Goal: Task Accomplishment & Management: Complete application form

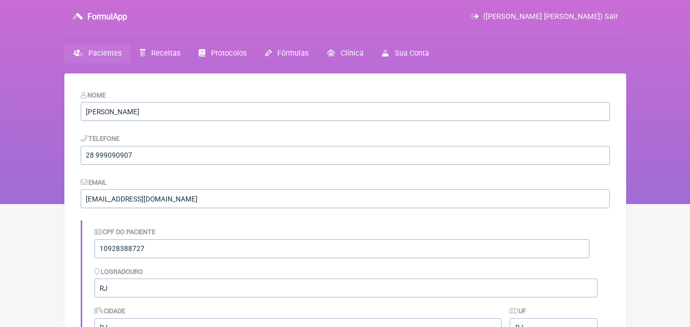
click at [164, 53] on span "Receitas" at bounding box center [165, 53] width 29 height 9
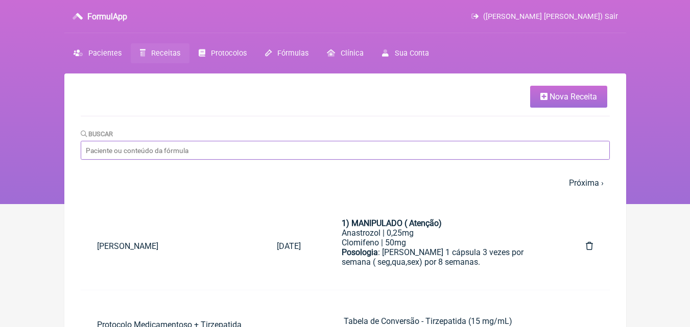
click at [159, 150] on input "Buscar" at bounding box center [345, 150] width 529 height 19
paste input "ROBERT DOS PASSOS VIEIRA"
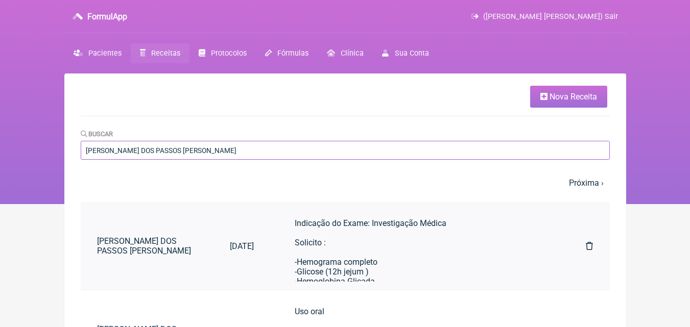
type input "ROBERT DOS PASSOS VIEIRA"
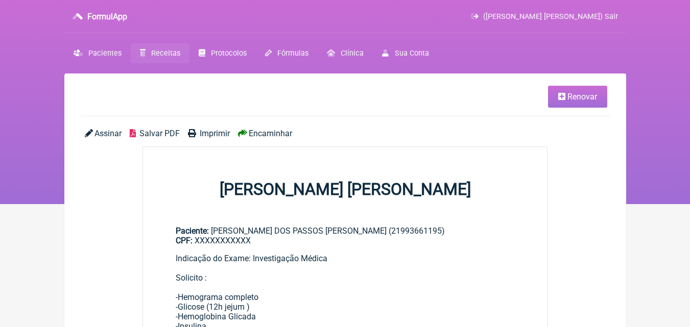
click at [566, 93] on link "Renovar" at bounding box center [577, 97] width 59 height 22
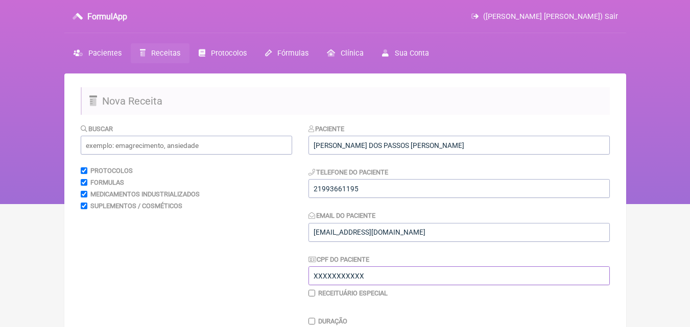
click at [369, 274] on input "XXXXXXXXXXX" at bounding box center [458, 276] width 301 height 19
type input "X"
type input "12737144744"
click at [312, 292] on input "checkbox" at bounding box center [311, 293] width 7 height 7
checkbox input "true"
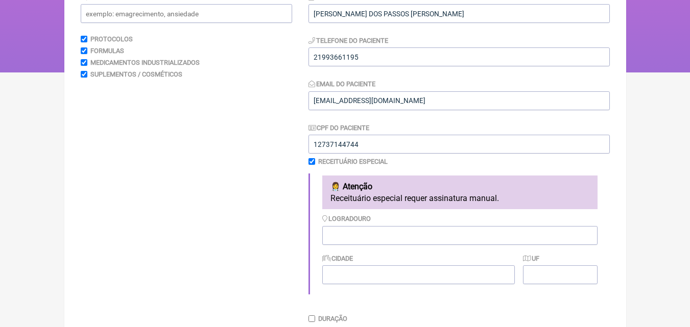
scroll to position [136, 0]
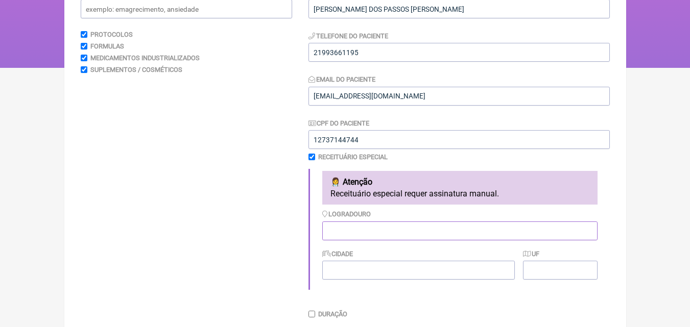
click at [344, 230] on input "Logradouro" at bounding box center [459, 231] width 275 height 19
type input "Castelo"
click at [344, 271] on input "Cidade" at bounding box center [418, 270] width 193 height 19
type input "Castelo"
click at [541, 272] on input "UF" at bounding box center [560, 270] width 74 height 19
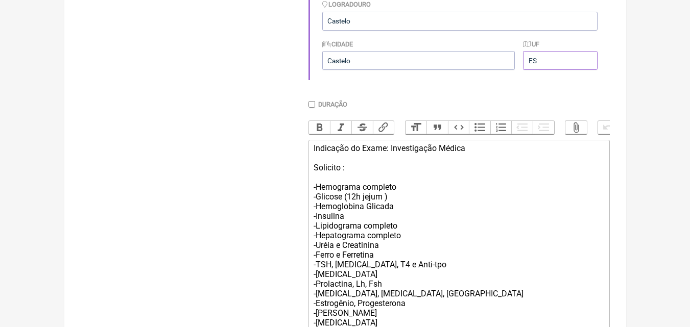
scroll to position [361, 0]
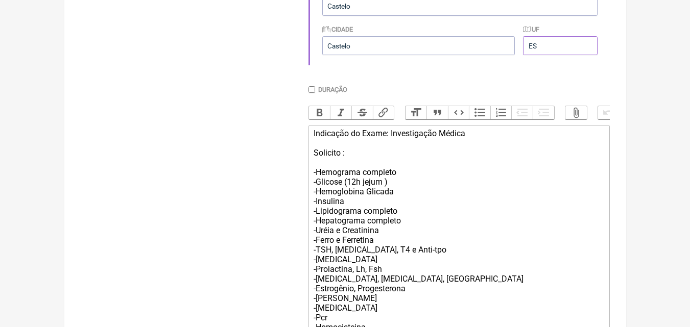
type input "ES"
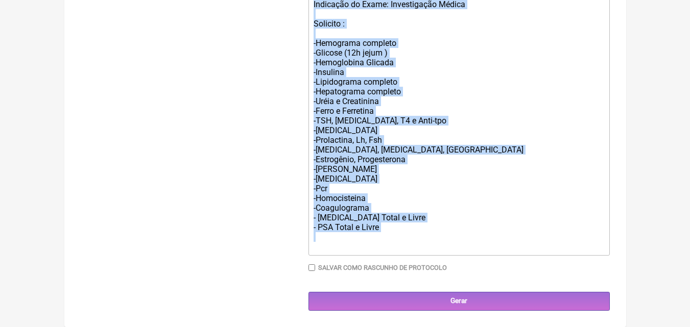
drag, startPoint x: 314, startPoint y: 142, endPoint x: 444, endPoint y: 322, distance: 221.9
type trix-editor "<div>Indicação do Exame: Investigação Médica<br><br>Solicito :<br><br>-Hemogram…"
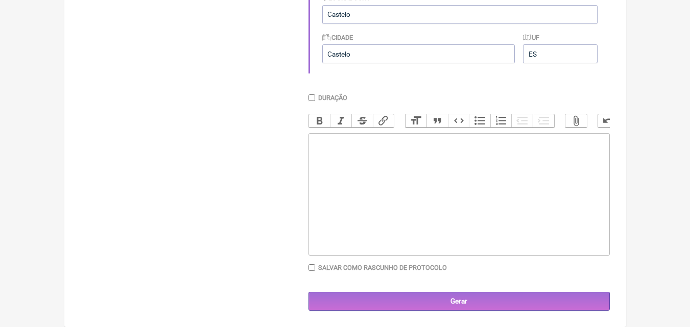
scroll to position [362, 0]
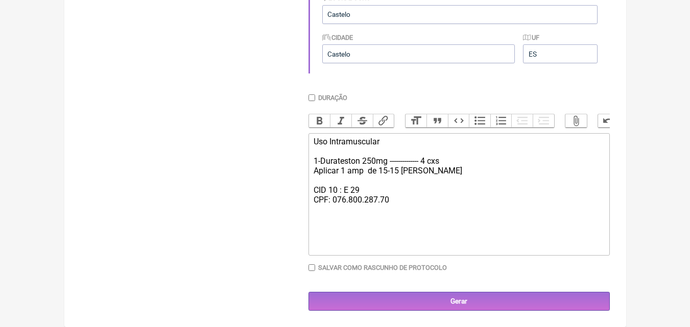
type trix-editor "<div>Uso Intramuscular&nbsp;<br><br>1-Durateston 250mg -------------- 4 cxs&nbs…"
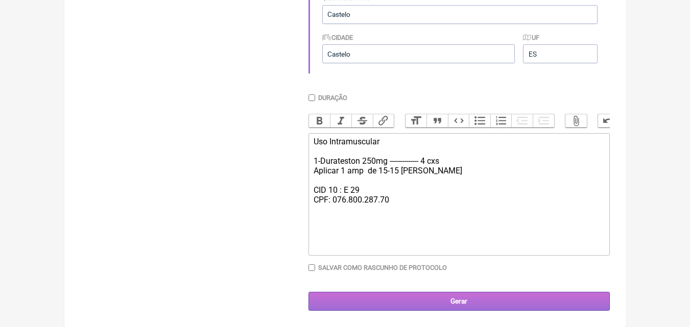
click at [449, 307] on input "Gerar" at bounding box center [458, 301] width 301 height 19
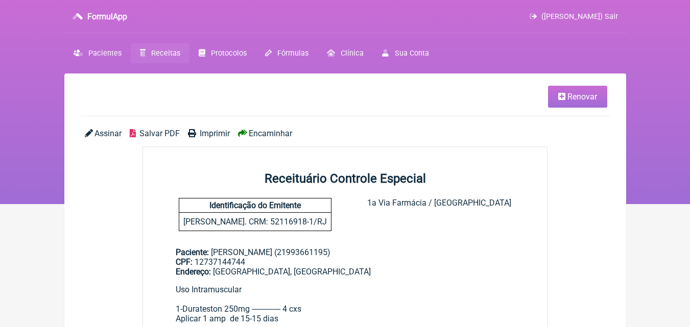
click at [220, 132] on span "Imprimir" at bounding box center [215, 134] width 30 height 10
click at [575, 102] on link "Renovar" at bounding box center [577, 97] width 59 height 22
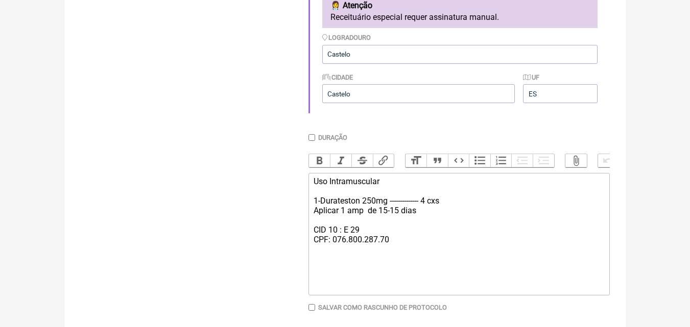
scroll to position [320, 0]
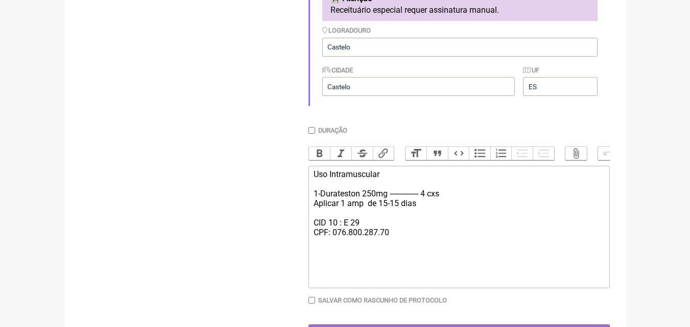
drag, startPoint x: 311, startPoint y: 182, endPoint x: 404, endPoint y: 258, distance: 120.1
click at [404, 258] on trix-editor "Uso Intramuscular 1-Durateston 250mg -------------- 4 cxs Aplicar 1 amp de 15-1…" at bounding box center [458, 227] width 301 height 123
type trix-editor "<div>Uso Intramuscular&nbsp;<br><br>1-Durateston 250mg -------------- 4 cxs&nbs…"
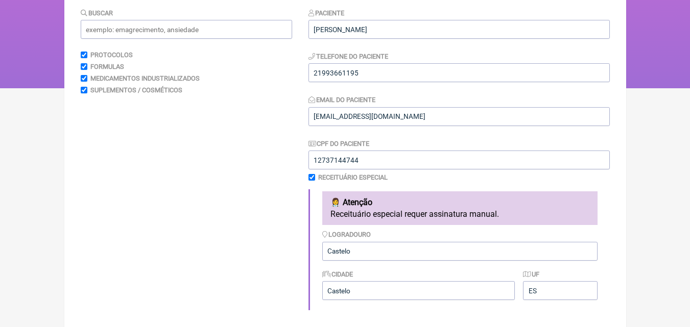
scroll to position [96, 0]
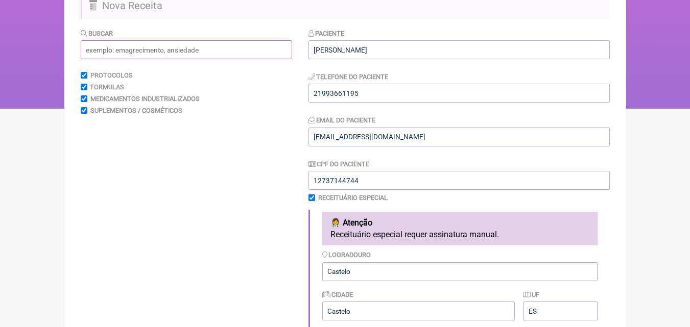
click at [149, 46] on input "text" at bounding box center [186, 49] width 211 height 19
type input "cabergolina"
click at [136, 139] on span "Cabergolina" at bounding box center [124, 138] width 43 height 10
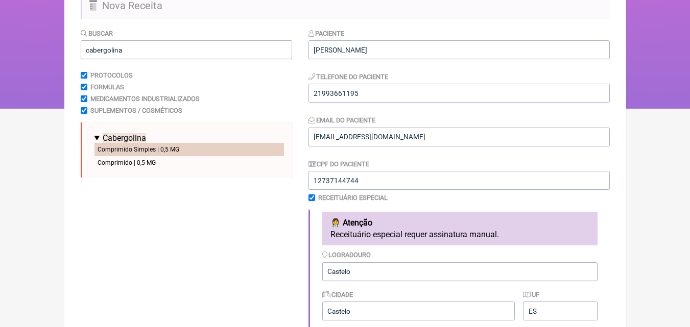
click at [140, 149] on li "Comprimido Simples | 0,5 MG" at bounding box center [188, 149] width 189 height 13
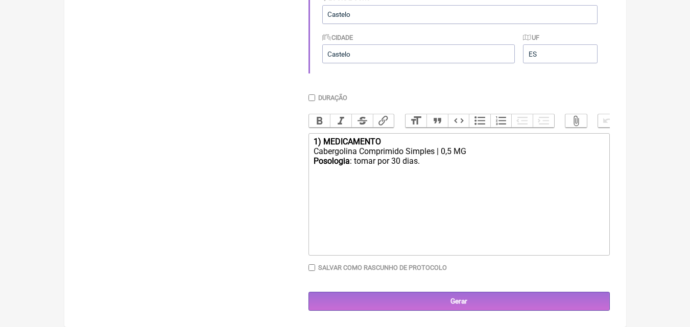
click at [430, 161] on div "Posologia : tomar por 30 dias." at bounding box center [459, 165] width 290 height 19
type trix-editor "<div><strong>1) MEDICAMENTO</strong></div><div>Cabergolina Comprimido Simples |…"
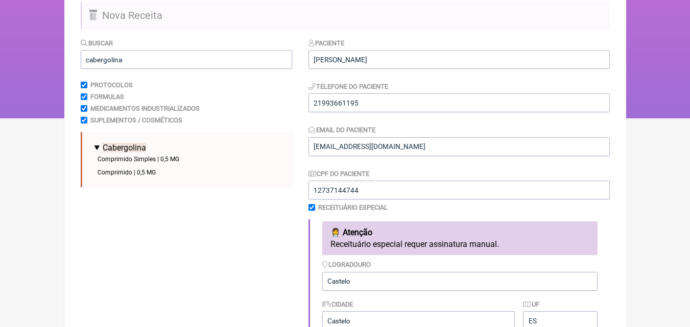
scroll to position [82, 0]
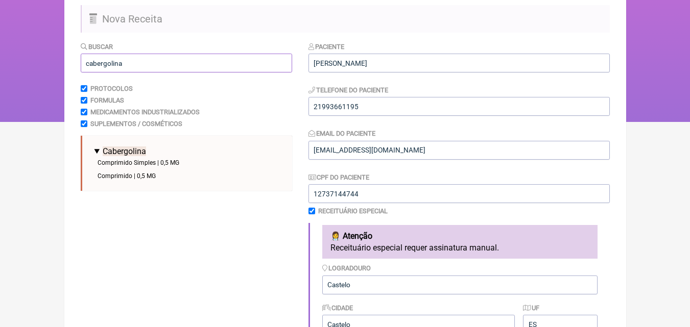
click at [140, 66] on input "cabergolina" at bounding box center [186, 63] width 211 height 19
type input "c"
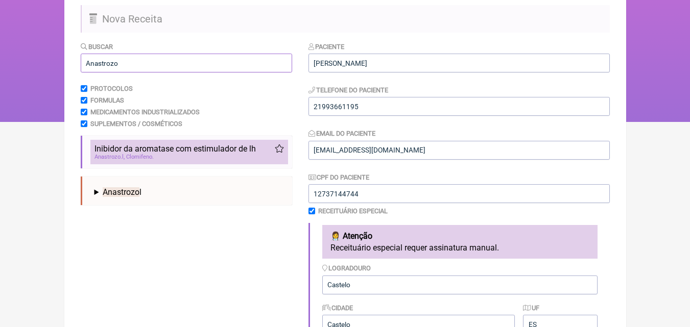
type input "Anastrozo"
click at [203, 155] on div "Anastrozo l Clomifeno" at bounding box center [188, 157] width 189 height 7
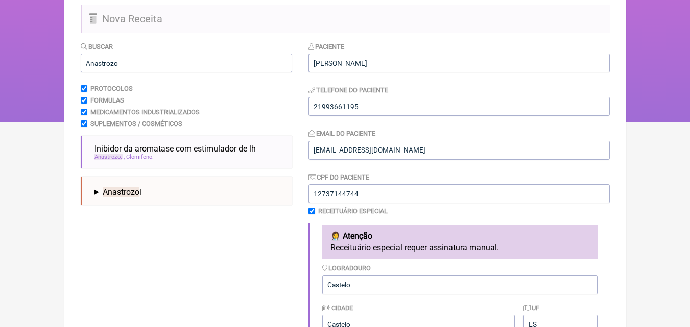
scroll to position [362, 0]
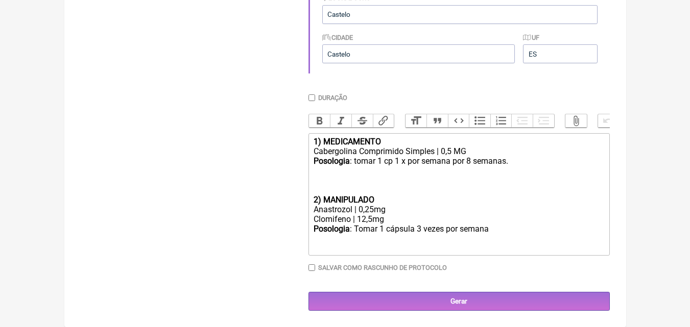
click at [314, 200] on strong "2) MANIPULADO" at bounding box center [344, 200] width 61 height 10
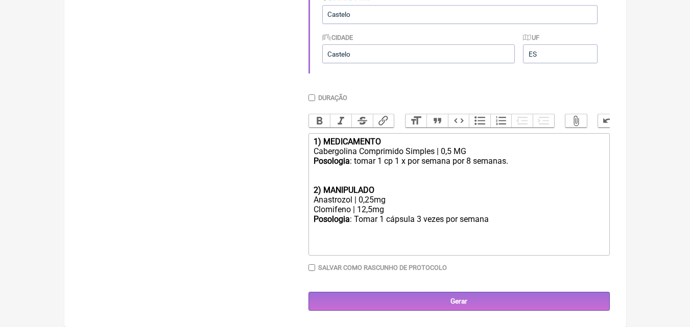
click at [373, 209] on div "Clomifeno | 12,5mg" at bounding box center [459, 210] width 290 height 10
click at [492, 220] on div "Posologia : Tomar 1 cápsula 3 vezes por semana ㅤ" at bounding box center [459, 225] width 290 height 20
click at [552, 221] on div "Posologia : Tomar 1 cápsula 3 vezes por semana por 12 semanas. (seg,qua,sex)ㅤ" at bounding box center [459, 225] width 290 height 20
click at [372, 232] on div "Posologia : Tomar 1 cápsula 3 vezes por semana por 12 semanas. (seg,qua,sex)ㅤ" at bounding box center [459, 230] width 290 height 30
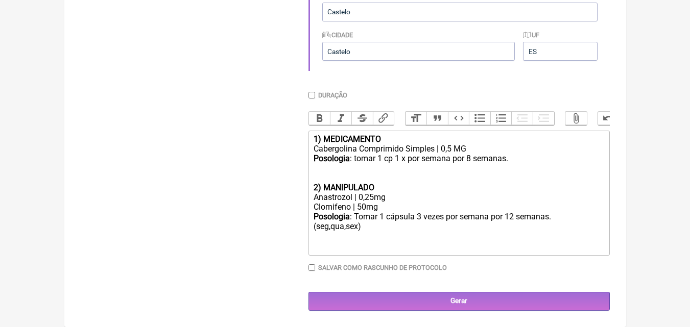
type trix-editor "<div><strong>1) MEDICAMENTO</strong></div><div>Cabergolina Comprimido Simples |…"
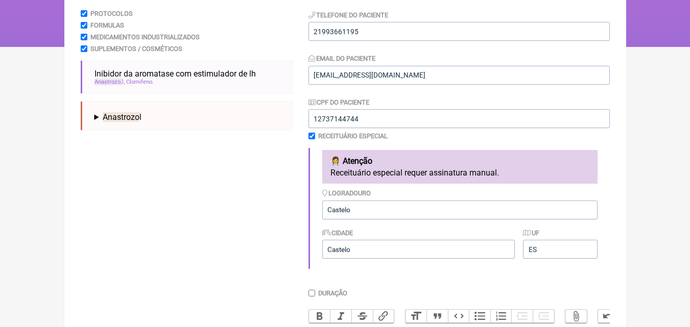
scroll to position [123, 0]
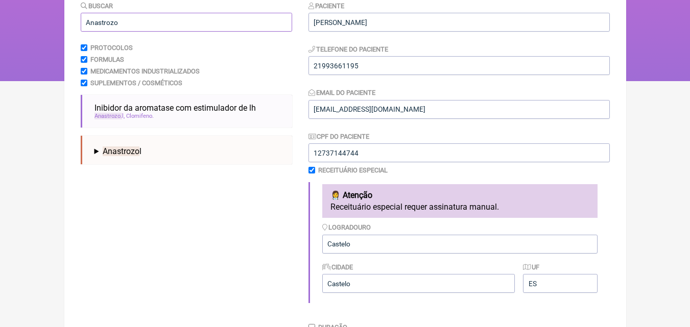
click at [129, 23] on input "Anastrozo" at bounding box center [186, 22] width 211 height 19
type input "A"
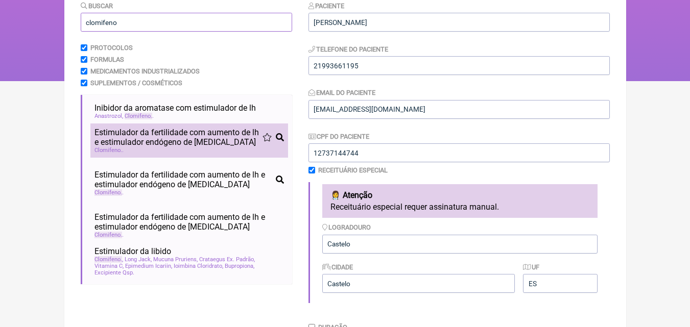
type input "clomifeno"
click at [147, 142] on span "Estimulador da fertilidade com aumento de lh e estimulador endógeno de testoste…" at bounding box center [178, 137] width 168 height 19
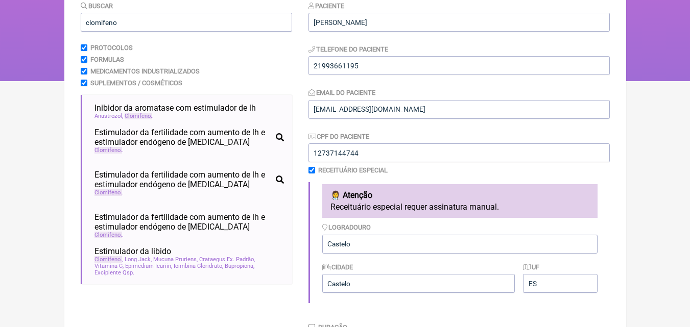
scroll to position [409, 0]
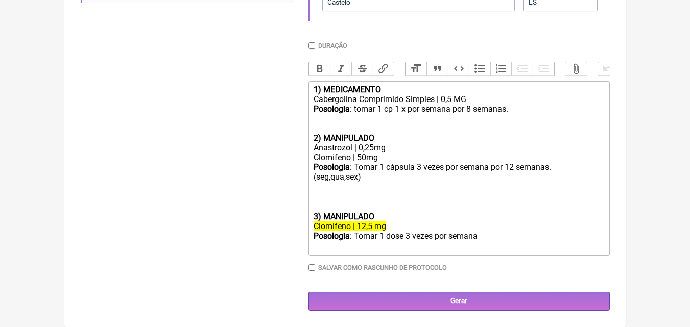
click at [310, 220] on trix-editor "1) MEDICAMENTO Cabergolina Comprimido Simples | 0,5 MG Posologia : tomar 1 cp 1…" at bounding box center [458, 168] width 301 height 175
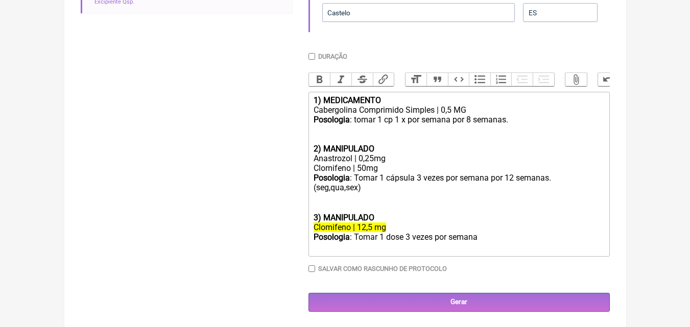
scroll to position [404, 0]
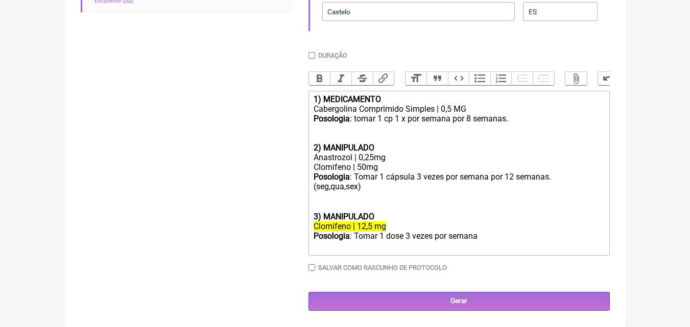
click at [375, 225] on del "Clomifeno | 12,5 mg" at bounding box center [350, 227] width 73 height 10
click at [481, 240] on div "Posologia : Tomar 1 dose 3 vezes por semana ㅤ" at bounding box center [459, 241] width 290 height 20
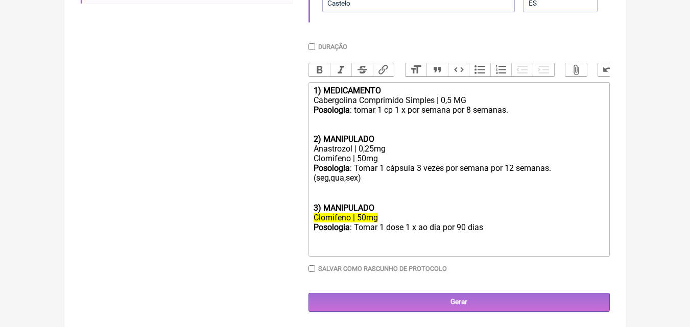
scroll to position [409, 0]
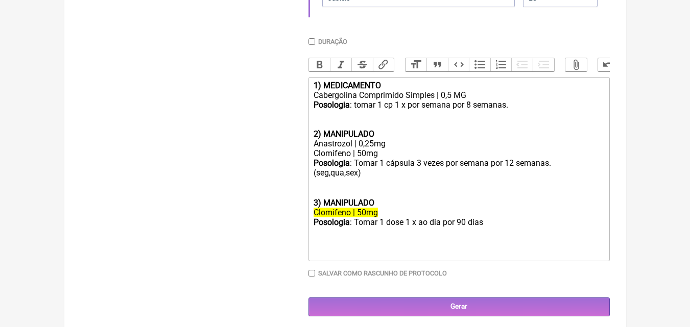
click at [383, 139] on div "Posologia : tomar 1 cp 1 x por semana por 8 semanas. 2) MANIPULADO" at bounding box center [459, 119] width 290 height 39
click at [387, 90] on div "1) MEDICAMENTO" at bounding box center [459, 86] width 290 height 10
click at [379, 208] on div "Posologia : Tomar 1 cápsula 3 vezes por semana por 12 semanas. (seg,qua,sex)ㅤ 3…" at bounding box center [459, 183] width 290 height 50
click at [487, 233] on div "Posologia : Tomar 1 dose 1 x ao dia por 90 dias ㅤ" at bounding box center [459, 238] width 290 height 40
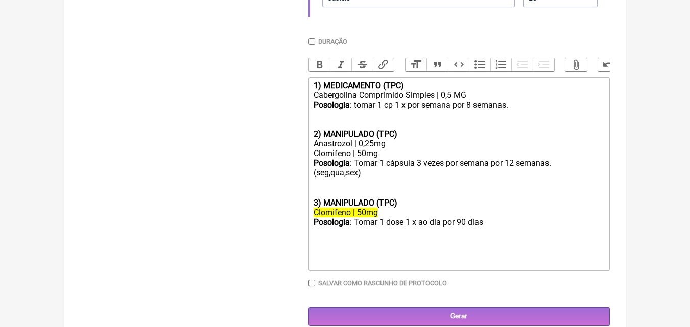
type trix-editor "<div><strong>1) MEDICAMENTO (TPC)</strong></div><div>Cabergolina Comprimido Sim…"
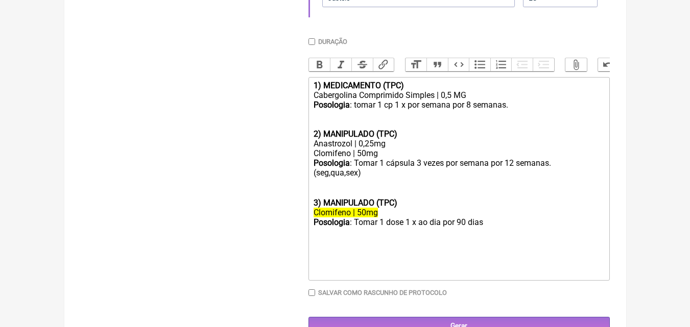
scroll to position [123, 0]
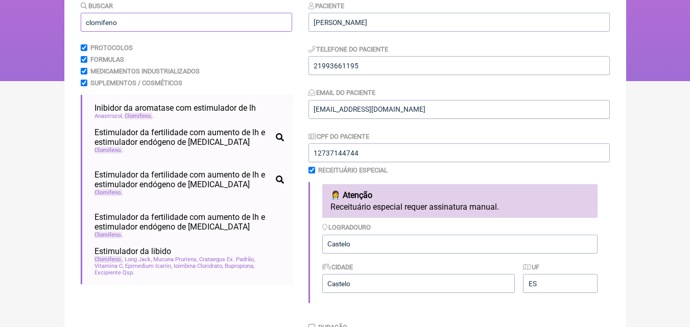
click at [132, 23] on input "clomifeno" at bounding box center [186, 22] width 211 height 19
type input "c"
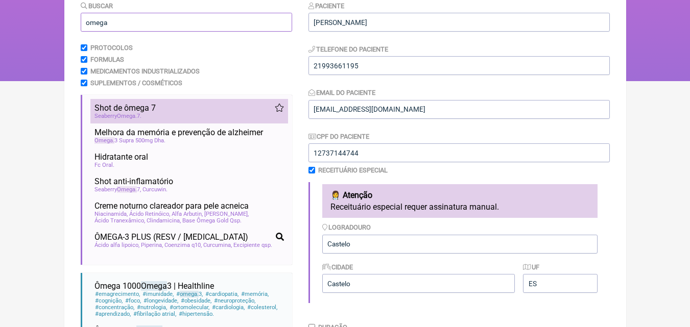
type input "omega"
click at [160, 102] on li "Shot de ômega 7 emagrecimento obesidade síndrome metabólica nutrologia endocrin…" at bounding box center [189, 111] width 198 height 25
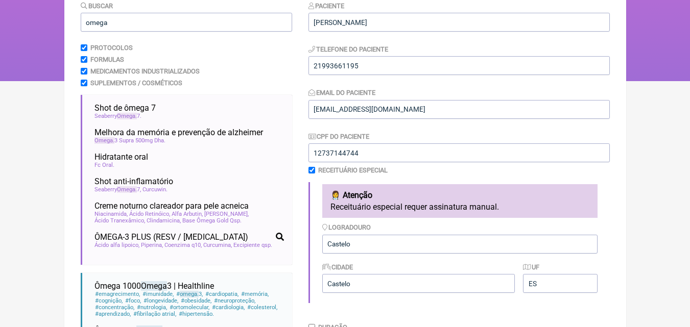
scroll to position [409, 0]
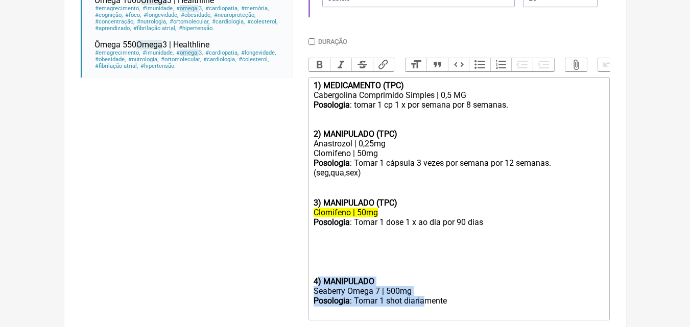
drag, startPoint x: 316, startPoint y: 289, endPoint x: 428, endPoint y: 313, distance: 114.4
click at [428, 313] on trix-editor "1) MEDICAMENTO (TPC) Cabergolina Comprimido Simples | 0,5 MG Posologia : tomar …" at bounding box center [458, 199] width 301 height 244
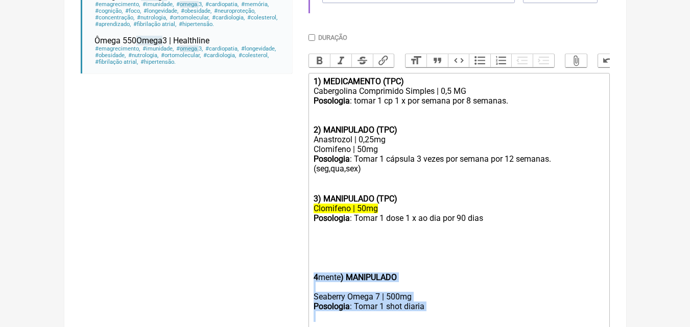
scroll to position [502, 0]
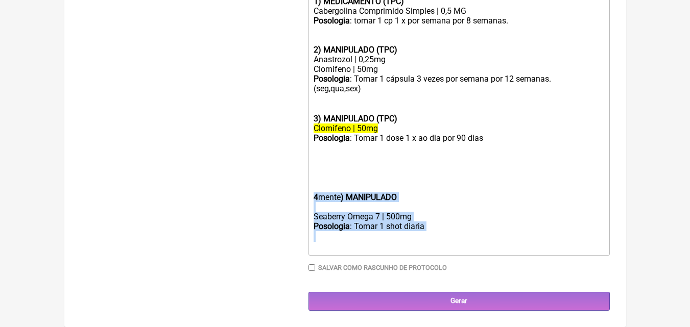
drag, startPoint x: 313, startPoint y: 291, endPoint x: 391, endPoint y: 332, distance: 88.9
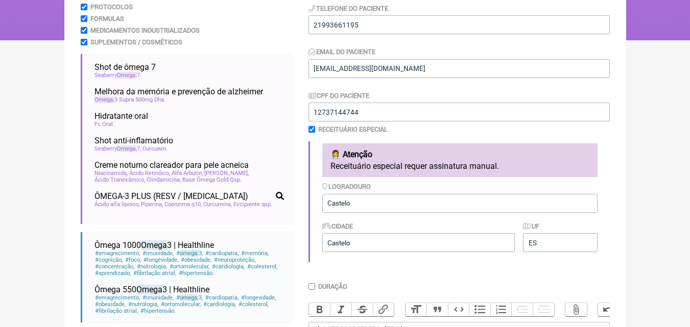
scroll to position [159, 0]
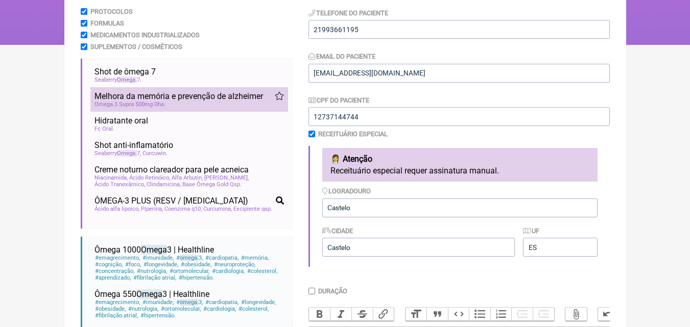
click at [161, 106] on span "Omega 3 Supra 500mg Dha" at bounding box center [129, 104] width 71 height 7
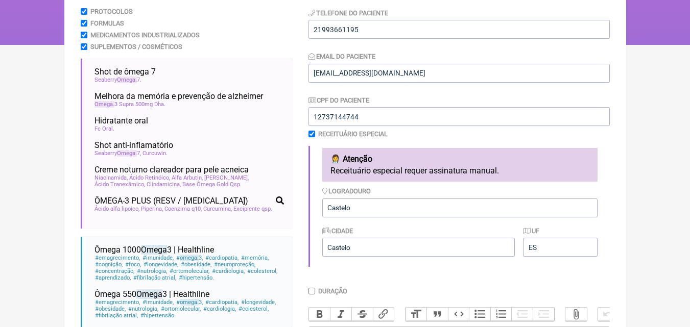
scroll to position [445, 0]
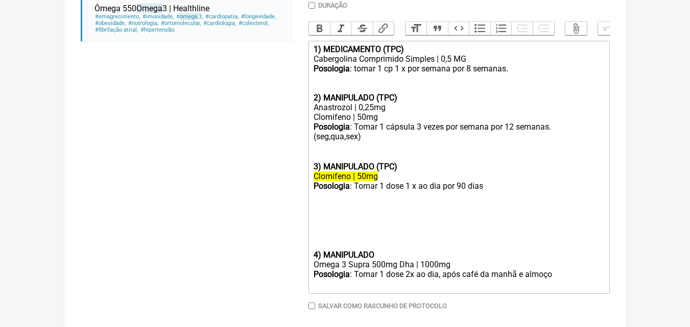
click at [311, 264] on trix-editor "1) MEDICAMENTO (TPC) Cabergolina Comprimido Simples | 0,5 MG Posologia : tomar …" at bounding box center [458, 167] width 301 height 253
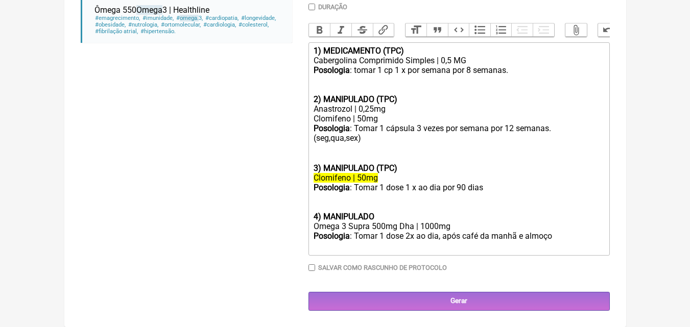
click at [555, 245] on div "Posologia : Tomar 1 dose 2x ao dia, após café da manhã e almoço ㅤ" at bounding box center [459, 241] width 290 height 20
click at [379, 222] on div "Posologia : Tomar 1 dose 1 x ao dia por 90 dias 4) MANIPULADO" at bounding box center [459, 202] width 290 height 39
click at [573, 243] on div "Posologia : Tomar 1 dose 2x ao dia, após café da manhã e almoço por 60 dias ㅤ" at bounding box center [459, 241] width 290 height 20
click at [599, 243] on div "Posologia : Tomar 1 dose 2x ao dia, após café da manhã e almoço por 9 0 dias ㅤ" at bounding box center [459, 241] width 290 height 20
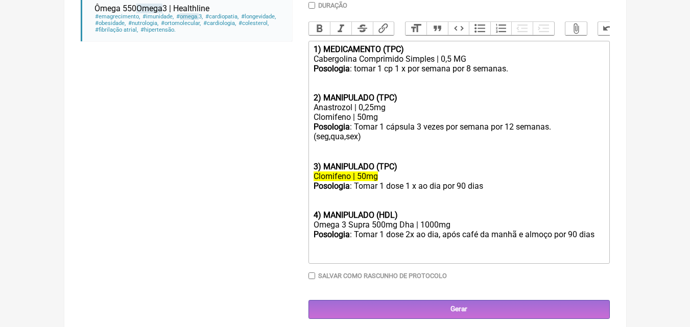
type trix-editor "<div><strong>1) MEDICAMENTO (TPC)</strong></div><div>Cabergolina Comprimido Sim…"
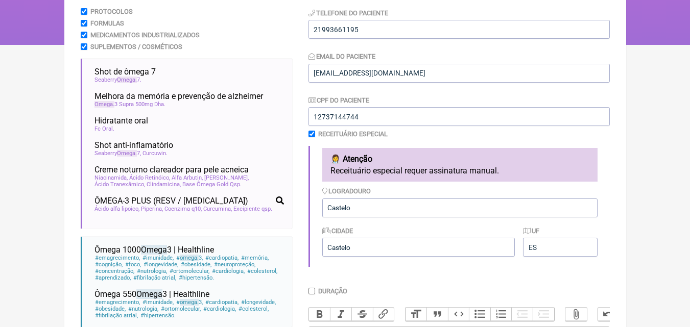
scroll to position [0, 0]
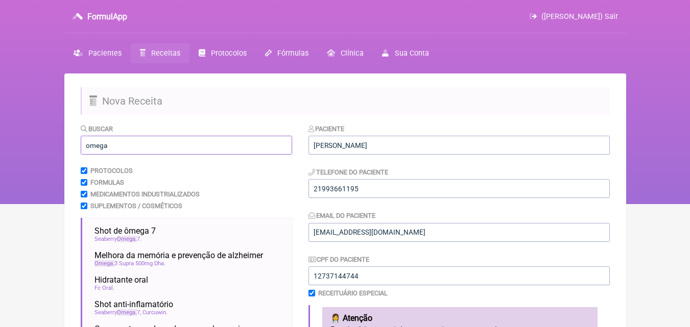
click at [134, 145] on input "omega" at bounding box center [186, 145] width 211 height 19
type input "o"
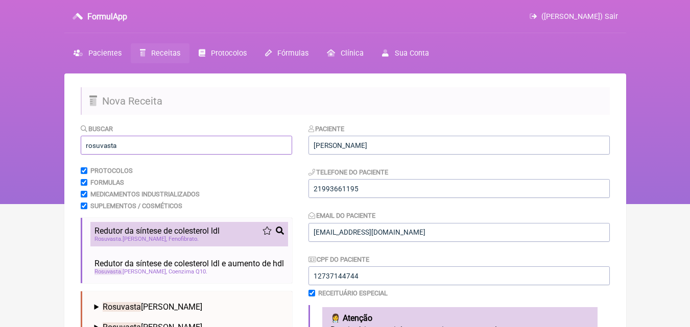
type input "rosuvasta"
click at [157, 229] on span "Redutor da síntese de colesterol ldl" at bounding box center [156, 231] width 125 height 10
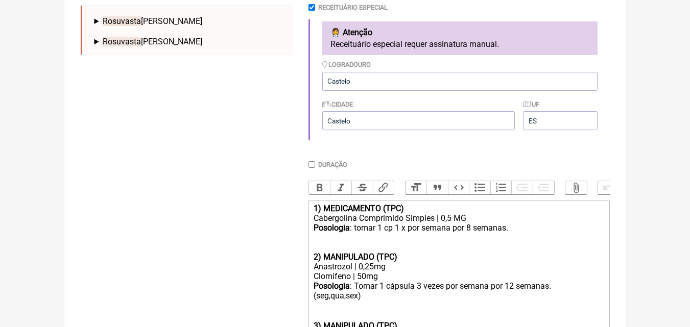
scroll to position [521, 0]
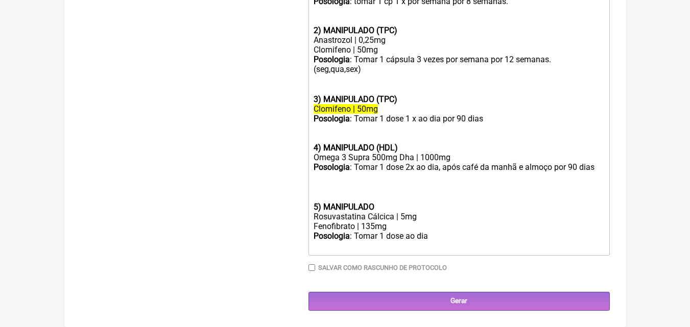
click at [313, 206] on trix-editor "1) MEDICAMENTO (TPC) Cabergolina Comprimido Simples | 0,5 MG Posologia : tomar …" at bounding box center [458, 114] width 301 height 282
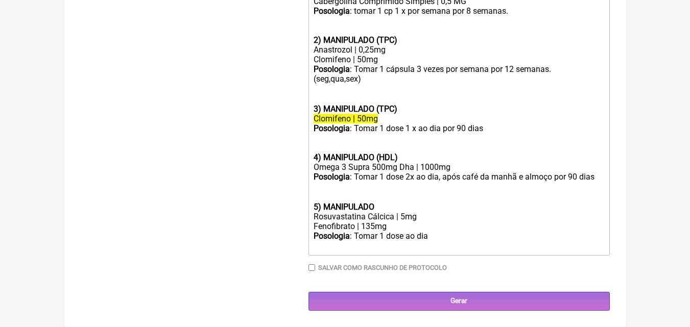
click at [386, 203] on div "Posologia : Tomar 1 dose 2x ao dia, após café da manhã e almoço por 90 dias ㅤ 5…" at bounding box center [459, 192] width 290 height 40
click at [408, 215] on div "Rosuvastatina Cálcica | 5mg" at bounding box center [459, 217] width 290 height 10
click at [429, 237] on div "Posologia : Tomar 1 dose ao dia ㅤ" at bounding box center [459, 241] width 290 height 20
type trix-editor "<div><strong>1) MEDICAMENTO (TPC)</strong></div><div>Cabergolina Comprimido Sim…"
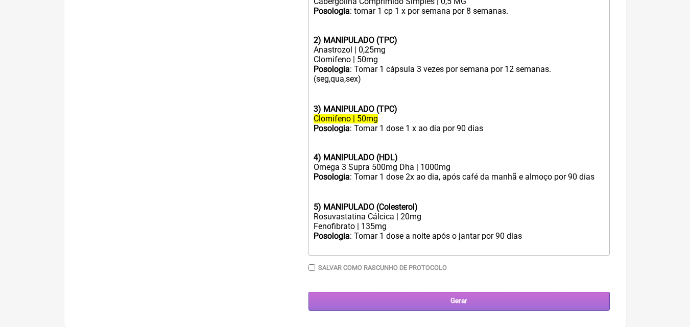
click at [463, 304] on input "Gerar" at bounding box center [458, 301] width 301 height 19
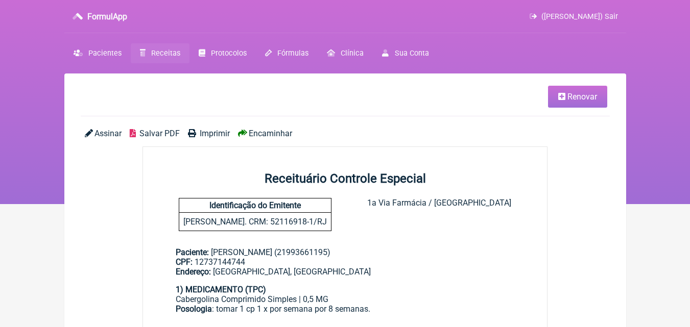
click at [212, 132] on span "Imprimir" at bounding box center [215, 134] width 30 height 10
click at [563, 101] on link "Renovar" at bounding box center [577, 97] width 59 height 22
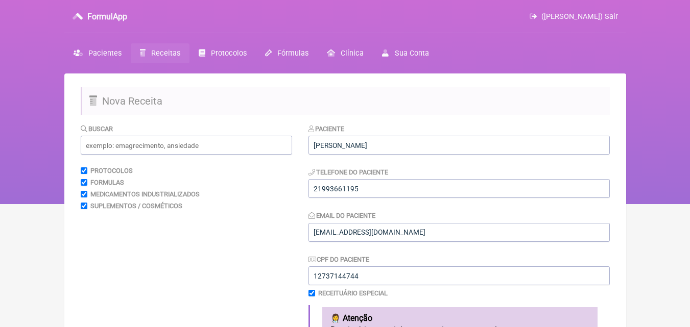
scroll to position [286, 0]
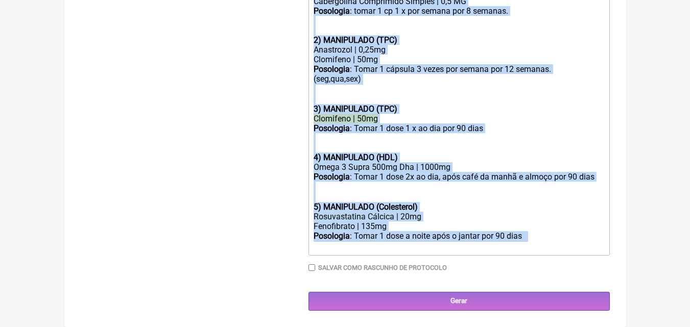
drag, startPoint x: 313, startPoint y: 216, endPoint x: 413, endPoint y: 327, distance: 150.1
type trix-editor "<div><strong>1) MEDICAMENTO (TPC)</strong></div><div>Cabergolina Comprimido Sim…"
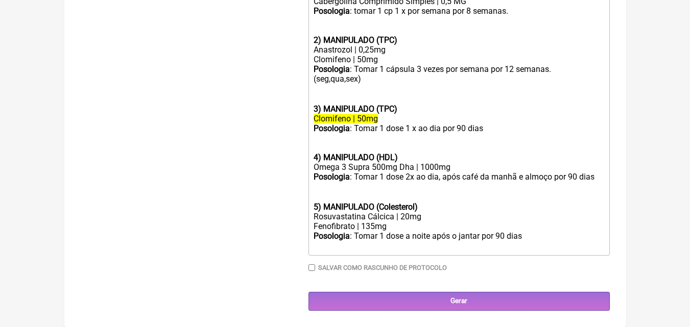
scroll to position [362, 0]
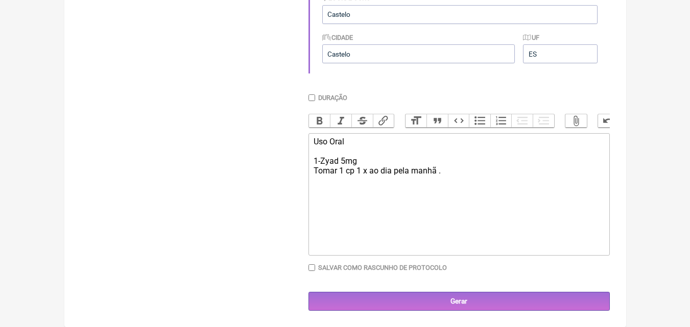
type trix-editor "<div>Uso Oral&nbsp;<br><br>1-Zyad 5mg &nbsp;<br>Tomar 1 cp 1 x ao dia pela manh…"
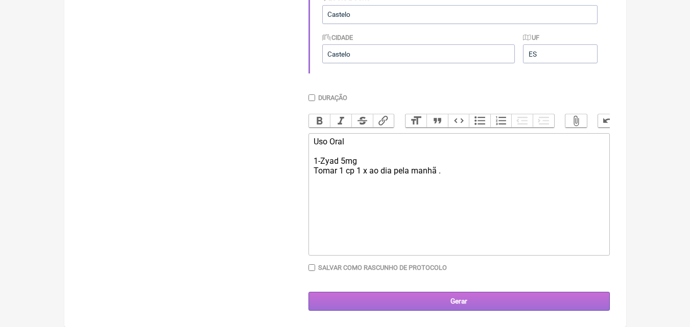
click at [466, 304] on input "Gerar" at bounding box center [458, 301] width 301 height 19
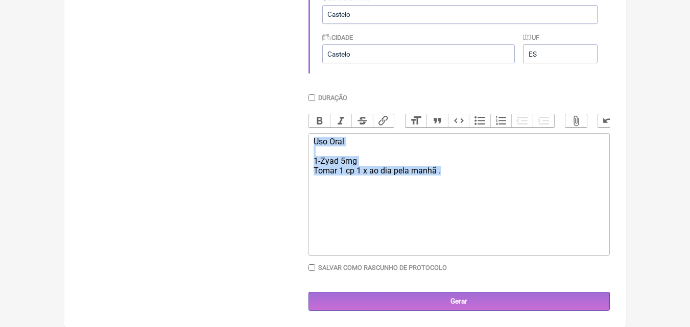
drag, startPoint x: 314, startPoint y: 137, endPoint x: 464, endPoint y: 192, distance: 160.1
click at [464, 192] on trix-editor "Uso Oral 1-Zyad 5mg Tomar 1 cp 1 x ao dia pela manhã ." at bounding box center [458, 194] width 301 height 123
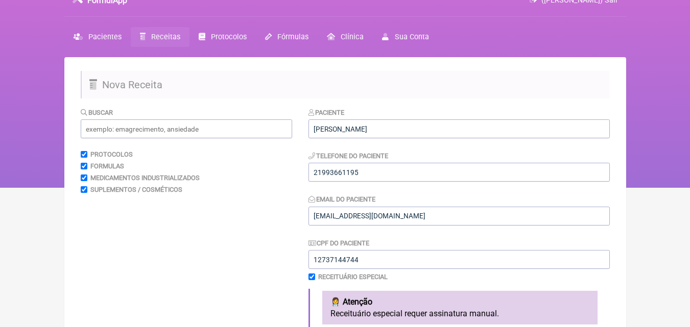
scroll to position [0, 0]
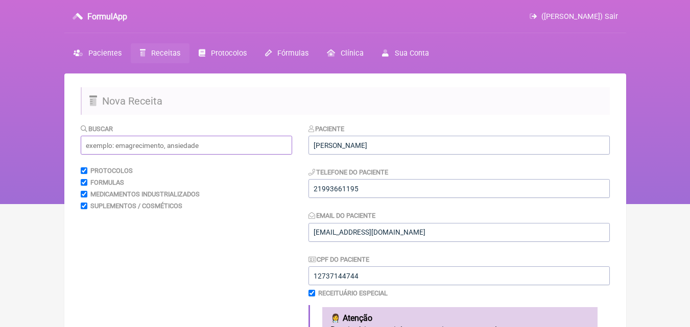
click at [120, 145] on input "text" at bounding box center [186, 145] width 211 height 19
click at [103, 53] on span "Pacientes" at bounding box center [104, 53] width 33 height 9
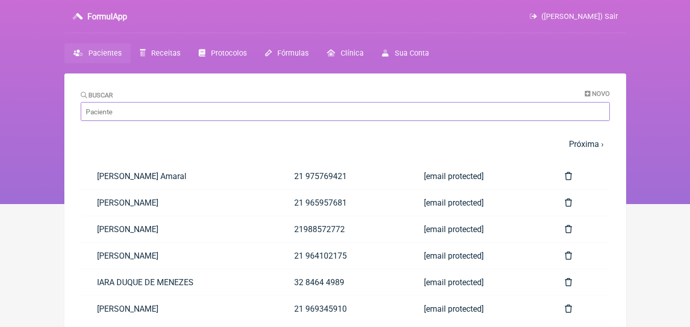
click at [138, 113] on input "Buscar" at bounding box center [345, 111] width 529 height 19
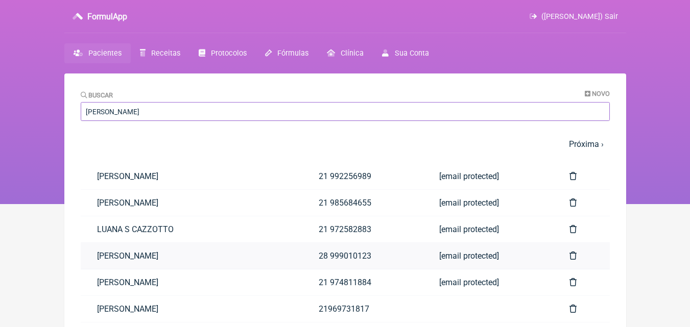
type input "[PERSON_NAME]"
click at [127, 251] on link "[PERSON_NAME]" at bounding box center [192, 256] width 222 height 26
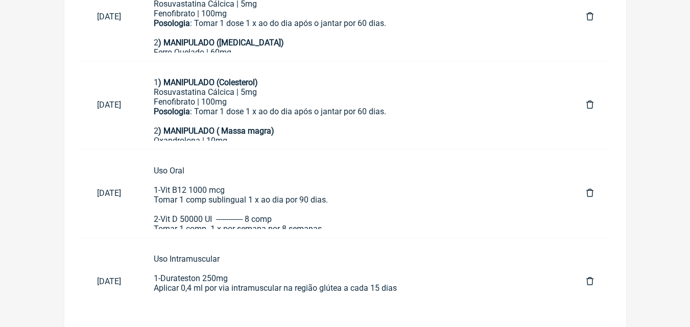
scroll to position [878, 0]
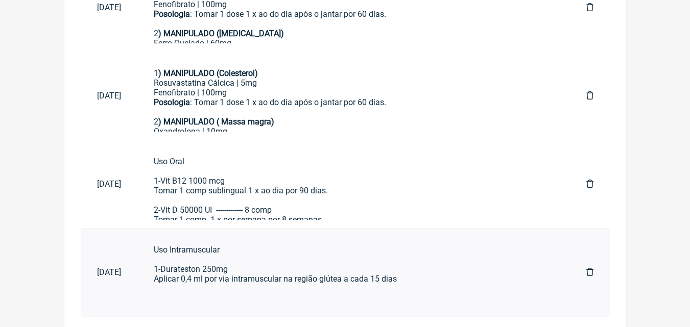
click at [379, 275] on div "Uso Intramuscular 1-Durateston 250mg Aplicar 0,4 ml por via intramuscular na re…" at bounding box center [354, 274] width 400 height 58
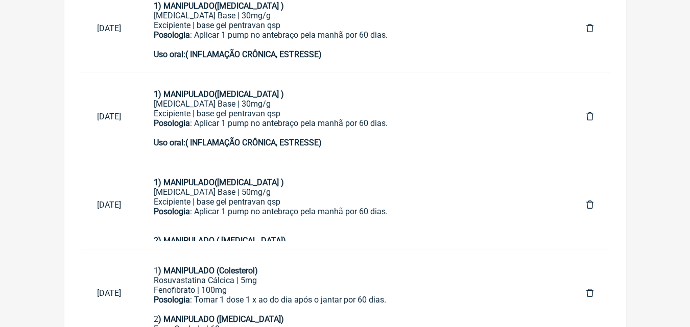
scroll to position [21, 0]
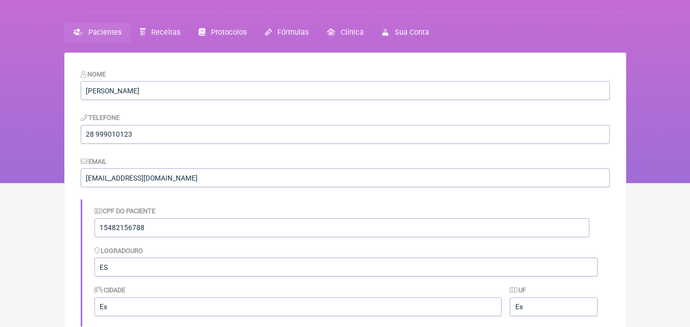
click at [112, 31] on span "Pacientes" at bounding box center [104, 32] width 33 height 9
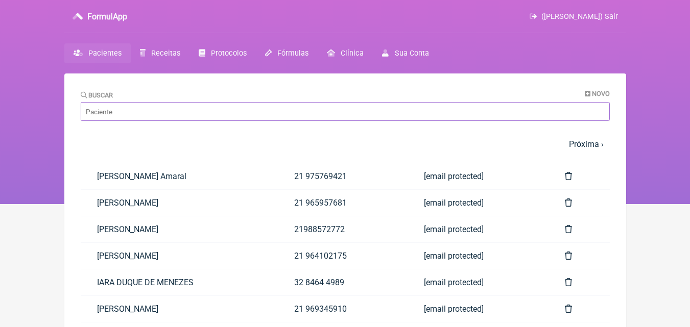
click at [137, 109] on input "Buscar" at bounding box center [345, 111] width 529 height 19
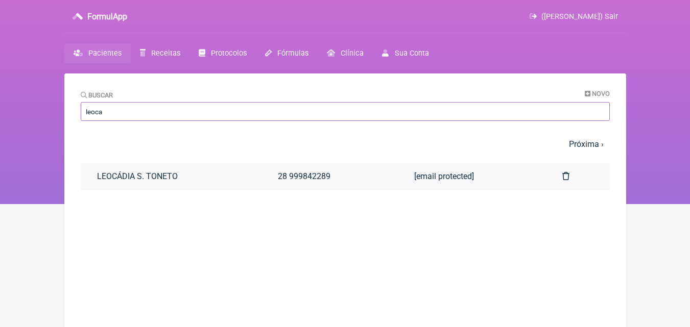
type input "leoca"
click at [158, 174] on link "LEOCÁDIA S. TONETO" at bounding box center [171, 176] width 181 height 26
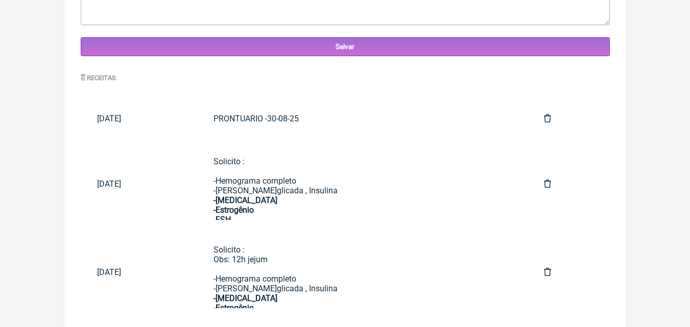
scroll to position [464, 0]
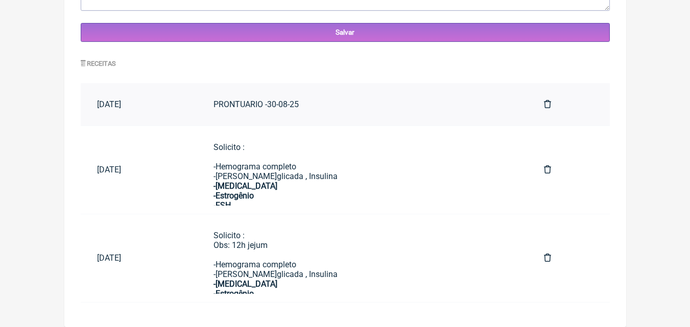
click at [307, 98] on link "PRONTUARIO -30-08-25" at bounding box center [362, 104] width 331 height 26
click at [325, 192] on div "Solicito : -Hemograma completo -Glicemia , H.glicada , Insulina -Estradiol -Est…" at bounding box center [362, 239] width 298 height 194
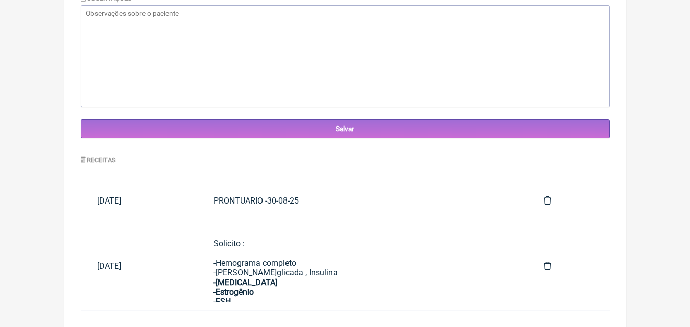
scroll to position [368, 0]
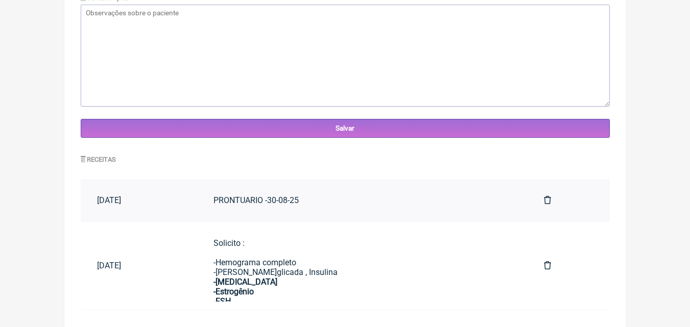
click at [288, 197] on div "PRONTUARIO -30-08-25" at bounding box center [362, 201] width 298 height 10
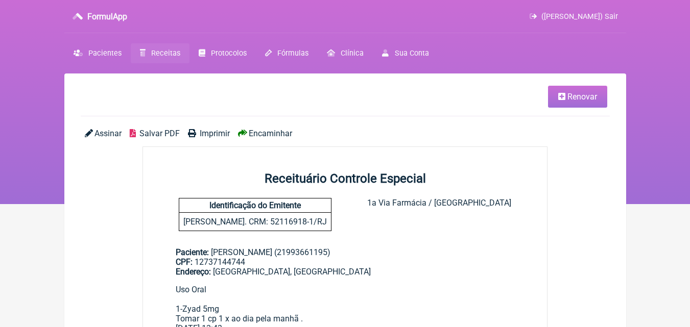
click at [213, 136] on span "Imprimir" at bounding box center [215, 134] width 30 height 10
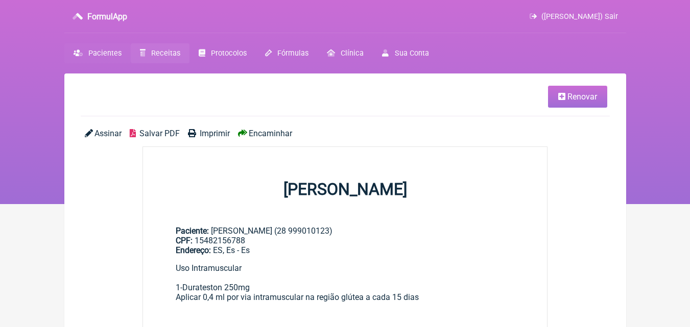
click at [97, 53] on span "Pacientes" at bounding box center [104, 53] width 33 height 9
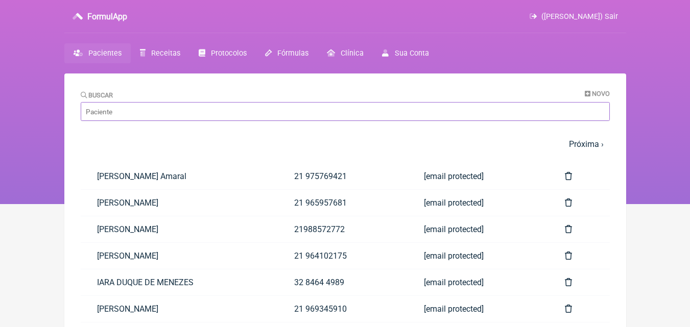
click at [131, 116] on input "Buscar" at bounding box center [345, 111] width 529 height 19
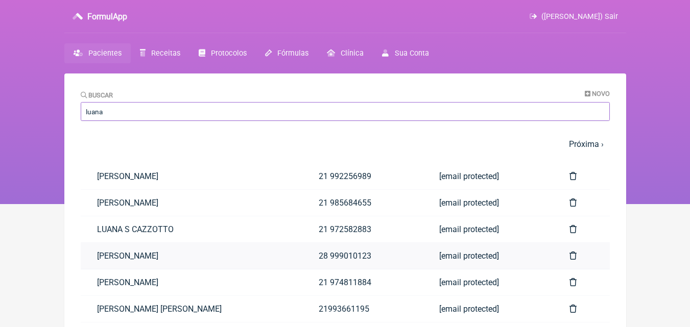
type input "luana"
click at [199, 257] on link "[PERSON_NAME]" at bounding box center [192, 256] width 222 height 26
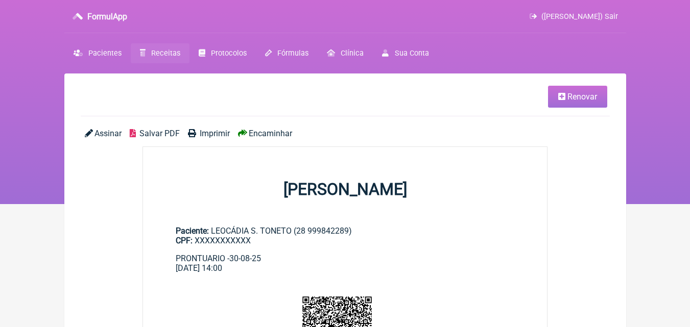
click at [579, 100] on span "Renovar" at bounding box center [582, 97] width 30 height 10
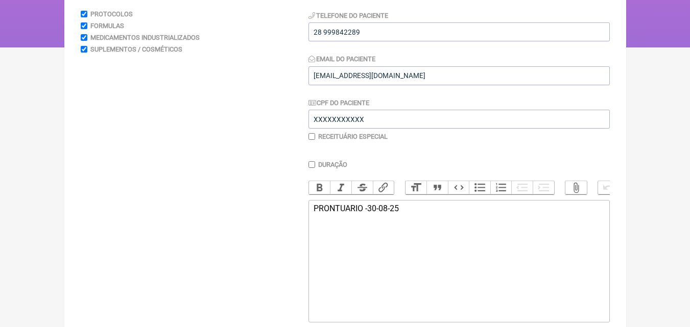
scroll to position [191, 0]
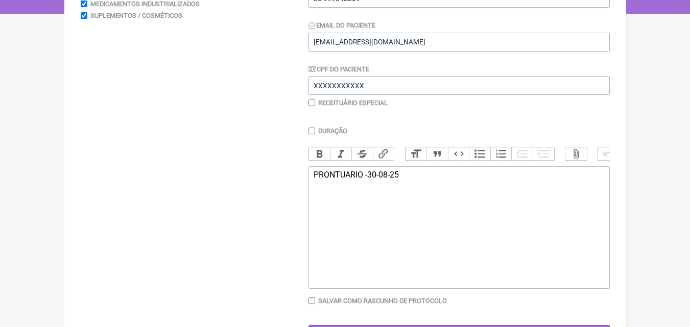
click at [409, 180] on div "PRONTUARIO -30-08-25" at bounding box center [459, 175] width 290 height 10
type trix-editor "<div>P</div>"
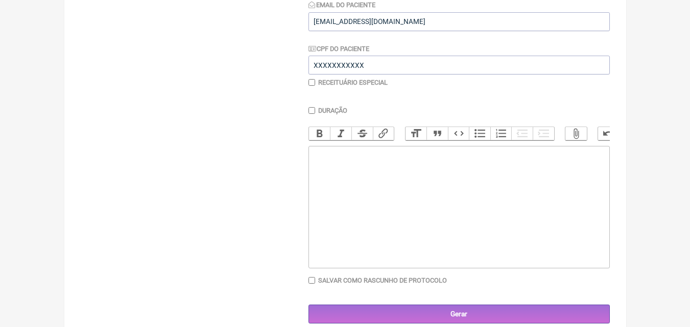
scroll to position [231, 0]
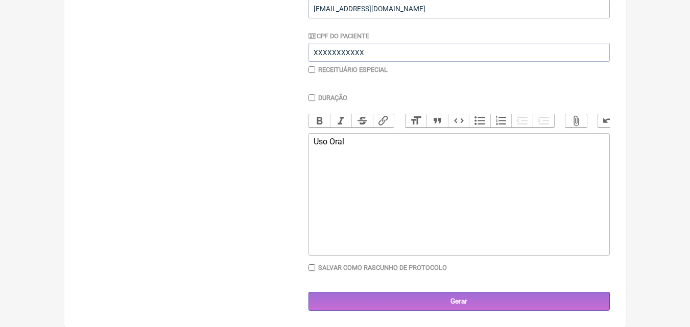
type trix-editor "<div>Uso Oral&nbsp;</div>"
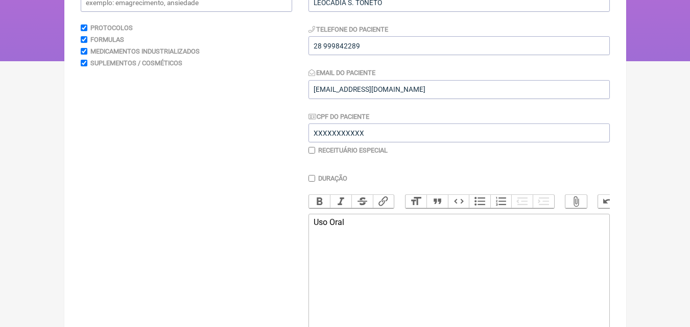
scroll to position [102, 0]
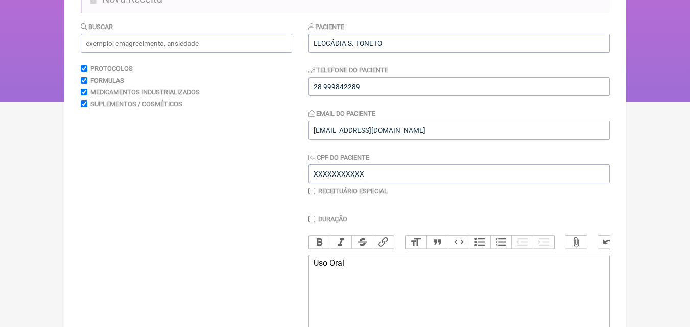
click at [314, 190] on input "checkbox" at bounding box center [311, 191] width 7 height 7
checkbox input "true"
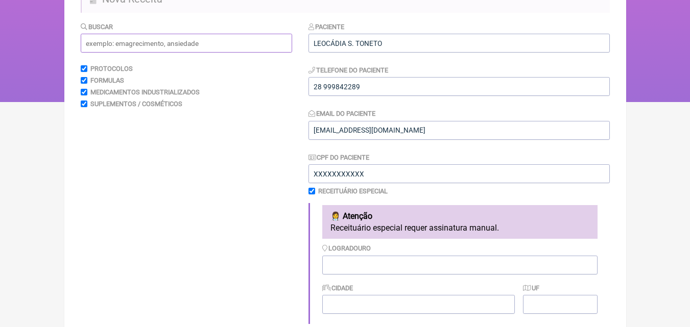
click at [125, 47] on input "text" at bounding box center [186, 43] width 211 height 19
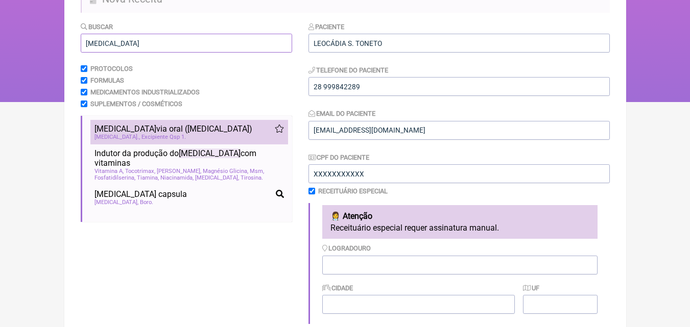
type input "[MEDICAL_DATA]"
click at [156, 131] on span "Dhea via oral (prasterona)" at bounding box center [173, 129] width 158 height 10
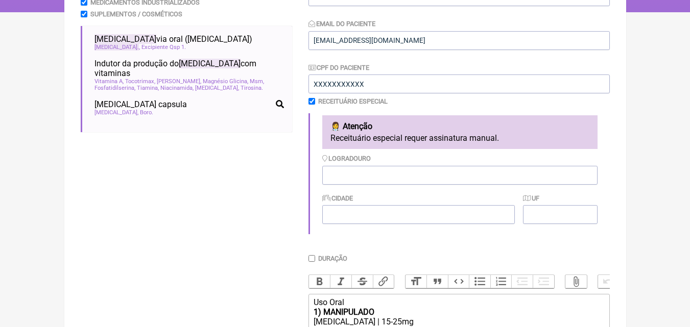
scroll to position [211, 0]
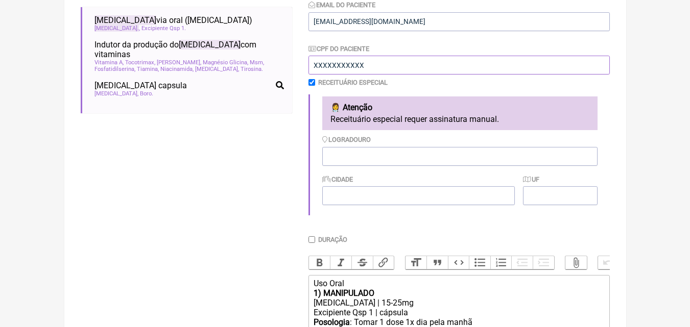
click at [379, 64] on input "XXXXXXXXXXX" at bounding box center [458, 65] width 301 height 19
type input "X"
click at [350, 308] on div "Dhea | 15-25mg" at bounding box center [459, 303] width 290 height 10
type trix-editor "<div>Uso Oral&nbsp;</div><div><strong>1) MANIPULADO</strong></div><div>Dhea | 2…"
click at [342, 62] on input "CPF do Paciente" at bounding box center [458, 65] width 301 height 19
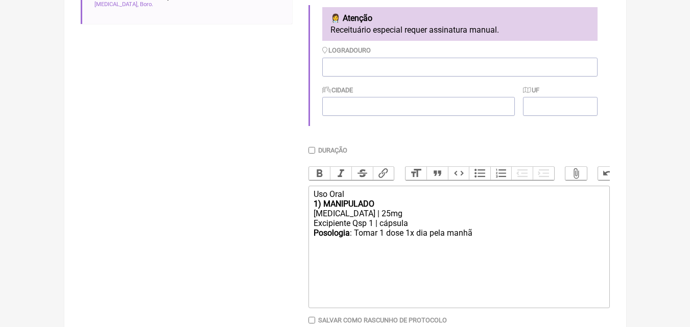
scroll to position [307, 0]
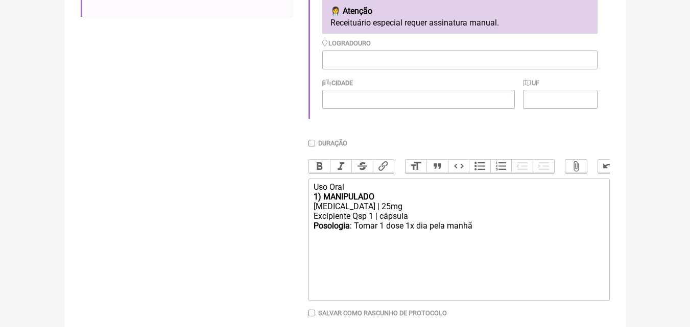
type input "04206431760"
click at [474, 234] on div "Posologia : Tomar 1 dose 1x dia pela manhã ㅤ" at bounding box center [459, 231] width 290 height 20
click at [382, 202] on div "1) MANIPULADO" at bounding box center [459, 197] width 290 height 10
click at [521, 234] on div "Posologia : Tomar 1 dose 1x a noite ao deitar por 60 dias ㅤ" at bounding box center [459, 231] width 290 height 20
type trix-editor "<div>Uso Oral&nbsp;</div><div><strong>1) MANIPULADO (Climatério)</strong></div>…"
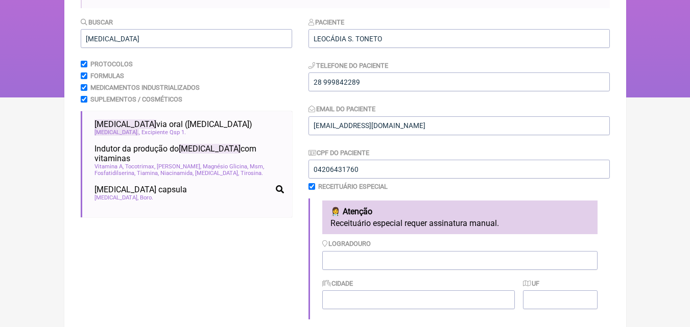
scroll to position [83, 0]
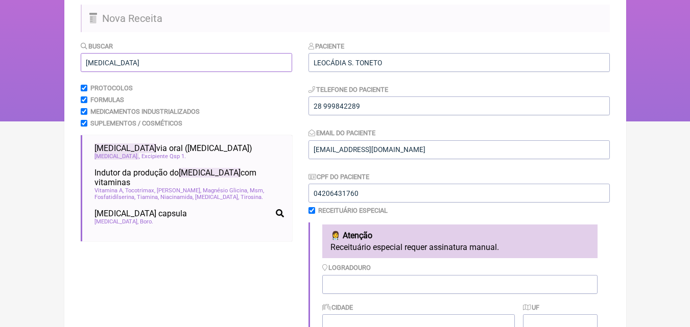
click at [113, 63] on input "dhea" at bounding box center [186, 62] width 211 height 19
type input "d"
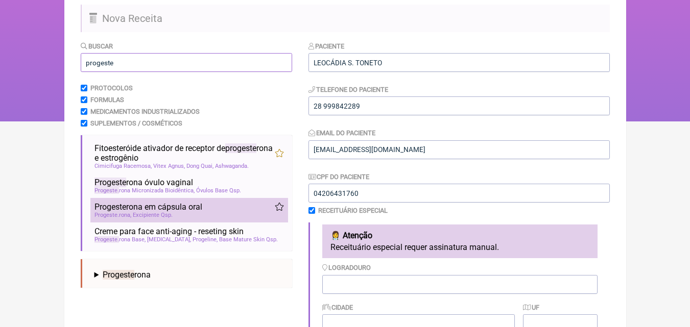
type input "progeste"
click at [178, 205] on span "Progeste rona em cápsula oral" at bounding box center [148, 207] width 108 height 10
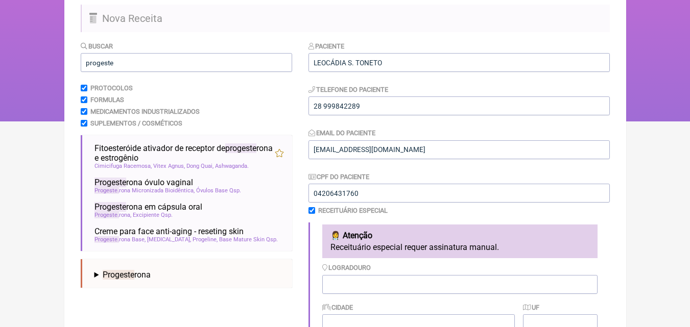
scroll to position [369, 0]
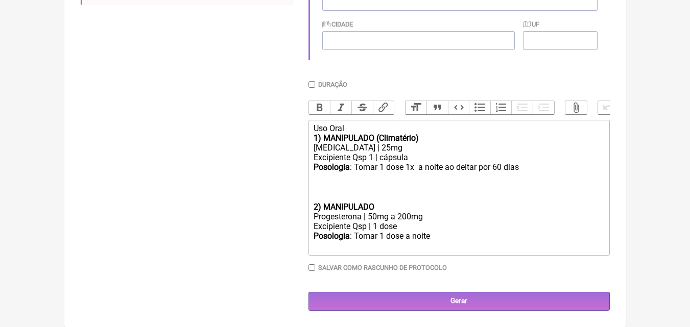
click at [313, 212] on trix-editor "Uso Oral 1) MANIPULADO (Climatério) Dhea | 25mg Excipiente Qsp 1 | cápsula Poso…" at bounding box center [458, 188] width 301 height 136
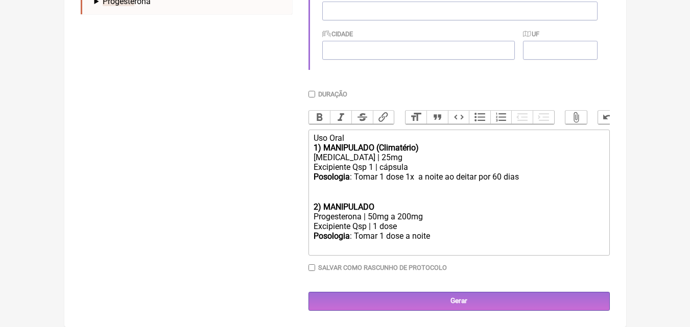
scroll to position [365, 0]
click at [429, 216] on div "Progesterona | 50mg a 200mg" at bounding box center [459, 217] width 290 height 10
click at [435, 239] on div "Posologia : Tomar 1 dose a noite ㅤ" at bounding box center [459, 241] width 290 height 20
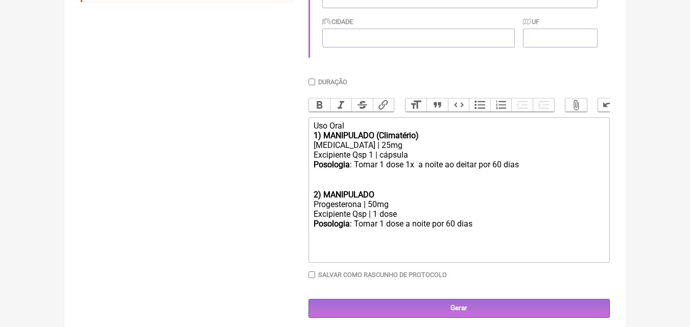
type trix-editor "<div>Uso Oral&nbsp;</div><div><strong>1) MANIPULADO (Climatério)</strong></div>…"
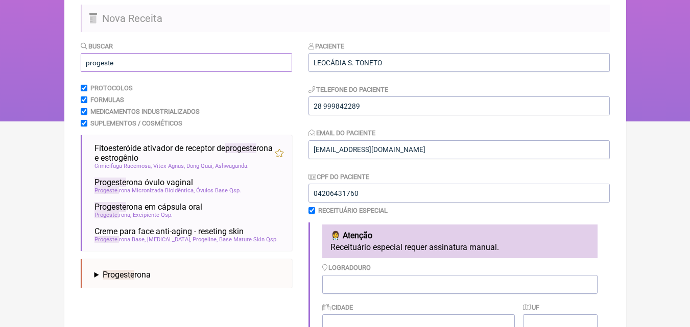
click at [170, 60] on input "progeste" at bounding box center [186, 62] width 211 height 19
type input "p"
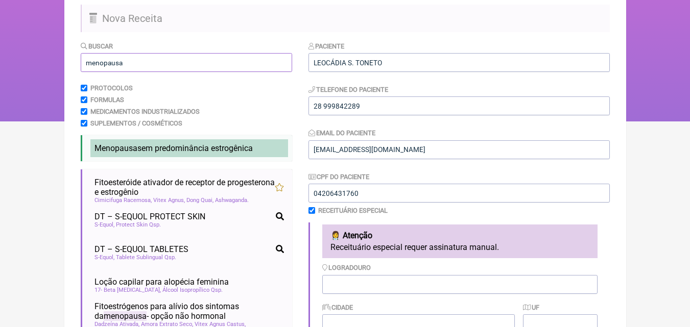
type input "menopausa"
click at [192, 151] on span "Menopausa sem predominância estrogênica" at bounding box center [173, 149] width 158 height 10
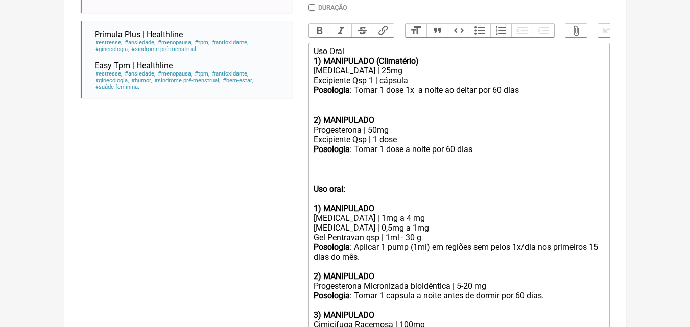
scroll to position [450, 0]
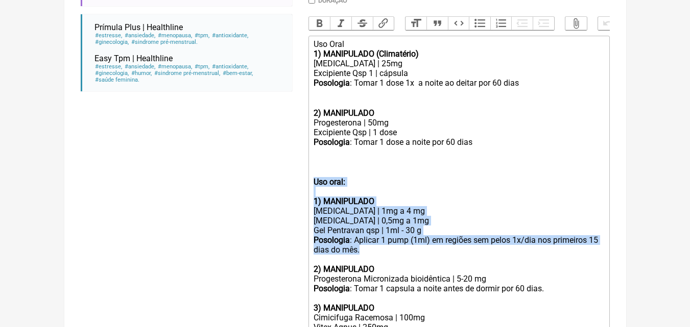
drag, startPoint x: 314, startPoint y: 191, endPoint x: 440, endPoint y: 261, distance: 144.8
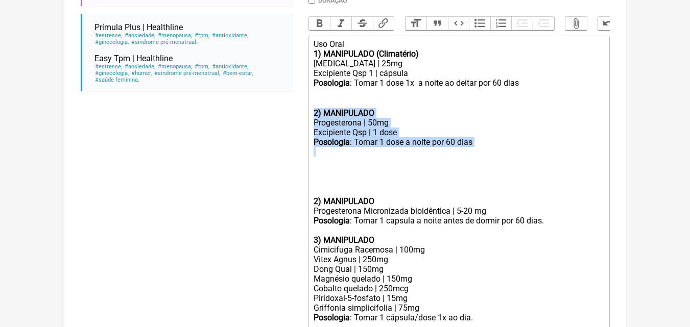
drag, startPoint x: 313, startPoint y: 121, endPoint x: 486, endPoint y: 166, distance: 179.0
click at [486, 166] on trix-editor "Uso Oral 1) MANIPULADO (Climatério) Dhea | 25mg Excipiente Qsp 1 | cápsula Poso…" at bounding box center [458, 303] width 301 height 534
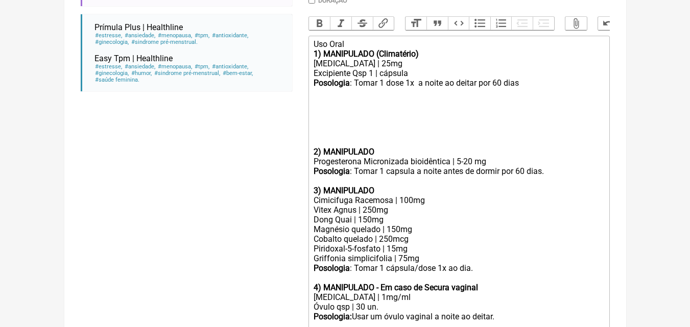
click at [312, 161] on trix-editor "Uso Oral 1) MANIPULADO (Climatério) Dhea | 25mg Excipiente Qsp 1 | cápsula Poso…" at bounding box center [458, 278] width 301 height 484
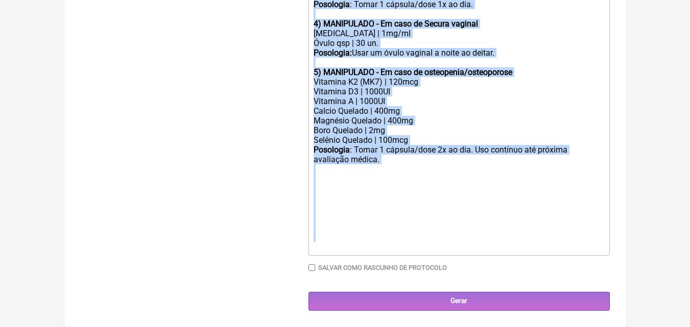
drag, startPoint x: 314, startPoint y: 161, endPoint x: 430, endPoint y: 342, distance: 214.9
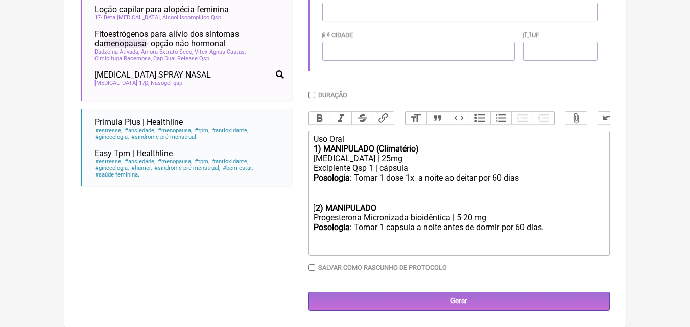
click at [466, 217] on div "Progesterona Micronizada bioidêntica | 5-20 mg" at bounding box center [459, 218] width 290 height 10
click at [381, 207] on div "Posologia : Tomar 1 dose 1x a noite ao deitar por 60 dias ㅤ ] 2) MANIPULADO" at bounding box center [459, 193] width 290 height 40
click at [551, 231] on div "Posologia : Tomar 1 capsula a noite antes de dormir por 60 dias." at bounding box center [459, 237] width 290 height 29
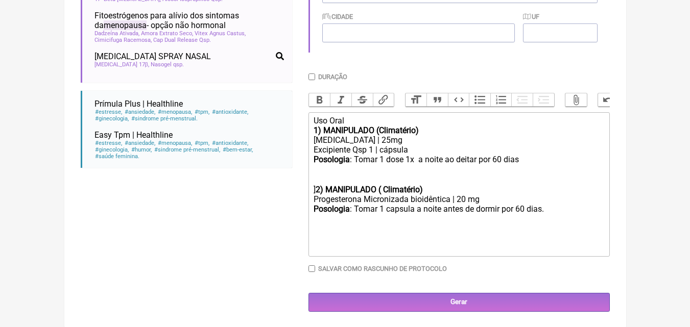
scroll to position [384, 0]
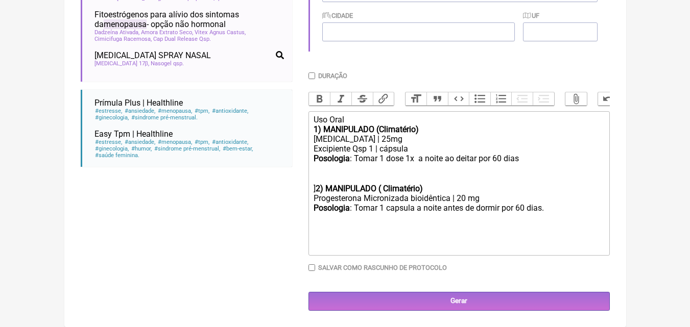
type trix-editor "<div>Uso Oral&nbsp;</div><div><strong>1) MANIPULADO (Climatério)</strong></div>…"
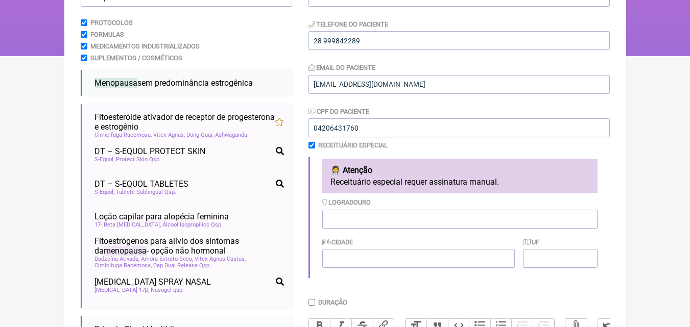
scroll to position [93, 0]
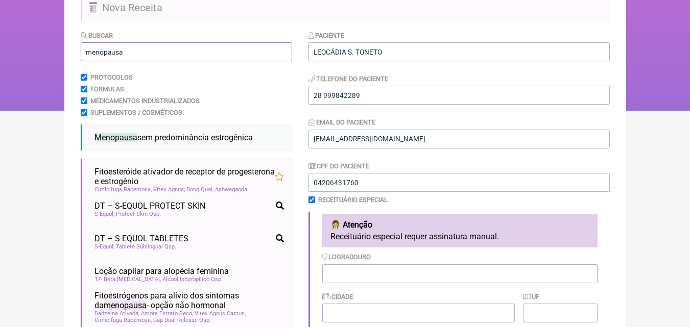
click at [136, 48] on input "menopausa" at bounding box center [186, 51] width 211 height 19
type input "m"
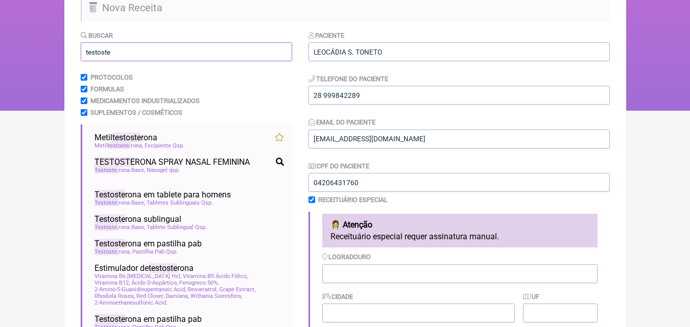
click at [136, 48] on input "testoste" at bounding box center [186, 51] width 211 height 19
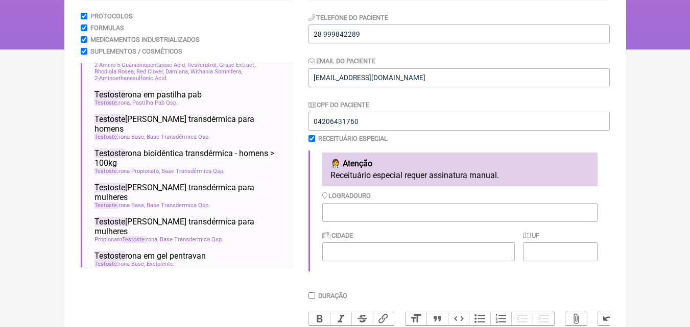
scroll to position [184, 0]
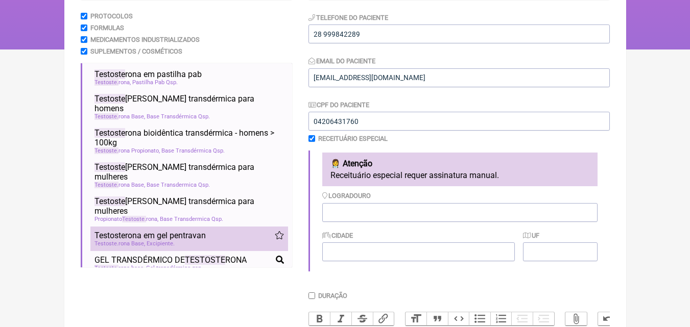
type input "testoste"
click at [179, 241] on div "Testoste rona Base Excipiente" at bounding box center [188, 244] width 189 height 7
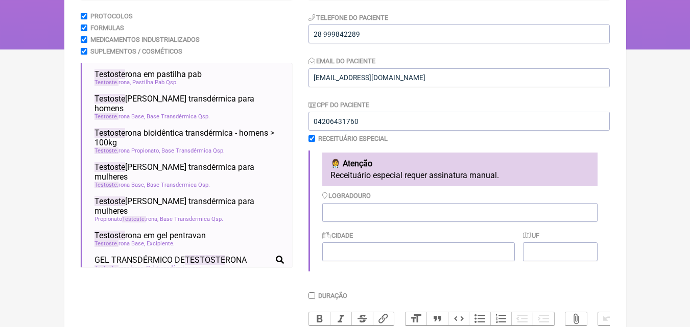
scroll to position [441, 0]
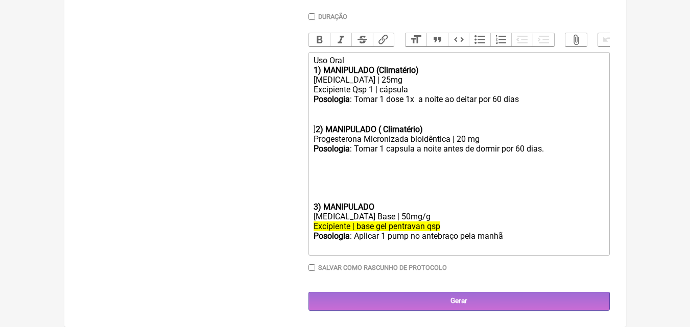
click at [312, 206] on trix-editor "Uso Oral 1) MANIPULADO (Climatério) Dhea | 25mg Excipiente Qsp 1 | cápsula Poso…" at bounding box center [458, 154] width 301 height 204
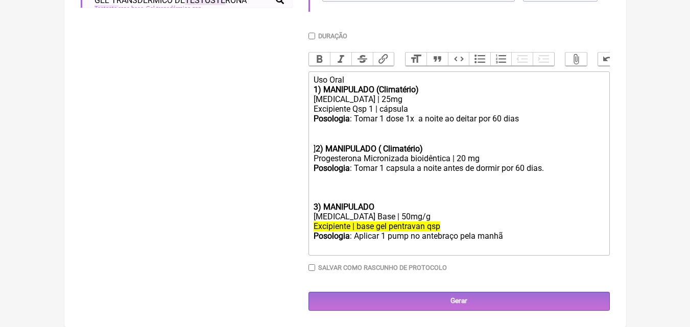
scroll to position [414, 0]
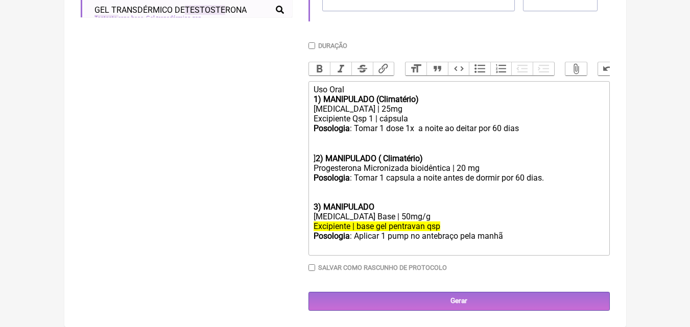
click at [382, 216] on div "Testosterona Base | 50mg/g" at bounding box center [459, 217] width 290 height 10
click at [396, 218] on div "Testosterona Base | 50mg/g" at bounding box center [459, 217] width 290 height 10
click at [510, 237] on div "Posologia : Aplicar 1 pump no antebraço pela manhã ㅤ" at bounding box center [459, 241] width 290 height 20
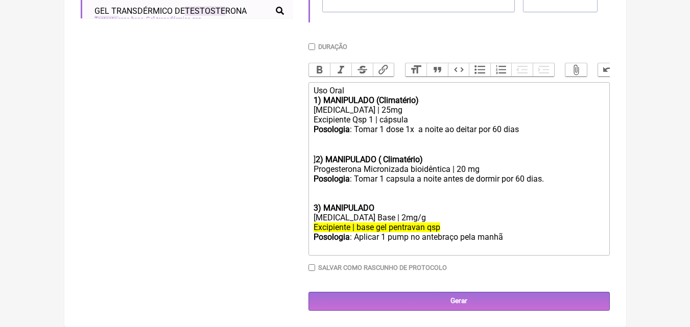
scroll to position [413, 0]
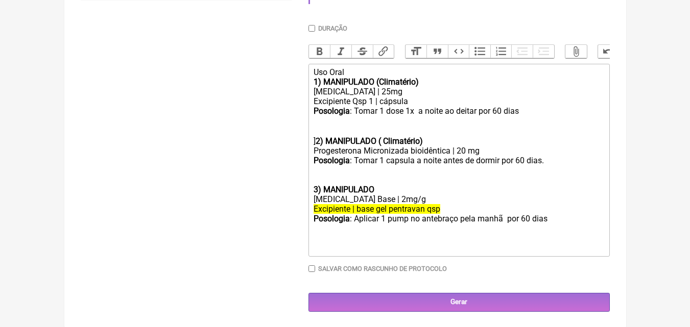
type trix-editor "<div>Uso Oral&nbsp;</div><div><strong>1) MANIPULADO (Climatério)</strong></div>…"
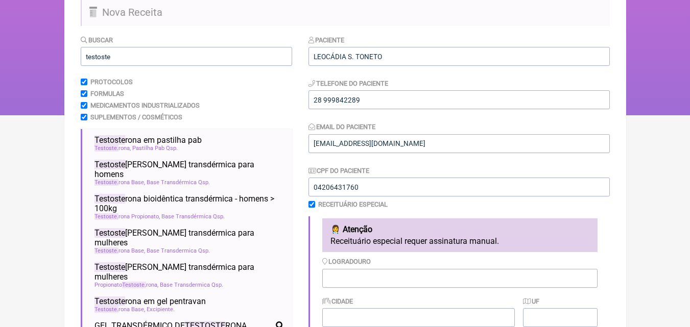
scroll to position [71, 0]
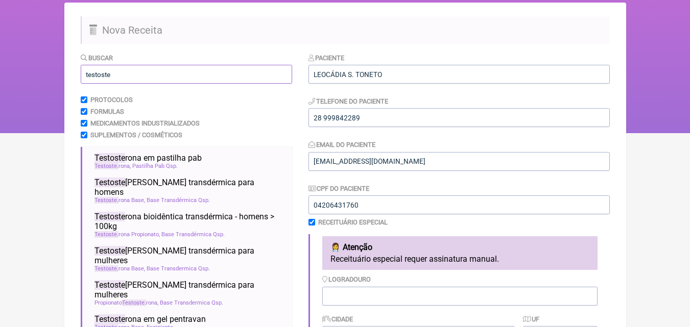
click at [112, 79] on input "testoste" at bounding box center [186, 74] width 211 height 19
type input "t"
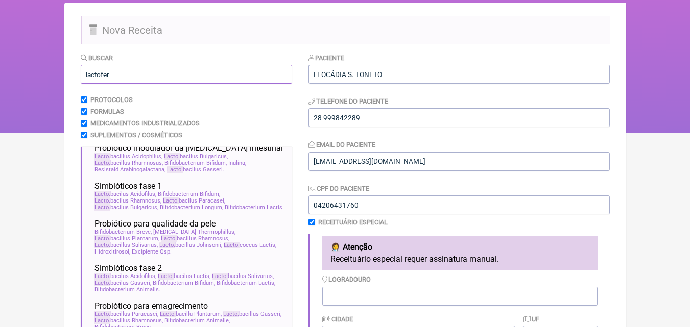
scroll to position [64, 0]
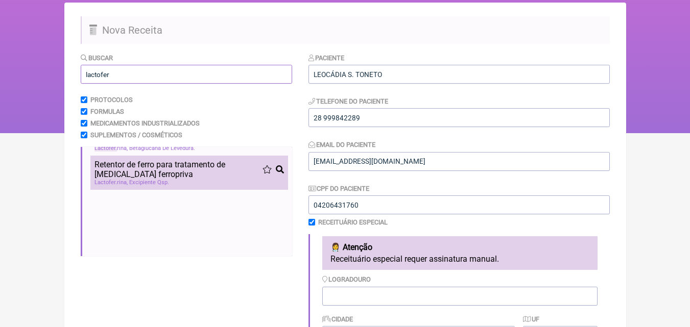
type input "lactofer"
click at [140, 162] on span "Retentor de ferro para tratamento de anemia ferropriva" at bounding box center [178, 169] width 168 height 19
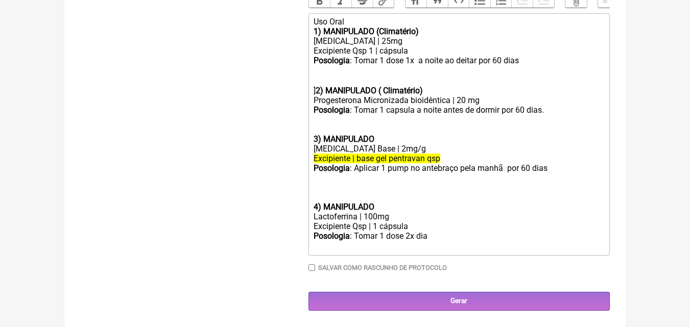
scroll to position [482, 0]
click at [311, 205] on trix-editor "Uso Oral 1) MANIPULADO (Climatério) Dhea | 25mg Excipiente Qsp 1 | cápsula Poso…" at bounding box center [458, 134] width 301 height 243
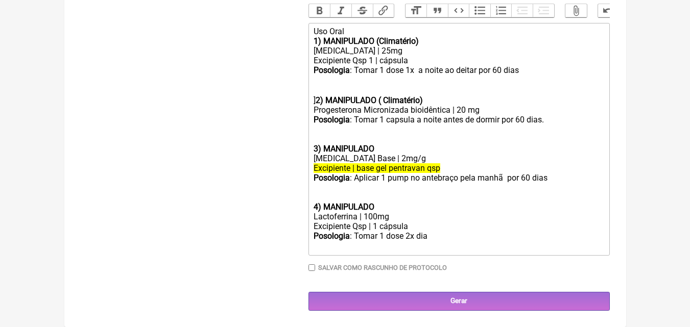
click at [432, 236] on div "Posologia : Tomar 1 dose 2x dia ㅤ" at bounding box center [459, 241] width 290 height 20
click at [377, 205] on div "Posologia : Aplicar 1 pump no antebraço pela manhã por 60 dias 4) MANIPULADO" at bounding box center [459, 192] width 290 height 39
click at [383, 146] on div "Posologia : Tomar 1 capsula a noite antes de dormir por 60 dias. 3) MANIPULADO" at bounding box center [459, 134] width 290 height 39
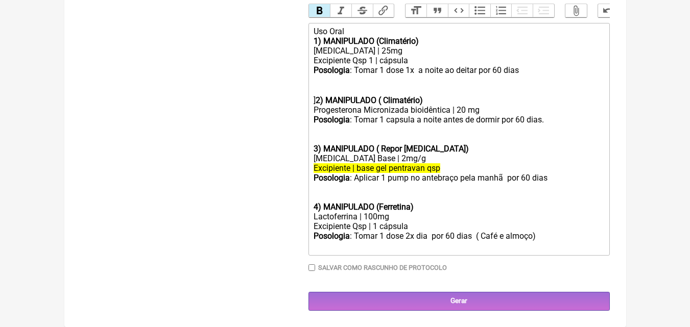
click at [540, 235] on div "Posologia : Tomar 1 dose 2x dia por 60 dias ( Café e almoço)ㅤ" at bounding box center [459, 241] width 290 height 20
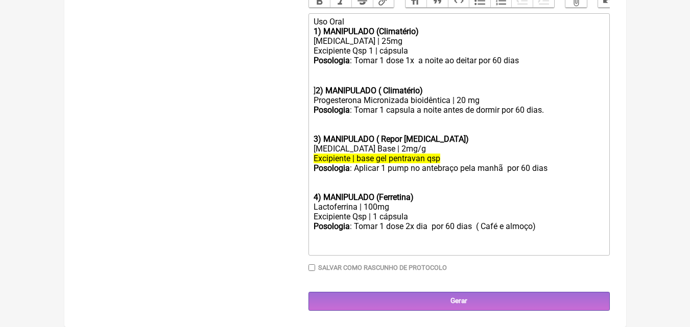
type trix-editor "<div>Uso Oral&nbsp;</div><div><strong>1) MANIPULADO (Climatério)</strong></div>…"
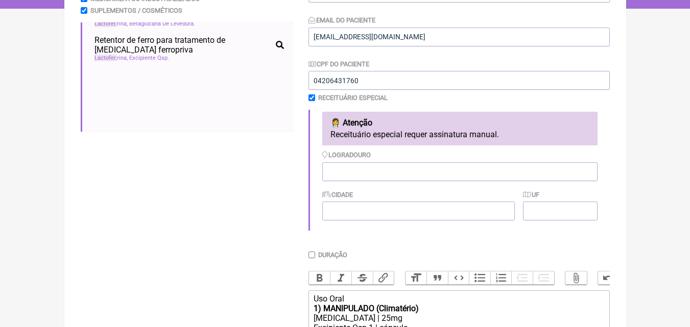
scroll to position [0, 0]
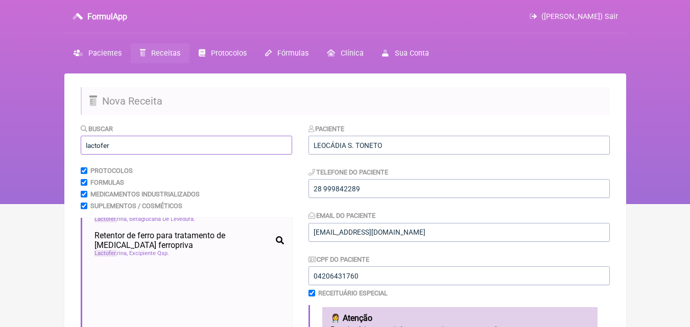
click at [123, 150] on input "lactofer" at bounding box center [186, 145] width 211 height 19
type input "l"
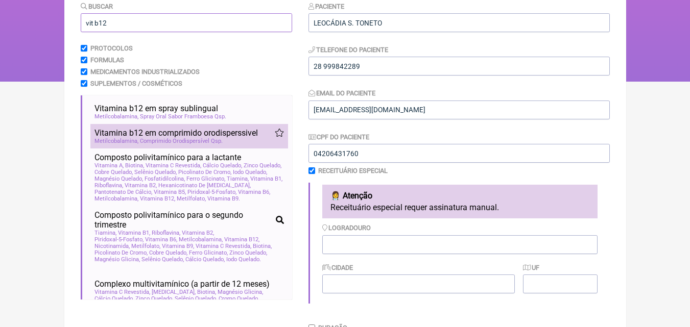
type input "vit b12"
click at [193, 134] on span "Vitamina b12 em comprimido orodisperssivel" at bounding box center [175, 133] width 163 height 10
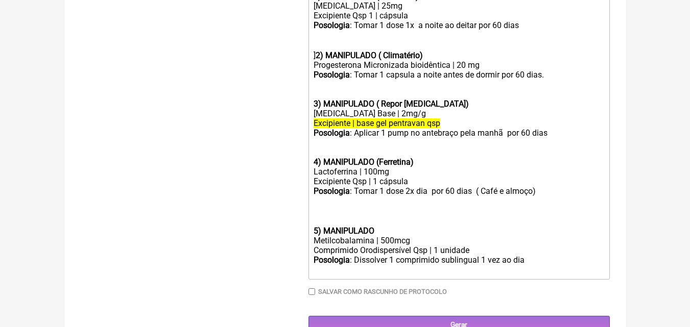
scroll to position [511, 0]
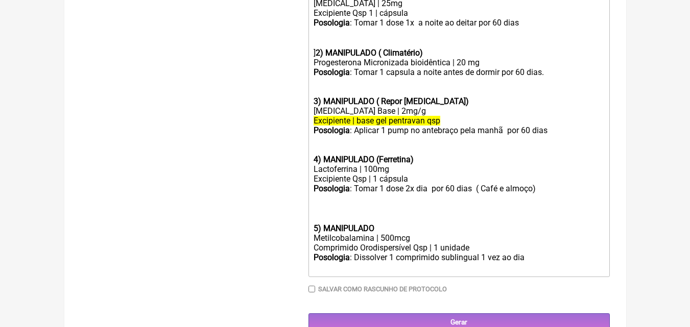
click at [312, 234] on trix-editor "Uso Oral 1) MANIPULADO (Climatério) Dhea | 25mg Excipiente Qsp 1 | cápsula Poso…" at bounding box center [458, 126] width 301 height 302
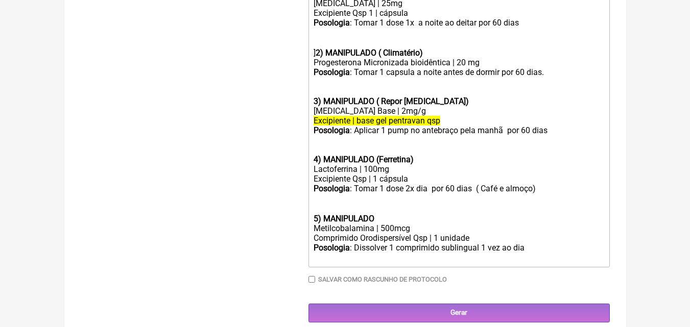
click at [377, 224] on div "Posologia : Tomar 1 dose 2x dia por 60 dias ( Café e almoço) ㅤ 5) MANIPULADO" at bounding box center [459, 204] width 290 height 40
click at [387, 233] on div "Metilcobalamina | 500mcg" at bounding box center [459, 229] width 290 height 10
click at [529, 258] on div "Posologia : Dissolver 1 comprimido sublingual 1 vez ao dia ㅤ" at bounding box center [459, 253] width 290 height 20
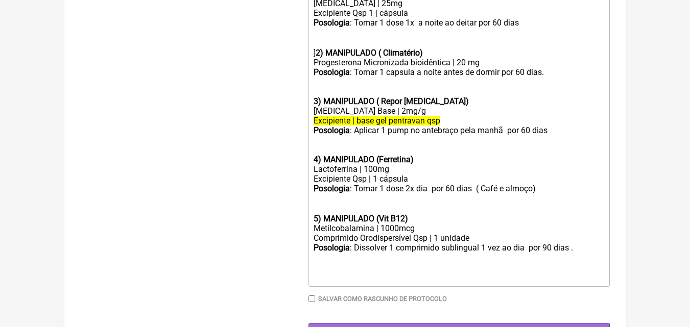
click at [315, 58] on div "Posologia : Tomar 1 dose 1x a noite ao deitar por 60 dias ㅤ ] 2) MANIPULADO ( C…" at bounding box center [459, 38] width 290 height 40
click at [576, 258] on div "Posologia : Dissolver 1 comprimido sublingual 1 vez ao dia por 90 dias . ㅤ" at bounding box center [459, 263] width 290 height 40
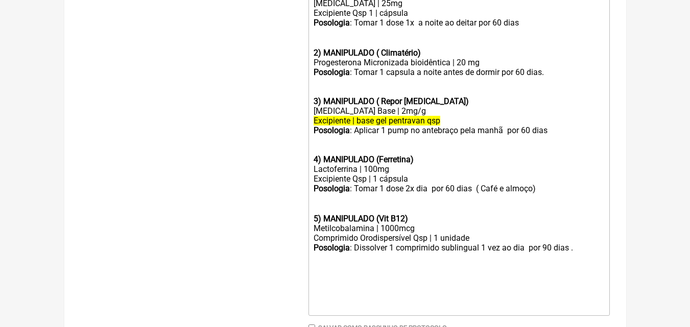
type trix-editor "<div>Uso Oral&nbsp;</div><div><strong>1) MANIPULADO (Climatério)</strong></div>…"
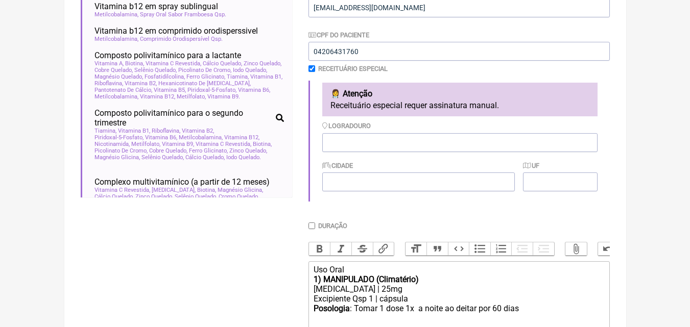
scroll to position [0, 0]
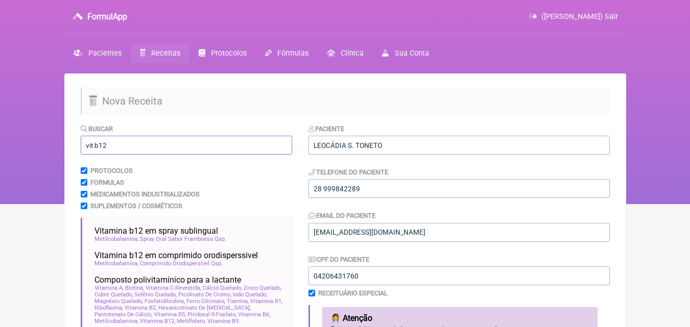
click at [122, 142] on input "vit b12" at bounding box center [186, 145] width 211 height 19
type input "v"
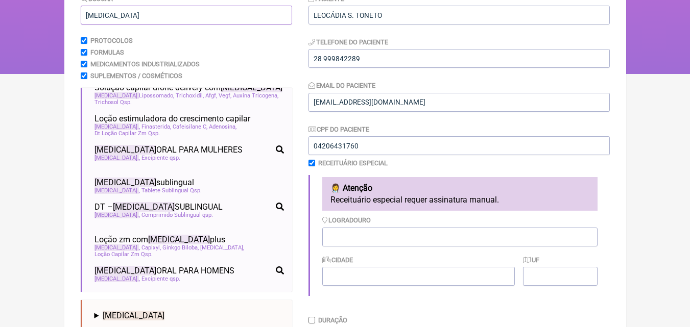
scroll to position [4, 0]
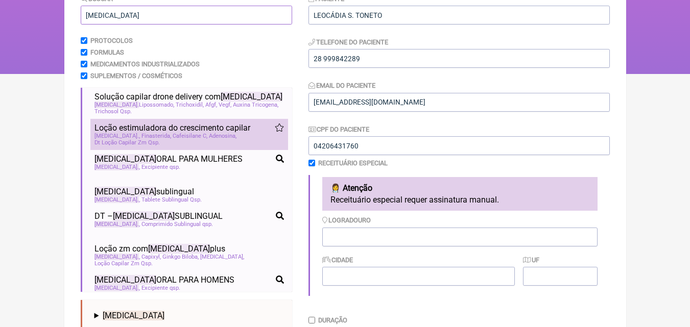
type input "minoxidil"
click at [184, 138] on span "Cafeisilane C" at bounding box center [190, 136] width 35 height 7
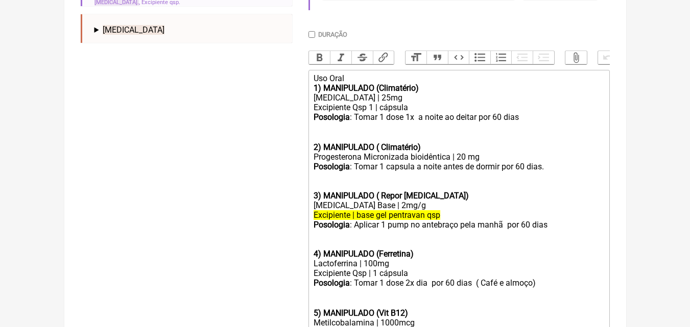
scroll to position [658, 0]
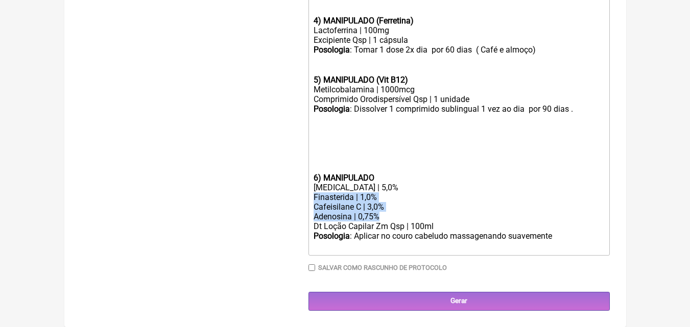
drag, startPoint x: 311, startPoint y: 197, endPoint x: 383, endPoint y: 216, distance: 74.1
click at [383, 216] on trix-editor "Uso Oral 1) MANIPULADO (Climatério) Dhea | 25mg Excipiente Qsp 1 | cápsula Poso…" at bounding box center [458, 46] width 301 height 419
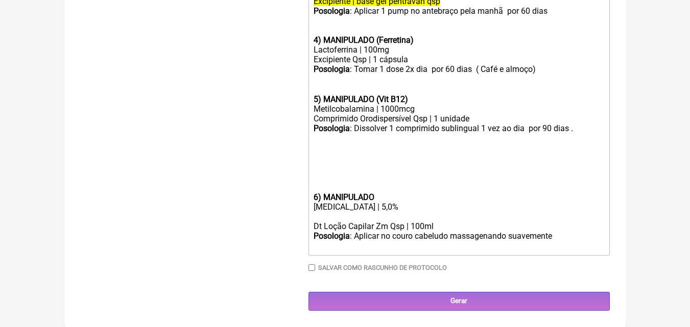
scroll to position [639, 0]
click at [311, 229] on trix-editor "Uso Oral 1) MANIPULADO (Climatério) Dhea | 25mg Excipiente Qsp 1 | cápsula Poso…" at bounding box center [458, 56] width 301 height 400
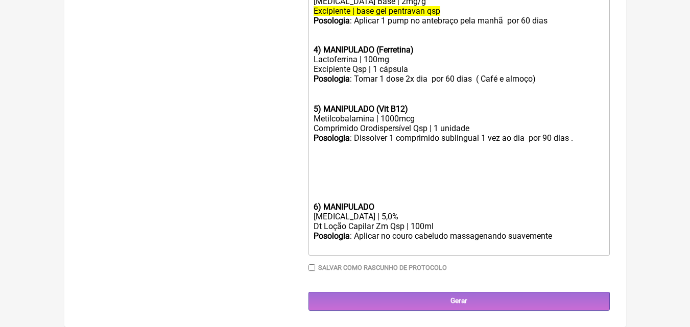
click at [312, 205] on trix-editor "Uso Oral 1) MANIPULADO (Climatério) Dhea | 25mg Excipiente Qsp 1 | cápsula Poso…" at bounding box center [458, 61] width 301 height 390
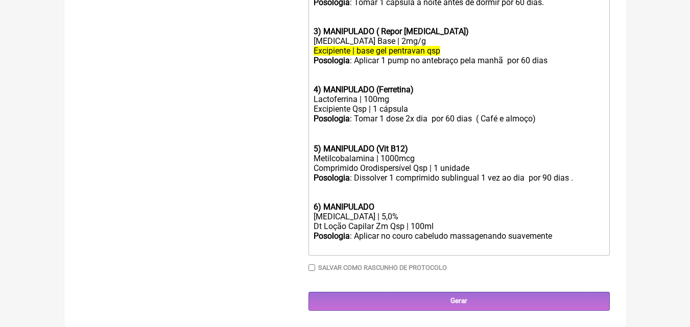
scroll to position [589, 0]
click at [382, 207] on div "Posologia : Dissolver 1 comprimido sublingual 1 vez ao dia por 90 dias . 6) MAN…" at bounding box center [459, 192] width 290 height 39
click at [385, 207] on strong "6) MANIPULADO (cabelo" at bounding box center [358, 207] width 89 height 10
click at [407, 204] on div "Posologia : Dissolver 1 comprimido sublingual 1 vez ao dia por 90 dias . 6) MAN…" at bounding box center [459, 192] width 290 height 39
click at [556, 236] on div "Posologia : Aplicar no couro cabeludo massagenando suavemente ㅤ" at bounding box center [459, 241] width 290 height 20
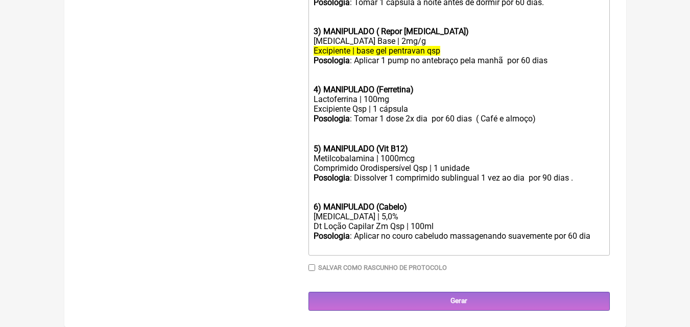
scroll to position [599, 0]
type trix-editor "<div>Uso Oral&nbsp;</div><div><strong>1) MANIPULADO (Climatério)</strong></div>…"
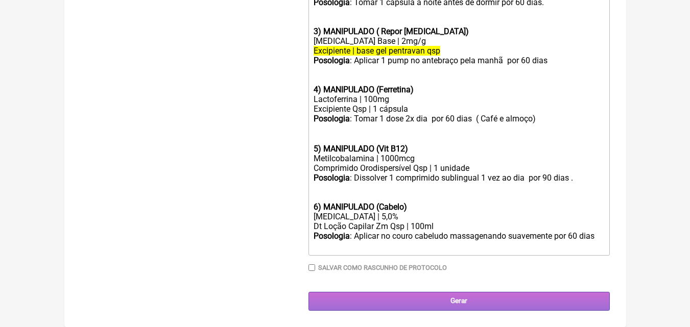
click at [457, 300] on input "Gerar" at bounding box center [458, 301] width 301 height 19
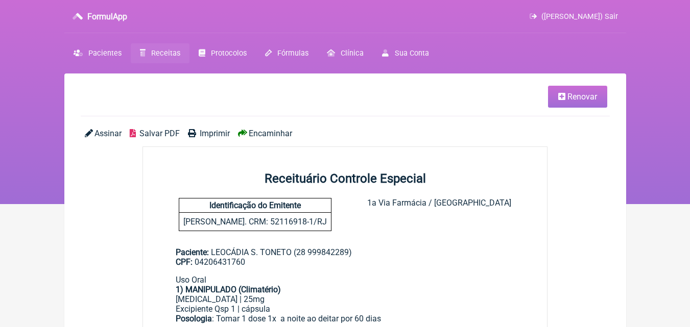
click at [215, 131] on span "Imprimir" at bounding box center [215, 134] width 30 height 10
click at [577, 99] on span "Renovar" at bounding box center [582, 97] width 30 height 10
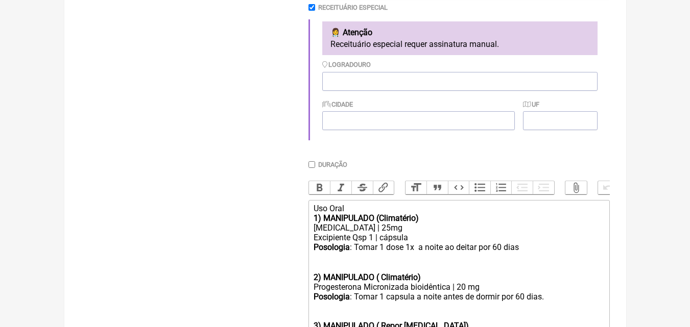
scroll to position [572, 0]
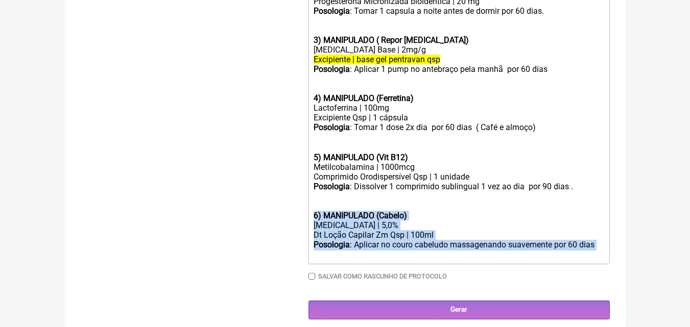
drag, startPoint x: 316, startPoint y: 221, endPoint x: 609, endPoint y: 263, distance: 296.6
click at [609, 263] on trix-editor "Uso Oral 1) MANIPULADO (Climatério) [MEDICAL_DATA] | 25mg Excipiente Qsp 1 | cá…" at bounding box center [458, 89] width 301 height 350
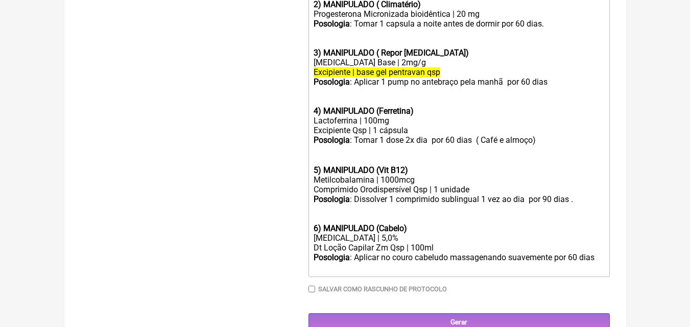
type trix-editor "<lor>Ips Dolo&sita;</con><adi><elitse>2) DOEIUSMODT (Incididunt)</utlabo></etd>…"
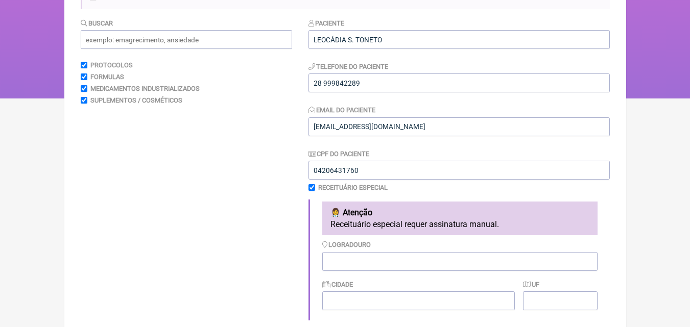
scroll to position [103, 0]
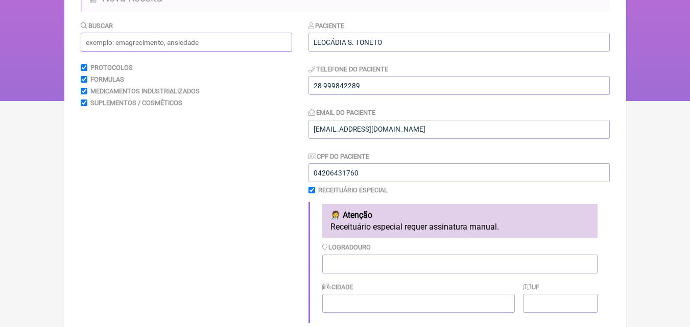
click at [135, 43] on input "text" at bounding box center [186, 42] width 211 height 19
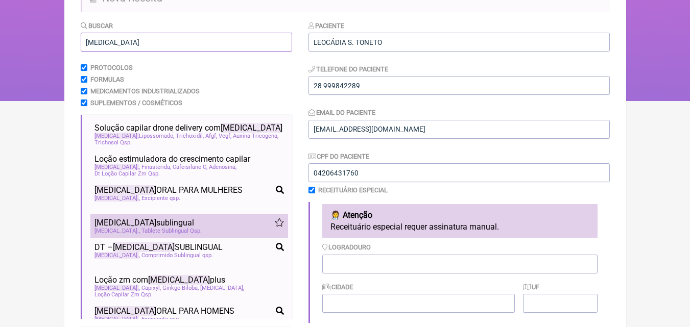
type input "[MEDICAL_DATA]"
click at [174, 231] on span "Tablete Sublingual Qsp" at bounding box center [171, 231] width 60 height 7
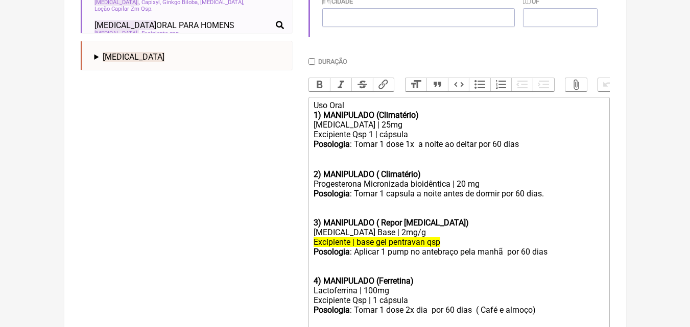
scroll to position [628, 0]
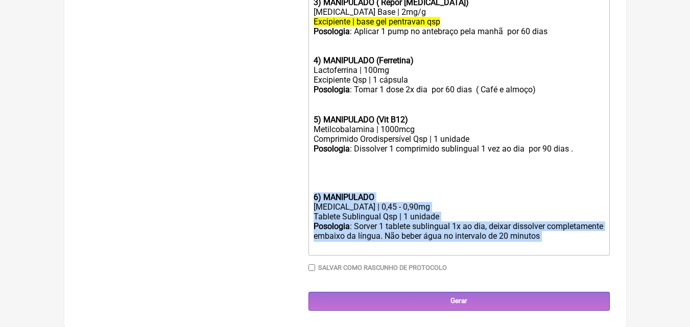
drag, startPoint x: 311, startPoint y: 185, endPoint x: 569, endPoint y: 232, distance: 262.8
click at [569, 232] on trix-editor "Uso Oral 1) MANIPULADO (Climatério) [MEDICAL_DATA] | 25mg Excipiente Qsp 1 | cá…" at bounding box center [458, 65] width 301 height 379
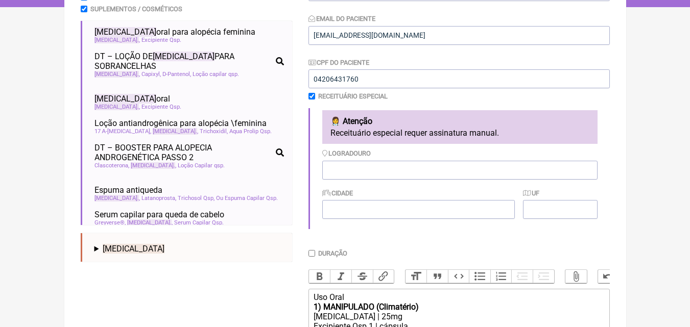
scroll to position [229, 0]
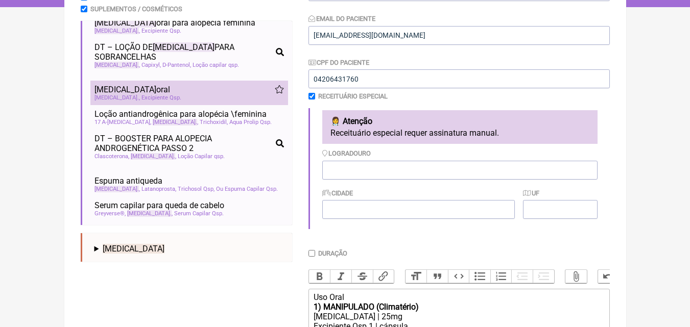
click at [174, 85] on div "[MEDICAL_DATA] oral" at bounding box center [188, 90] width 189 height 10
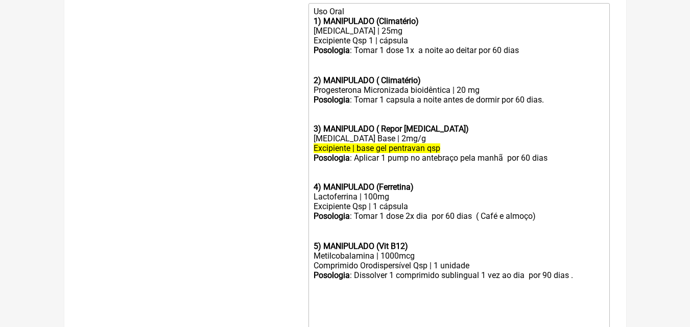
scroll to position [628, 0]
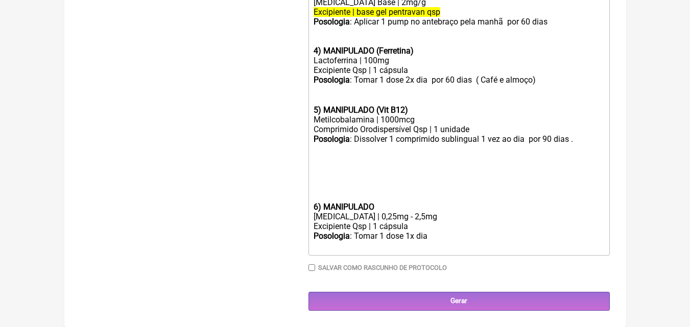
click at [314, 206] on strong "6) MANIPULADO" at bounding box center [344, 207] width 61 height 10
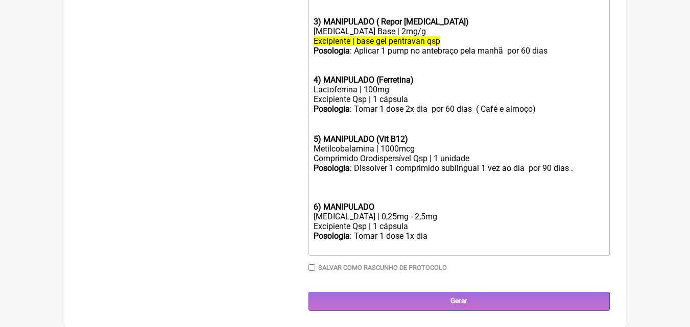
scroll to position [589, 0]
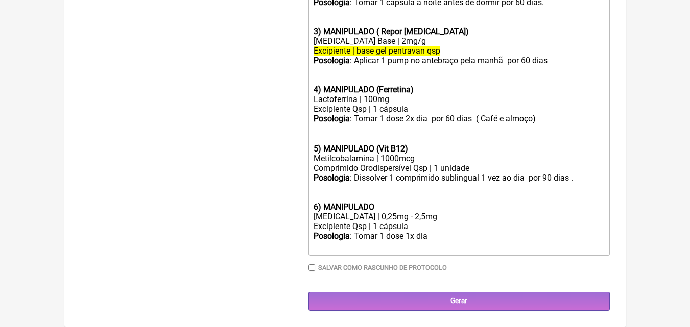
click at [395, 216] on div "[MEDICAL_DATA] | 0,25mg - 2,5mg" at bounding box center [459, 217] width 290 height 10
click at [433, 237] on div "Posologia : Tomar 1 dose 1x dia ㅤ" at bounding box center [459, 241] width 290 height 20
type trix-editor "<lor>Ips Dolo&sita;</con><adi><elitse>2) DOEIUSMODT (Incididunt)</utlabo></etd>…"
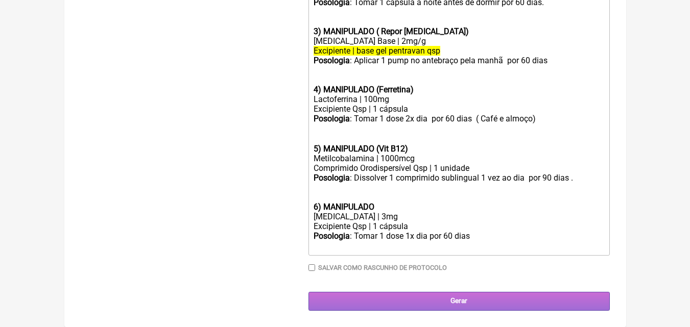
click at [456, 302] on input "Gerar" at bounding box center [458, 301] width 301 height 19
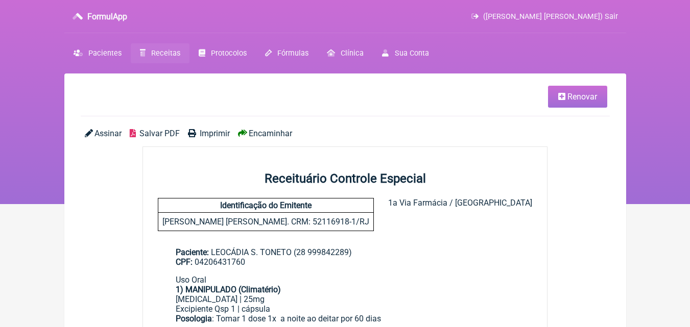
click at [212, 130] on span "Imprimir" at bounding box center [215, 134] width 30 height 10
click at [573, 100] on span "Renovar" at bounding box center [582, 97] width 30 height 10
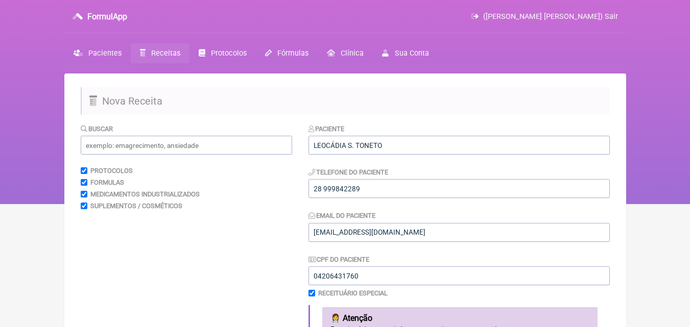
scroll to position [286, 0]
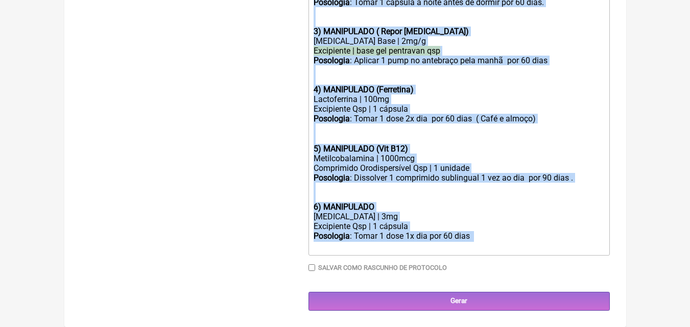
drag, startPoint x: 315, startPoint y: 216, endPoint x: 435, endPoint y: 333, distance: 167.9
type trix-editor "<div>Uso Oral&nbsp;</div><div><strong>1) MANIPULADO (Climatério)</strong></div>…"
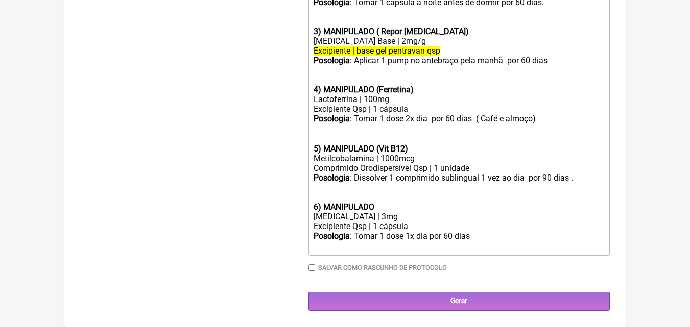
scroll to position [362, 0]
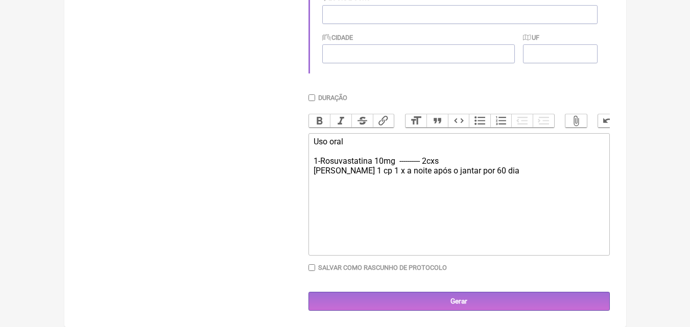
type trix-editor "<div>Uso oral&nbsp;<br><br>1-Rosuvastatina 10mg&nbsp; ---------- 2cxs&nbsp;<br>…"
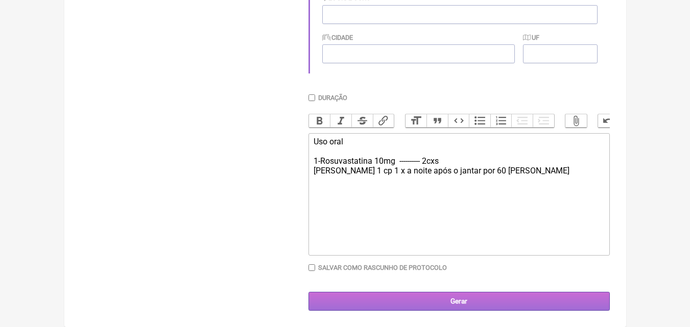
click at [464, 303] on input "Gerar" at bounding box center [458, 301] width 301 height 19
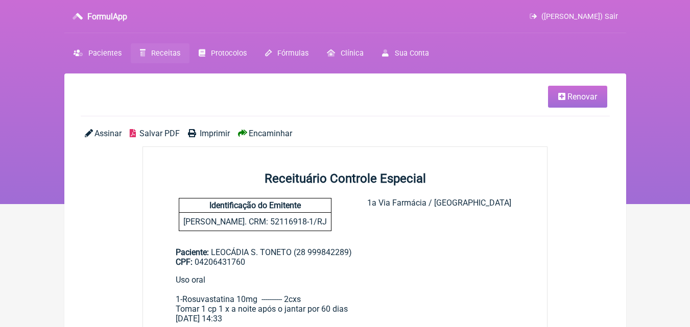
click at [219, 130] on span "Imprimir" at bounding box center [215, 134] width 30 height 10
click at [113, 52] on span "Pacientes" at bounding box center [104, 53] width 33 height 9
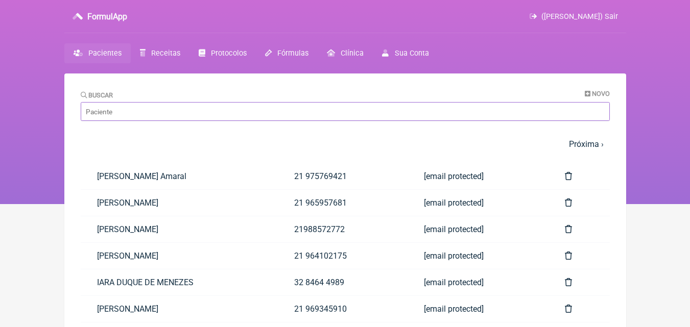
click at [124, 113] on input "Buscar" at bounding box center [345, 111] width 529 height 19
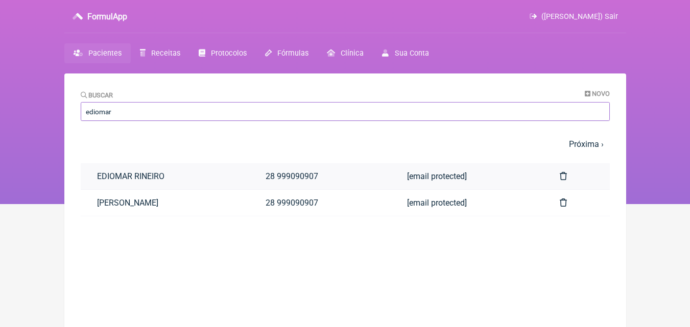
type input "ediomar"
click at [147, 178] on link "EDIOMAR RINEIRO" at bounding box center [165, 176] width 169 height 26
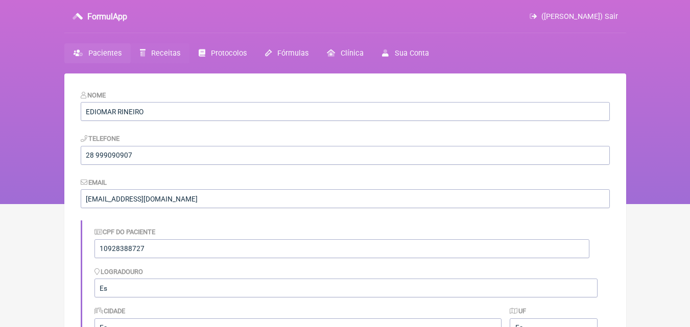
click at [156, 53] on span "Receitas" at bounding box center [165, 53] width 29 height 9
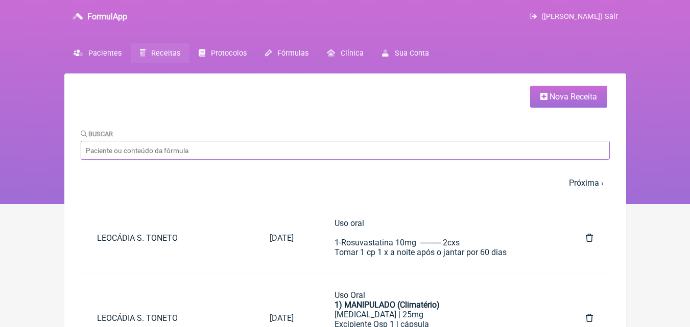
click at [152, 148] on input "Buscar" at bounding box center [345, 150] width 529 height 19
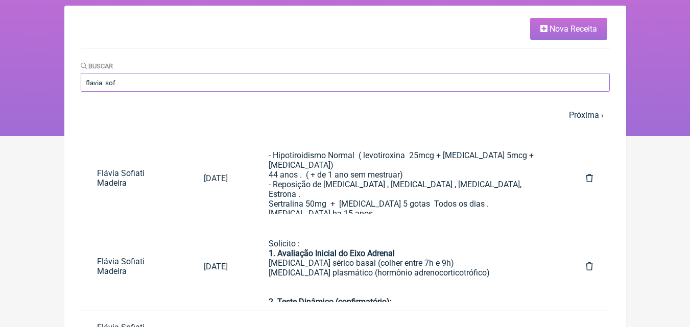
scroll to position [109, 0]
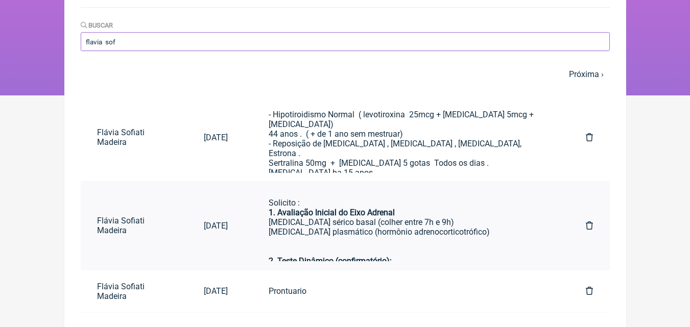
type input "flavia sof"
click at [393, 213] on strong "1. Avaliação Inicial do Eixo Adrenal" at bounding box center [332, 213] width 126 height 10
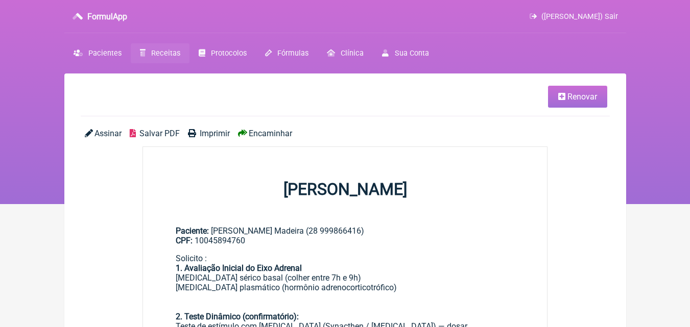
scroll to position [109, 0]
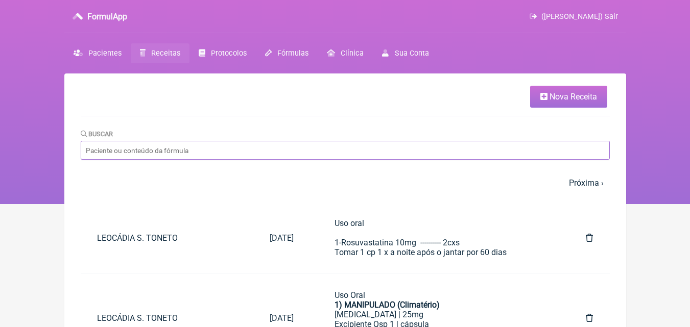
click at [115, 149] on input "Buscar" at bounding box center [345, 150] width 529 height 19
paste input "[PERSON_NAME]"
type input "GERUSA MOREIRA PETERLE"
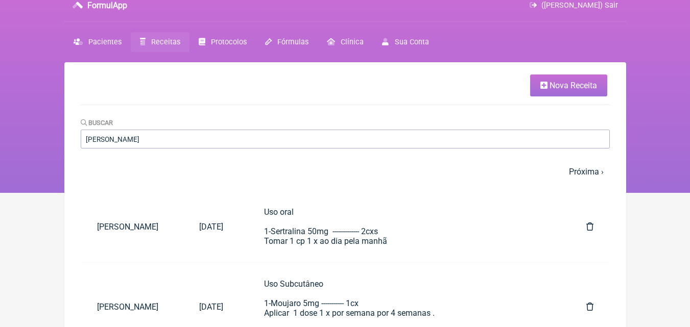
scroll to position [20, 0]
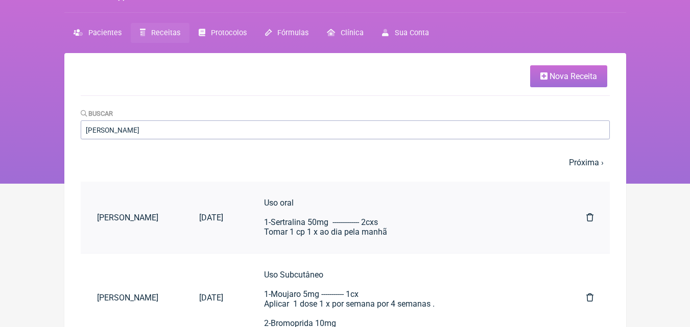
click at [377, 211] on div "Uso oral 1-Sertralina 50mg ------------- 2cxs Tomar 1 cp 1 x ao dia pela manhã" at bounding box center [404, 217] width 281 height 39
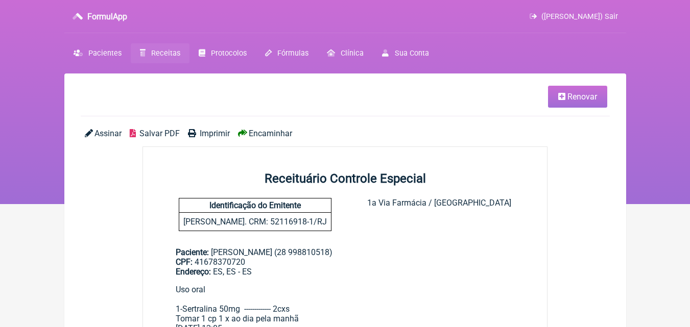
click at [580, 96] on span "Renovar" at bounding box center [582, 97] width 30 height 10
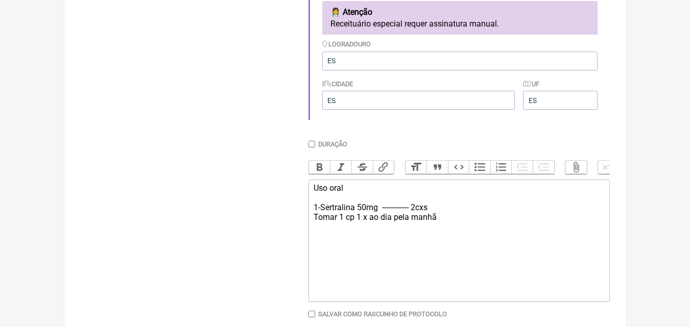
scroll to position [362, 0]
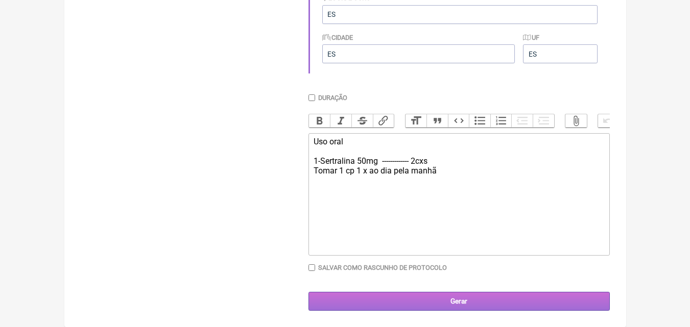
click at [452, 304] on input "Gerar" at bounding box center [458, 301] width 301 height 19
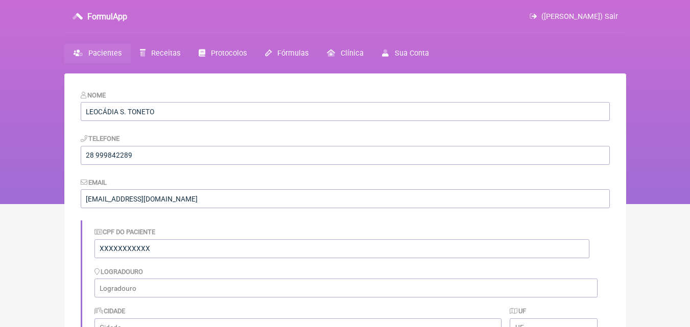
click at [110, 52] on span "Pacientes" at bounding box center [104, 53] width 33 height 9
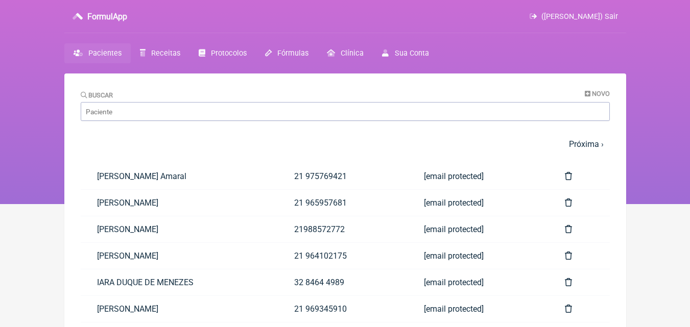
click at [105, 51] on span "Pacientes" at bounding box center [104, 53] width 33 height 9
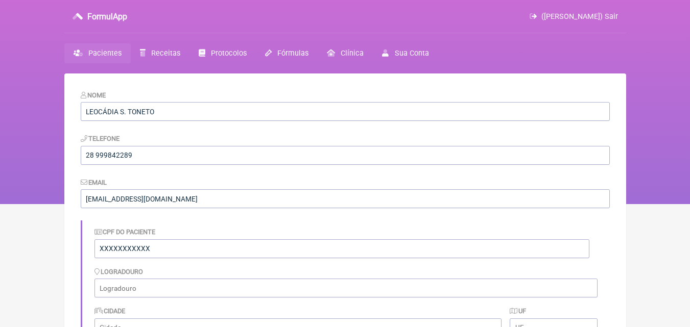
click at [104, 49] on span "Pacientes" at bounding box center [104, 53] width 33 height 9
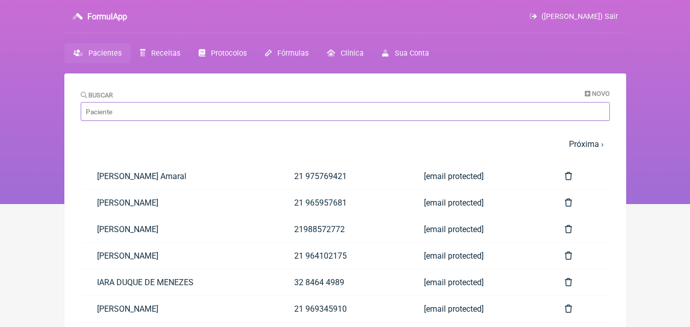
click at [205, 107] on input "Buscar" at bounding box center [345, 111] width 529 height 19
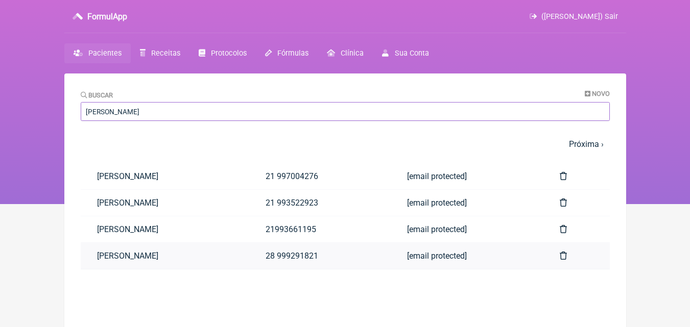
type input "monica"
click at [175, 250] on link "MÔNICA FRINHANI" at bounding box center [165, 256] width 169 height 26
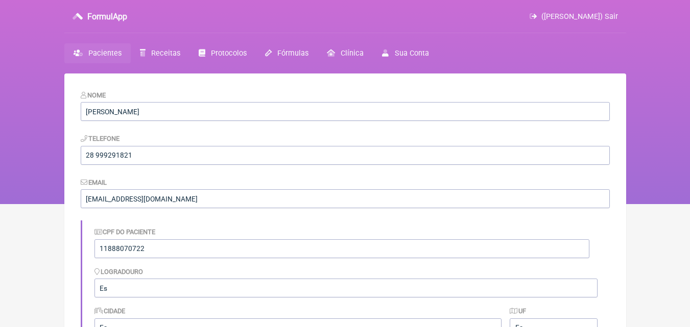
click at [99, 54] on span "Pacientes" at bounding box center [104, 53] width 33 height 9
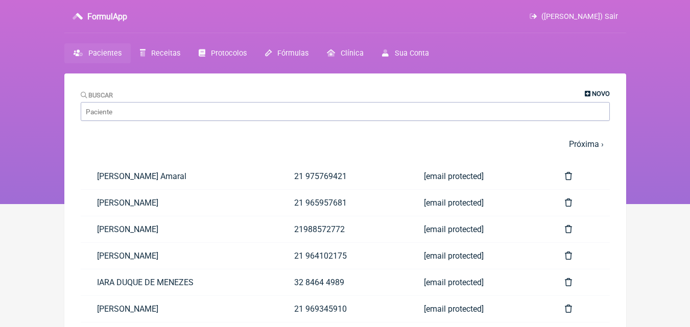
click at [595, 90] on span "Novo" at bounding box center [601, 94] width 18 height 8
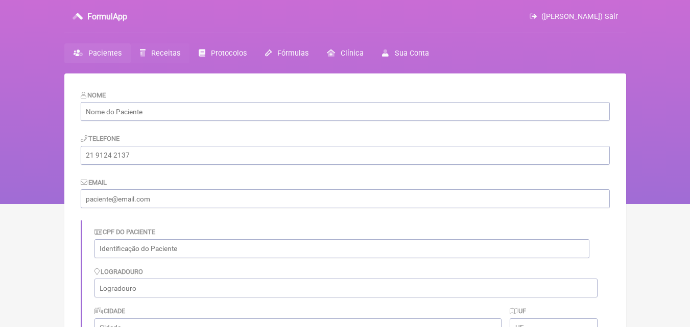
click at [157, 57] on span "Receitas" at bounding box center [165, 53] width 29 height 9
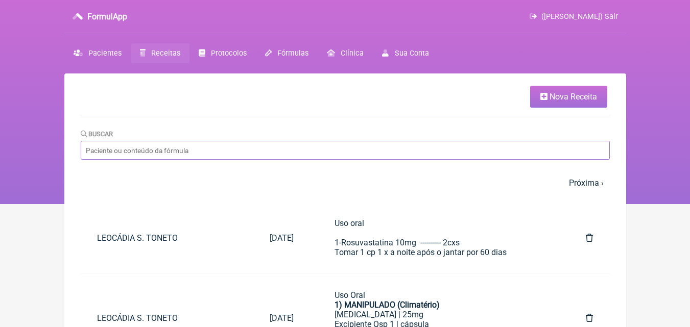
click at [161, 147] on input "Buscar" at bounding box center [345, 150] width 529 height 19
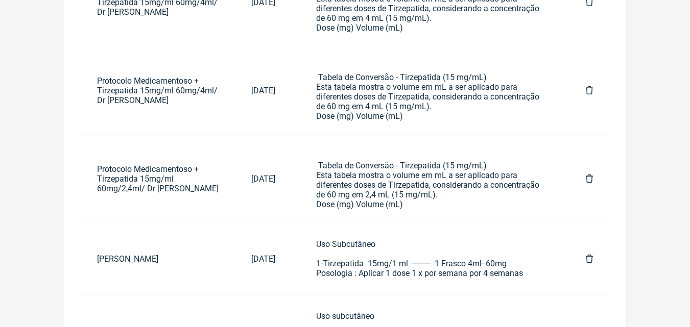
scroll to position [245, 0]
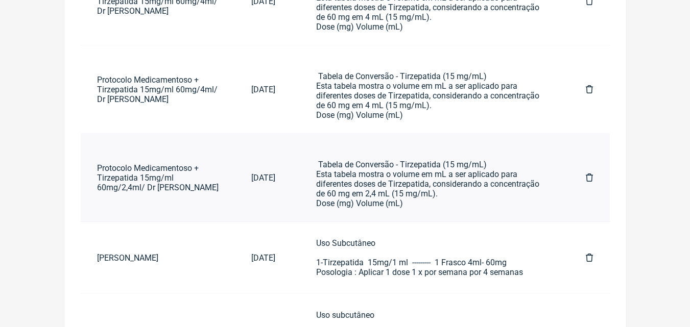
type input "tirzepati"
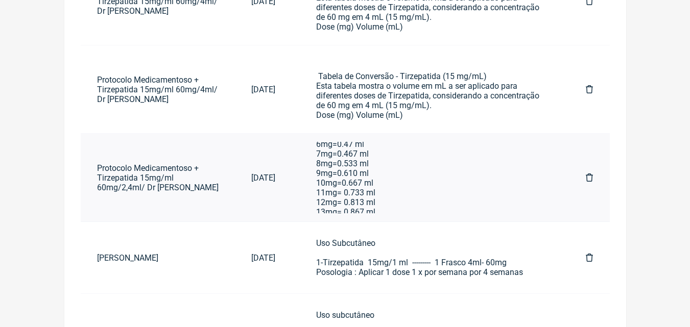
scroll to position [116, 0]
click at [386, 166] on div "Tabela de Conversão - Tirzepatida (15 mg/mL) Esta tabela mostra o volume em mL …" at bounding box center [430, 150] width 229 height 233
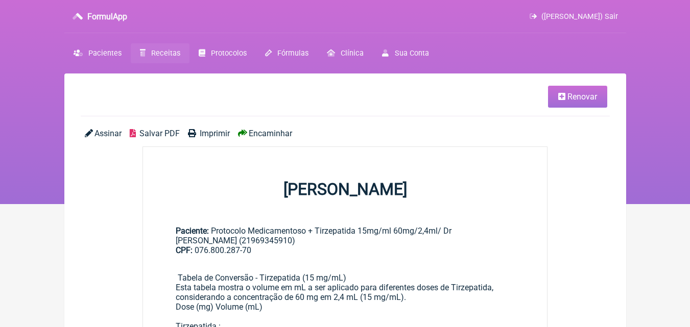
click at [209, 132] on span "Imprimir" at bounding box center [215, 134] width 30 height 10
click at [104, 58] on span "Pacientes" at bounding box center [104, 53] width 33 height 9
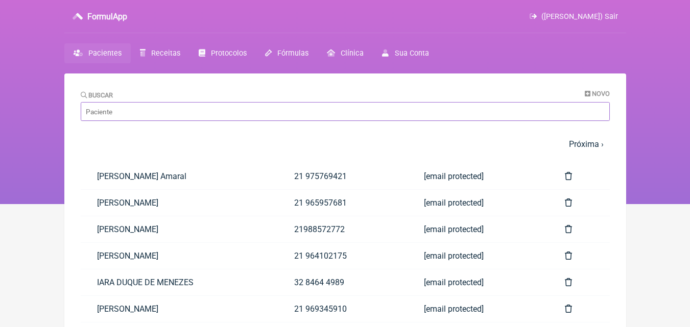
click at [115, 111] on input "Buscar" at bounding box center [345, 111] width 529 height 19
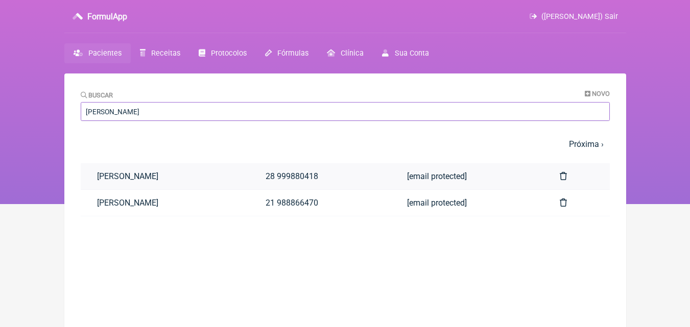
type input "danielle"
click at [175, 174] on link "[PERSON_NAME] [PERSON_NAME]" at bounding box center [165, 176] width 169 height 26
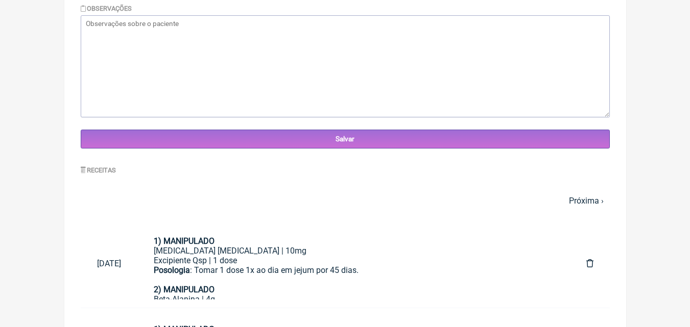
scroll to position [368, 0]
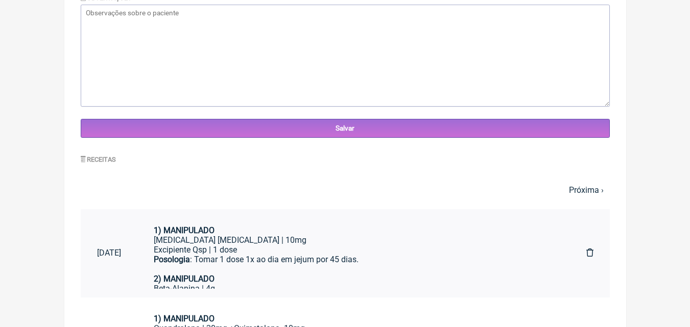
click at [302, 245] on div "Excipiente Qsp | 1 dose" at bounding box center [354, 250] width 400 height 10
click at [589, 189] on link "Próxima ›" at bounding box center [586, 190] width 35 height 10
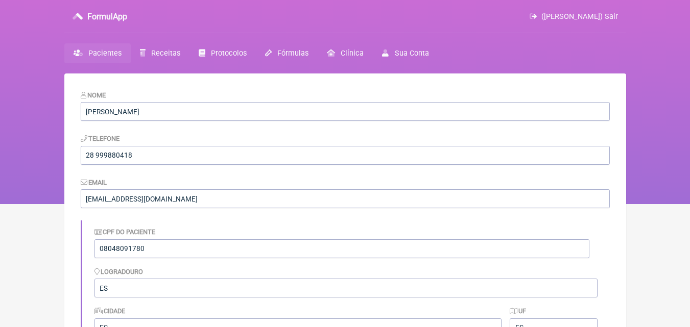
scroll to position [286, 0]
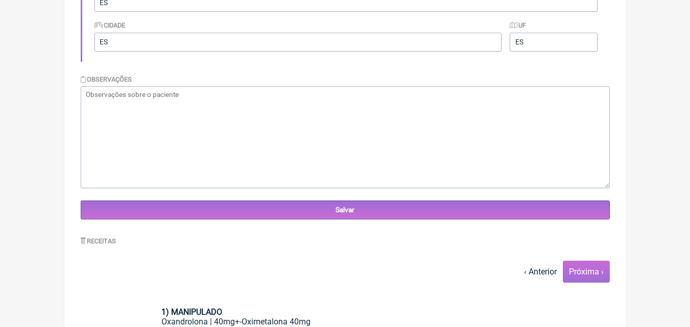
click at [599, 271] on link "Próxima ›" at bounding box center [586, 272] width 35 height 10
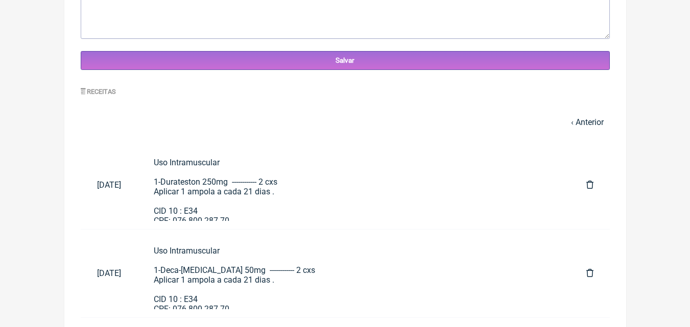
scroll to position [415, 0]
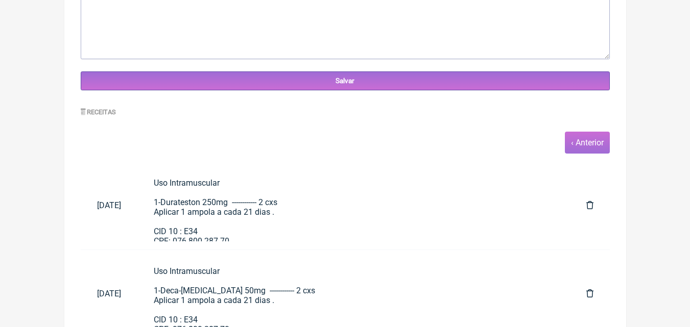
click at [589, 148] on span "‹ Anterior" at bounding box center [587, 143] width 45 height 22
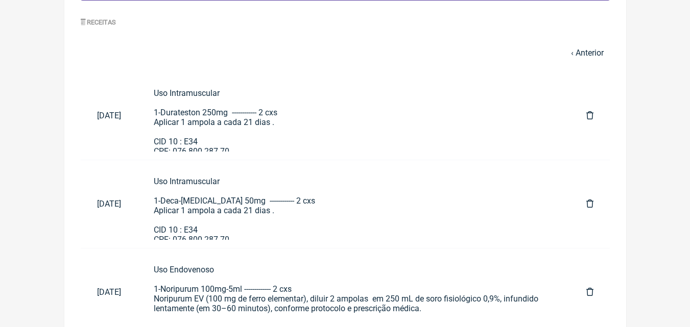
scroll to position [485, 0]
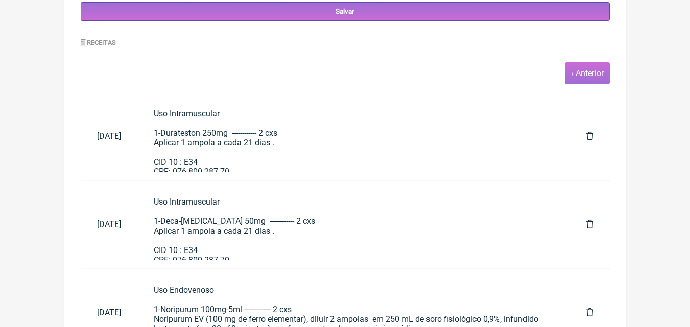
click at [591, 72] on link "‹ Anterior" at bounding box center [587, 73] width 33 height 10
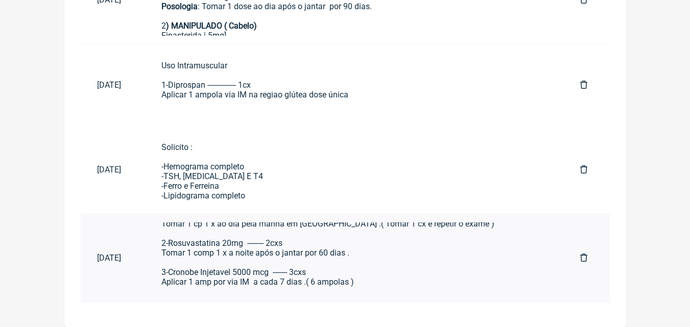
scroll to position [20, 0]
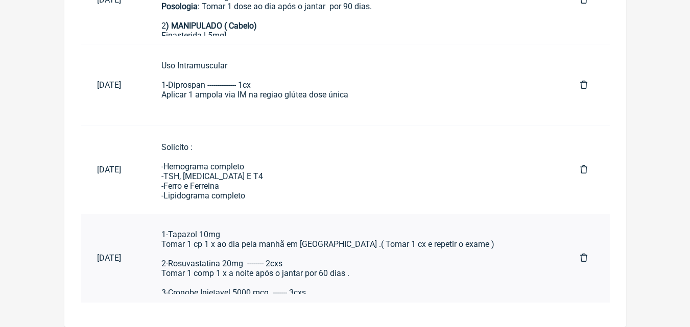
click at [298, 253] on div "Uso Oral 1-Tapazol 10mg Tomar 1 cp 1 x ao dia pela manhã em jejum .( Tomar 1 cx…" at bounding box center [354, 273] width 386 height 126
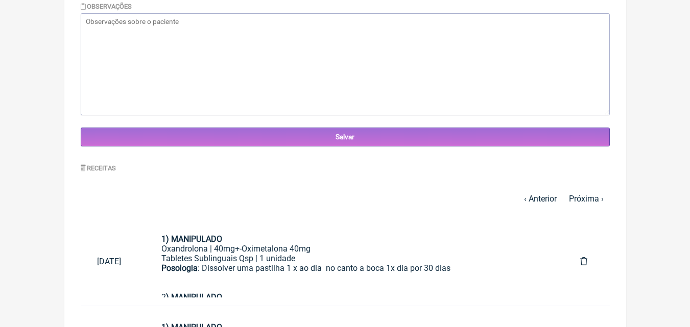
scroll to position [379, 0]
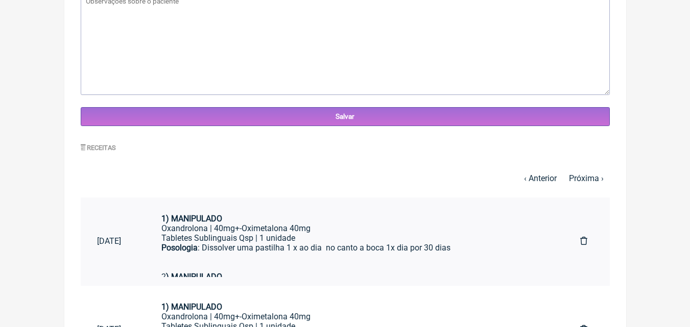
click at [274, 229] on div "Oxandrolona | 40mg+-Oximetalona 40mg" at bounding box center [354, 229] width 386 height 10
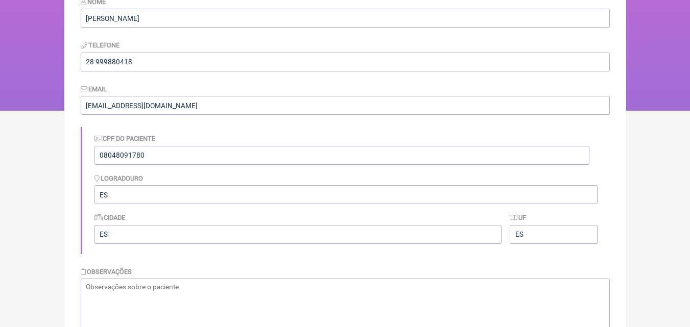
scroll to position [0, 0]
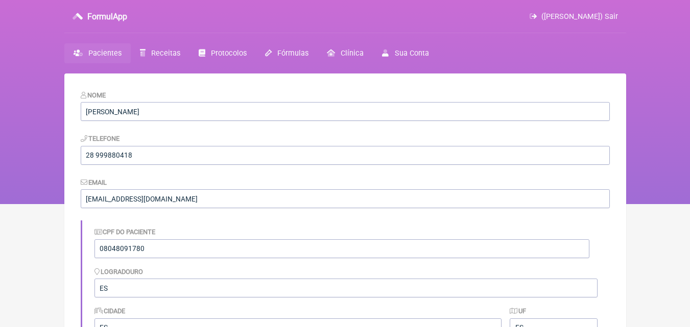
click at [612, 15] on span "(VINICIUS VIEIRA PASCHOAL) Sair" at bounding box center [579, 16] width 77 height 9
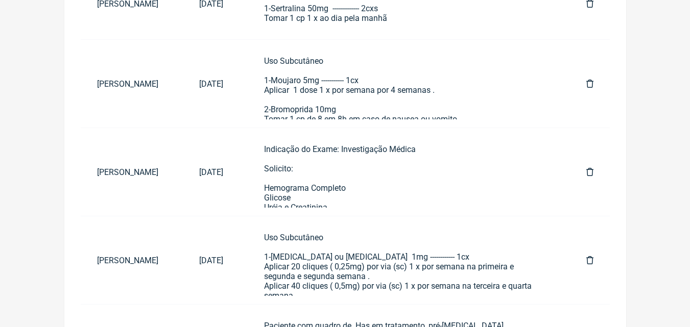
scroll to position [286, 0]
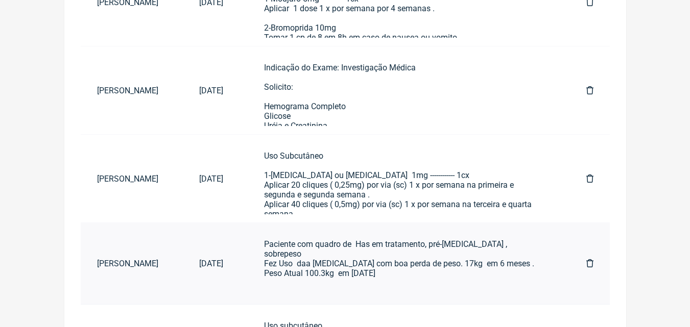
click at [437, 263] on div "Paciente com quadro de Has em tratamento, pré-diabetes , sobrepeso Fez Uso daa …" at bounding box center [404, 264] width 281 height 49
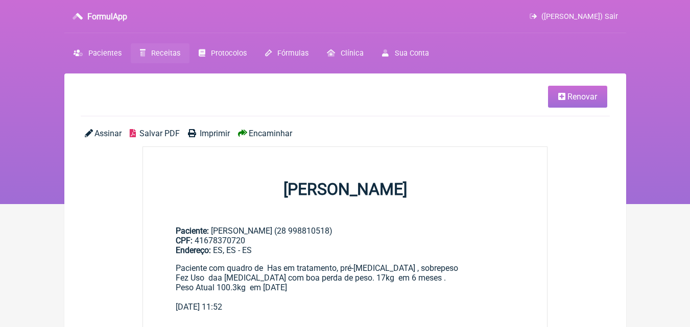
click at [582, 100] on span "Renovar" at bounding box center [582, 97] width 30 height 10
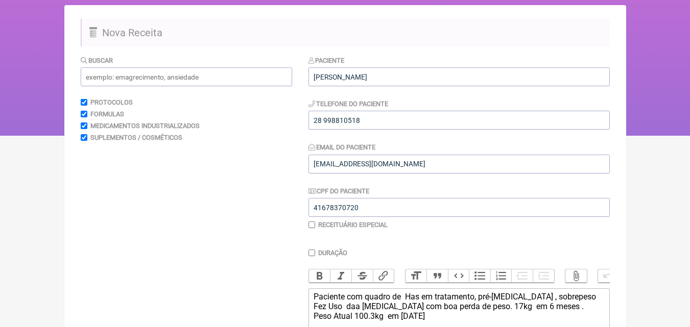
scroll to position [116, 0]
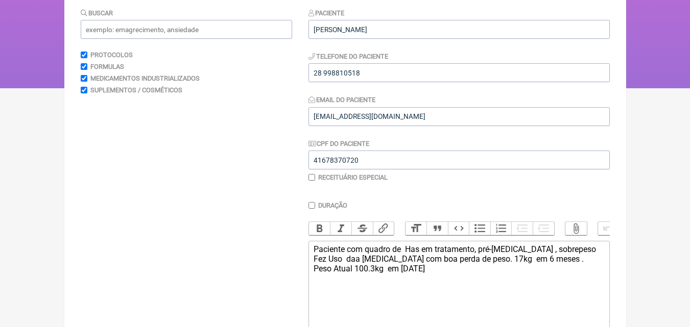
click at [449, 281] on div "Paciente com quadro de Has em tratamento, pré-diabetes , sobrepeso Fez Uso daa …" at bounding box center [459, 264] width 290 height 39
type trix-editor "<div>Paciente com quadro de&nbsp; Has em tratamento, pré-diabetes , sobrepeso&n…"
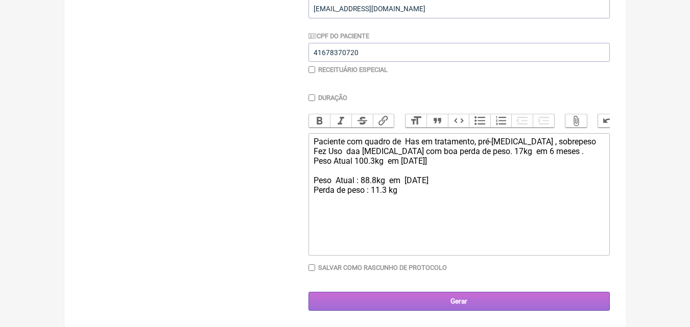
click at [440, 300] on input "Gerar" at bounding box center [458, 301] width 301 height 19
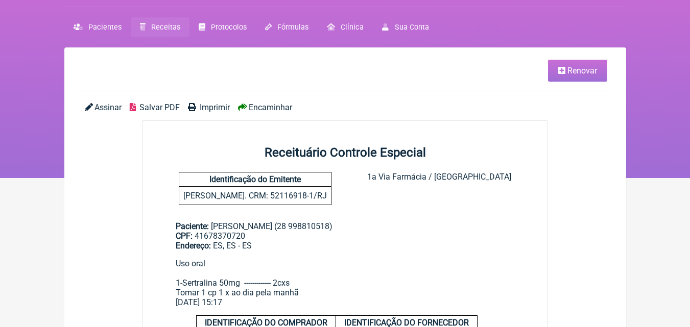
scroll to position [41, 0]
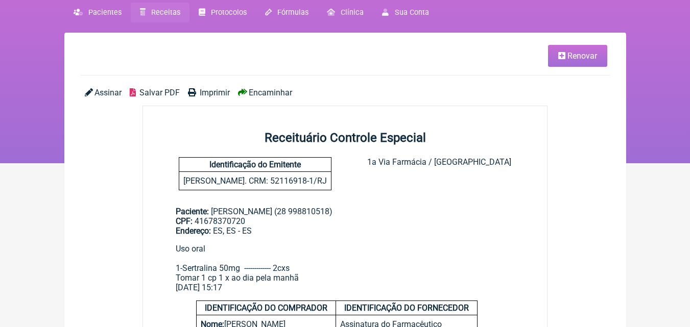
click at [215, 91] on span "Imprimir" at bounding box center [215, 93] width 30 height 10
click at [576, 54] on span "Renovar" at bounding box center [582, 56] width 30 height 10
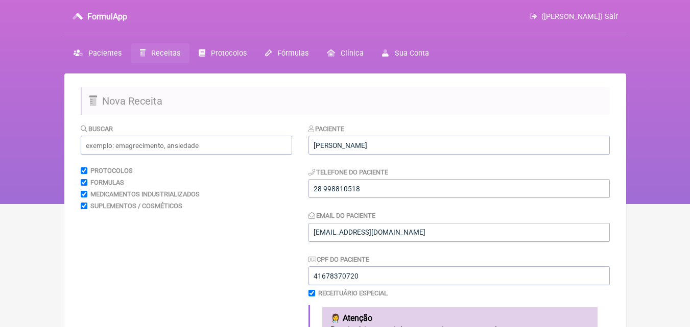
scroll to position [286, 0]
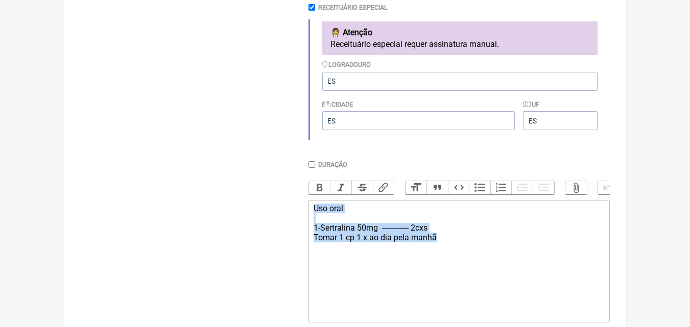
drag, startPoint x: 311, startPoint y: 212, endPoint x: 441, endPoint y: 247, distance: 134.2
click at [441, 247] on trix-editor "Uso oral 1-Sertralina 50mg ------------- 2cxs Tomar 1 cp 1 x ao dia pela manhã" at bounding box center [458, 261] width 301 height 123
type trix-editor "<div>Uso oral&nbsp;<br><br>1-Sertralina 50mg&nbsp; ------------- 2cxs&nbsp;<br>…"
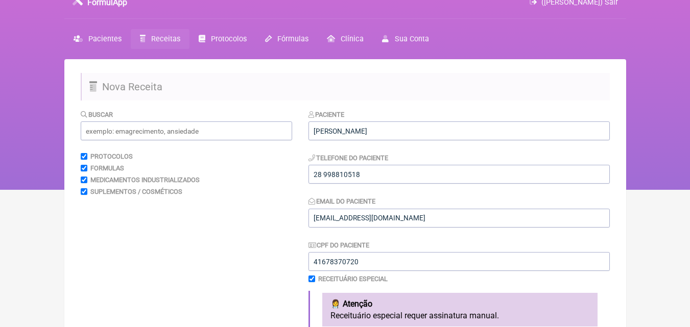
scroll to position [0, 0]
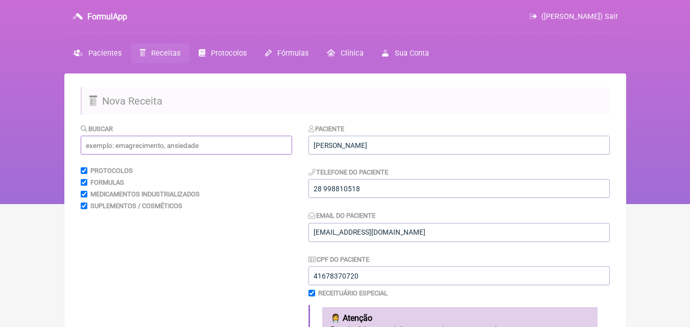
click at [149, 148] on input "text" at bounding box center [186, 145] width 211 height 19
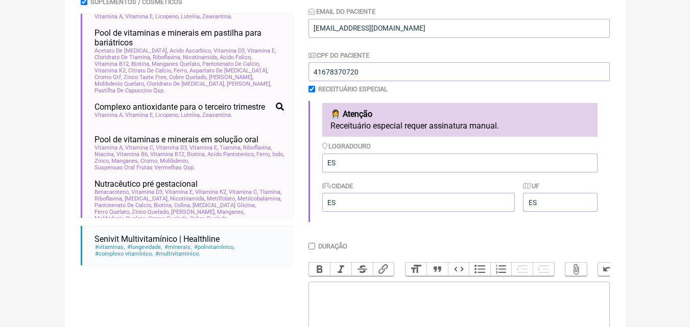
scroll to position [306, 0]
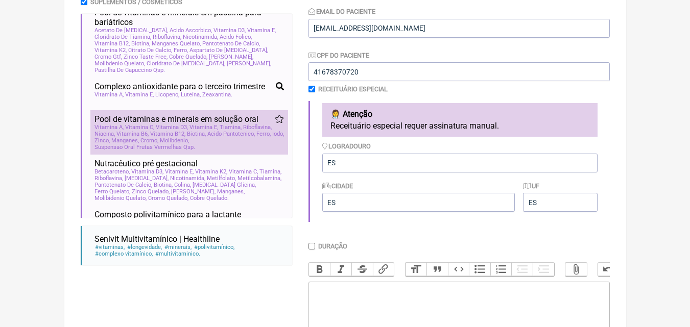
type input "polivitaminico"
click at [189, 144] on span "Molibdenio" at bounding box center [174, 140] width 29 height 7
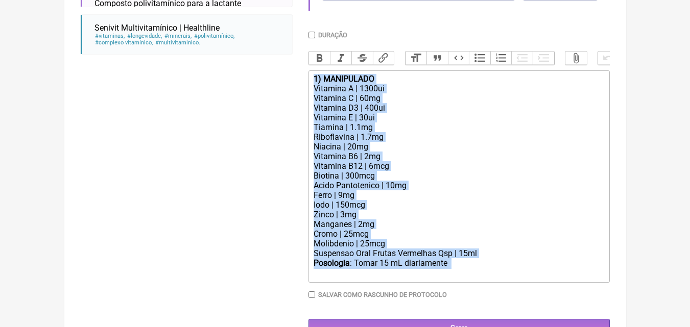
scroll to position [451, 0]
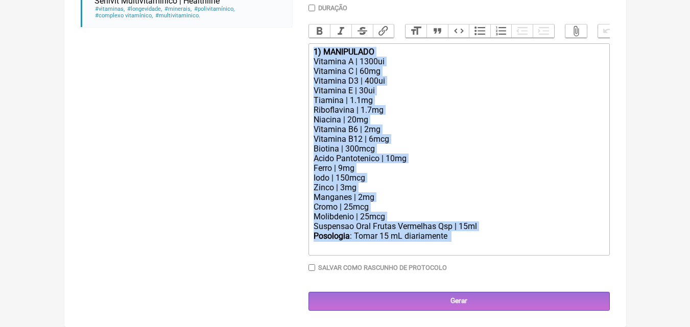
drag, startPoint x: 315, startPoint y: 102, endPoint x: 414, endPoint y: 327, distance: 246.1
type trix-editor "<div><strong>1) MANIPULADO</strong></div><div>Vitamina A | 1300ui</div><div>Vit…"
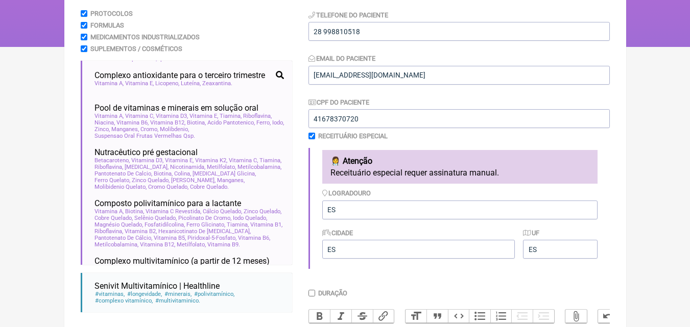
scroll to position [344, 0]
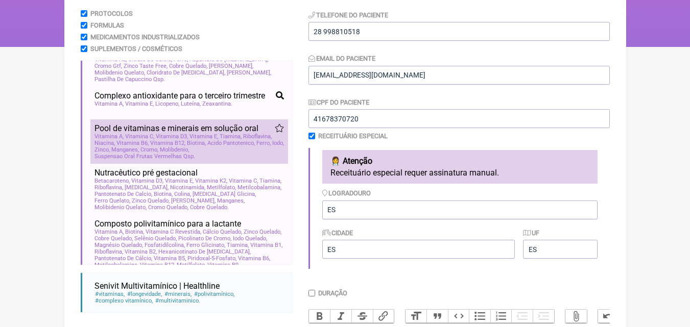
click at [171, 133] on span "Pool de vitaminas e minerais em solução oral" at bounding box center [176, 129] width 164 height 10
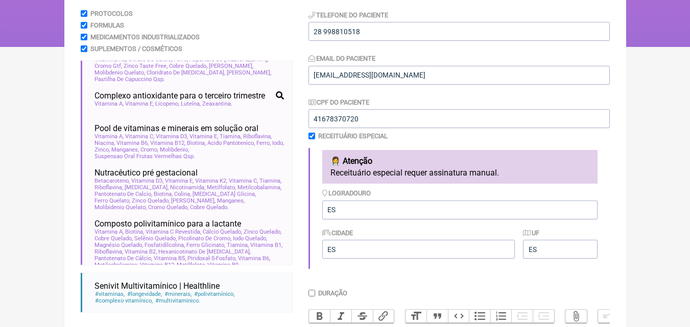
scroll to position [443, 0]
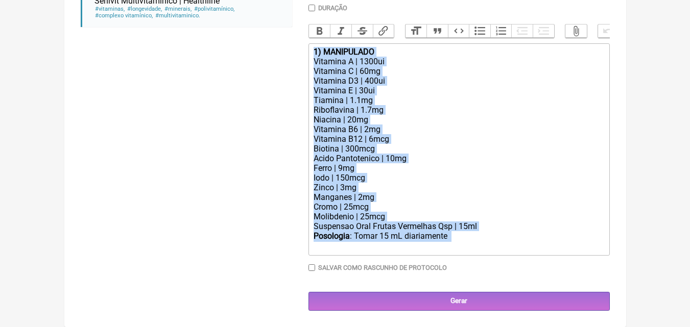
drag, startPoint x: 312, startPoint y: 57, endPoint x: 461, endPoint y: 257, distance: 250.1
click at [461, 256] on trix-editor "1) MANIPULADO Vitamina A | 1300ui Vitamina C | 60mg Vitamina D3 | 400ui Vitamin…" at bounding box center [458, 149] width 301 height 212
type trix-editor "<div><strong>1) MANIPULADO</strong></div><div>Vitamina A | 1300ui</div><div>Vit…"
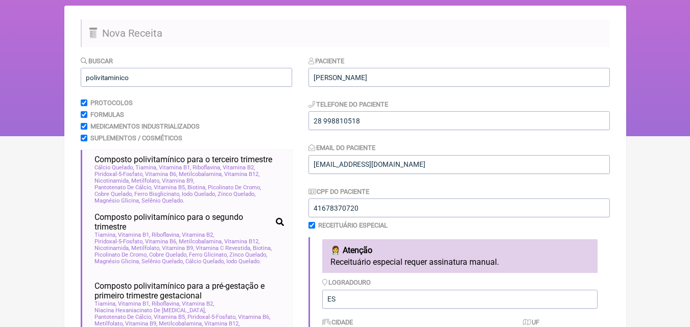
scroll to position [0, 0]
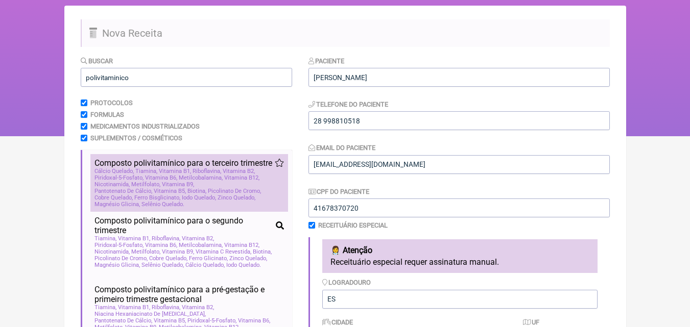
click at [195, 181] on span "Metilcobalamina, Vitamina B12" at bounding box center [219, 178] width 81 height 7
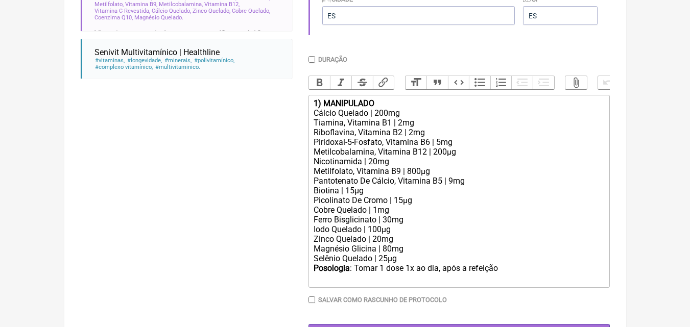
scroll to position [395, 0]
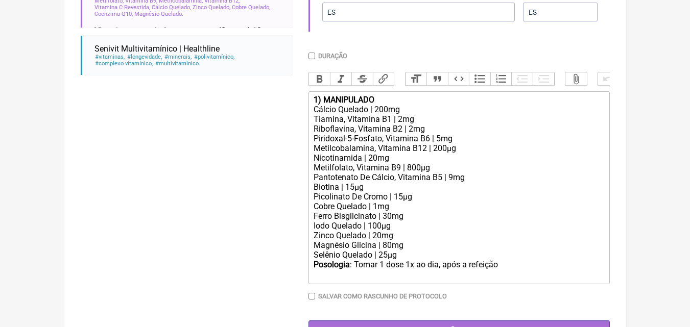
click at [388, 221] on div "Ferro Bisglicinato | 30mg" at bounding box center [459, 216] width 290 height 10
drag, startPoint x: 315, startPoint y: 265, endPoint x: 401, endPoint y: 268, distance: 86.9
click at [401, 260] on div "Selênio Quelado | 25µg" at bounding box center [459, 255] width 290 height 10
click at [312, 273] on trix-editor "1) MANIPULADO Cálcio Quelado | 200mg Tiamina, Vitamina B1 | 2mg Riboflavina, Vi…" at bounding box center [458, 187] width 301 height 193
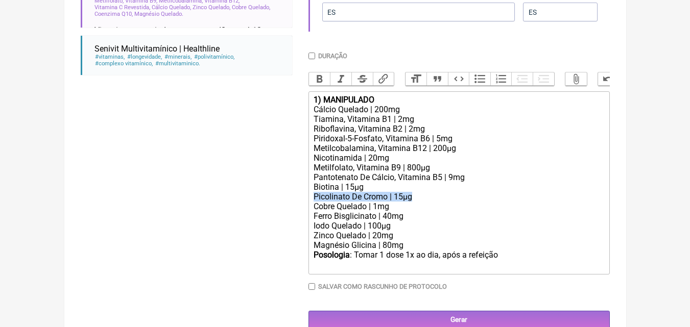
drag, startPoint x: 313, startPoint y: 207, endPoint x: 414, endPoint y: 208, distance: 101.6
click at [414, 208] on trix-editor "1) MANIPULADO Cálcio Quelado | 200mg Tiamina, Vitamina B1 | 2mg Riboflavina, Vi…" at bounding box center [458, 182] width 301 height 183
click at [314, 211] on div "Cobre Quelado | 1mg" at bounding box center [459, 207] width 290 height 10
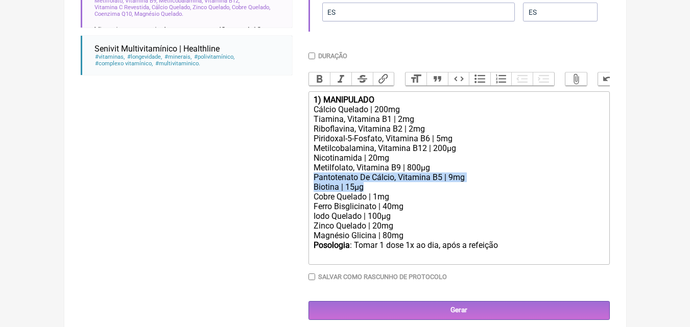
drag, startPoint x: 314, startPoint y: 187, endPoint x: 468, endPoint y: 193, distance: 154.3
click at [468, 193] on trix-editor "1) MANIPULADO Cálcio Quelado | 200mg Tiamina, Vitamina B1 | 2mg Riboflavina, Vi…" at bounding box center [458, 178] width 301 height 174
click at [463, 202] on div "Cobre Quelado | 1mg" at bounding box center [459, 197] width 290 height 10
drag, startPoint x: 314, startPoint y: 185, endPoint x: 466, endPoint y: 186, distance: 151.7
click at [466, 182] on div "Pantotenato De Cálcio, Vitamina B5 | 9mg" at bounding box center [459, 178] width 290 height 10
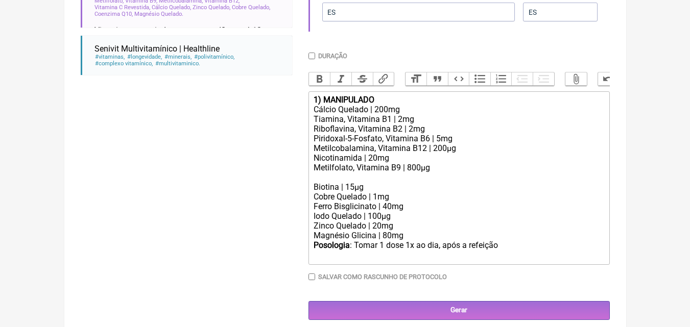
click at [310, 194] on trix-editor "1) MANIPULADO Cálcio Quelado | 200mg Tiamina, Vitamina B1 | 2mg Riboflavina, Vi…" at bounding box center [458, 178] width 301 height 174
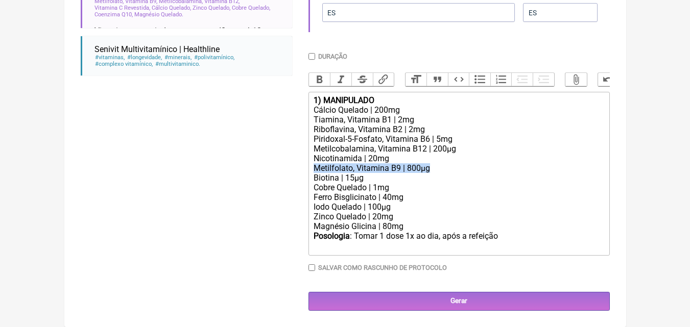
drag, startPoint x: 317, startPoint y: 175, endPoint x: 436, endPoint y: 174, distance: 119.0
click at [436, 173] on div "Metilfolato, Vitamina B9 | 800µg" at bounding box center [459, 168] width 290 height 10
click at [313, 184] on trix-editor "1) MANIPULADO Cálcio Quelado | 200mg Tiamina, Vitamina B1 | 2mg Riboflavina, Vi…" at bounding box center [458, 174] width 301 height 164
type trix-editor "<div><strong>1) MANIPULADO</strong></div><div>Cálcio Quelado | 200mg</div><div>…"
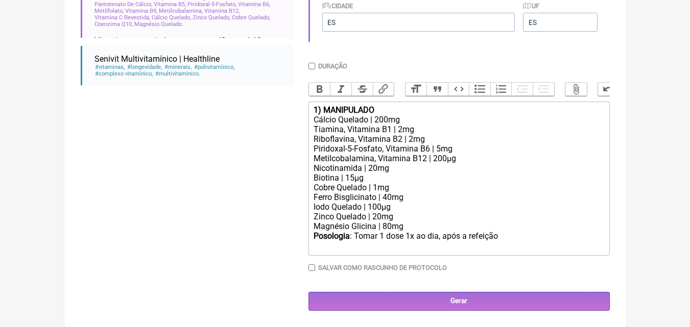
click at [311, 63] on input "Duração" at bounding box center [311, 66] width 7 height 7
checkbox input "true"
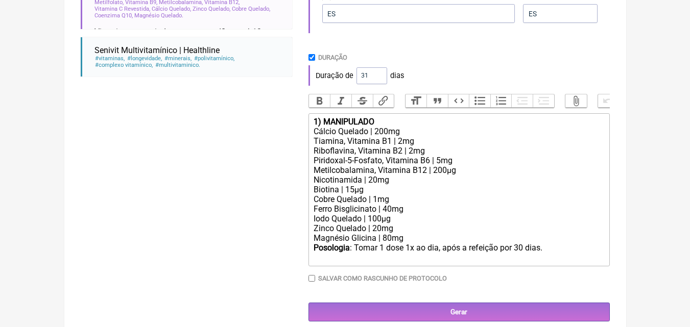
click at [376, 74] on input "31" at bounding box center [371, 75] width 31 height 17
click at [376, 74] on input "42" at bounding box center [371, 75] width 31 height 17
click at [376, 74] on input "52" at bounding box center [371, 75] width 31 height 17
click at [376, 74] on input "59" at bounding box center [371, 75] width 31 height 17
type input "60"
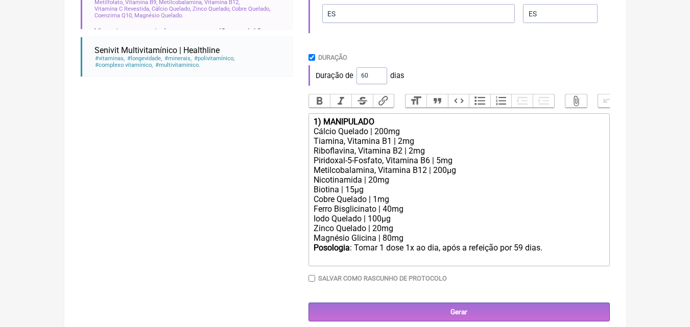
click at [376, 74] on input "60" at bounding box center [371, 75] width 31 height 17
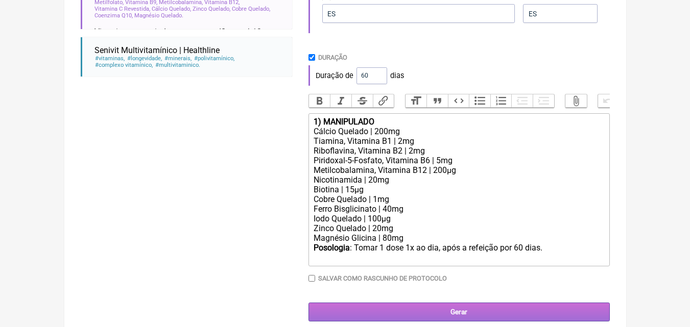
click at [433, 317] on input "Gerar" at bounding box center [458, 312] width 301 height 19
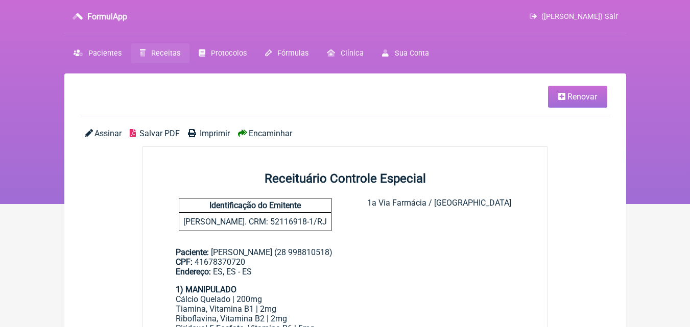
click at [216, 131] on span "Imprimir" at bounding box center [215, 134] width 30 height 10
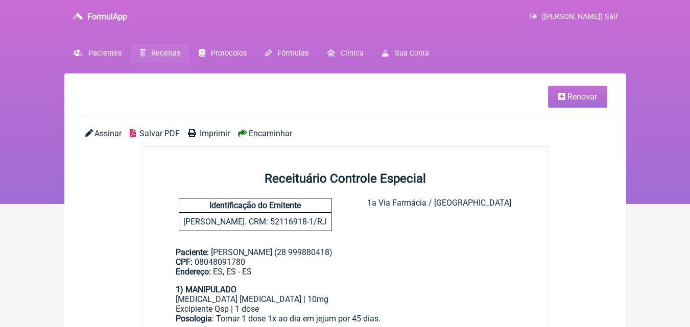
click at [567, 102] on link "Renovar" at bounding box center [577, 97] width 59 height 22
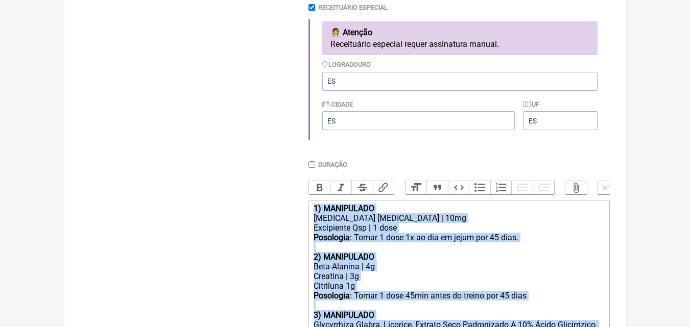
scroll to position [412, 0]
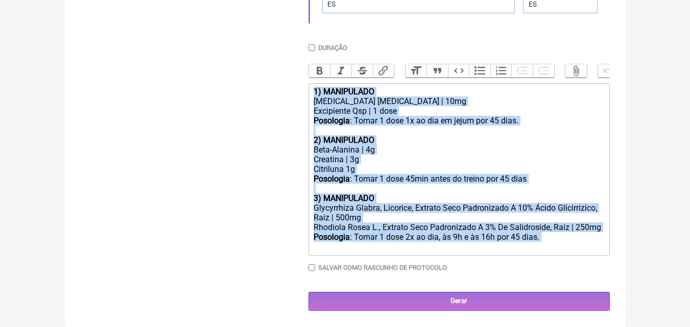
drag, startPoint x: 313, startPoint y: 215, endPoint x: 400, endPoint y: 330, distance: 144.7
type trix-editor "<div><strong>1) MANIPULADO</strong></div><div>[MEDICAL_DATA] [MEDICAL_DATA] | 1…"
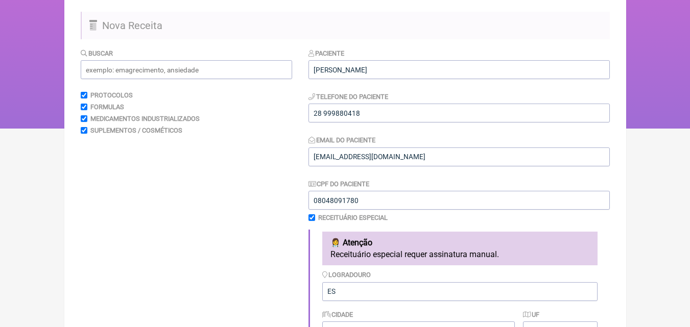
scroll to position [0, 0]
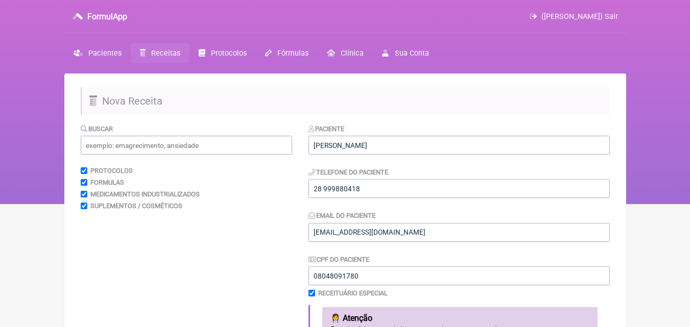
click at [614, 16] on span "([PERSON_NAME]) Sair" at bounding box center [579, 16] width 77 height 9
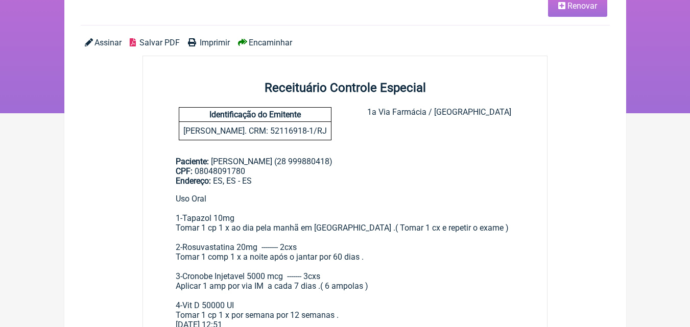
scroll to position [82, 0]
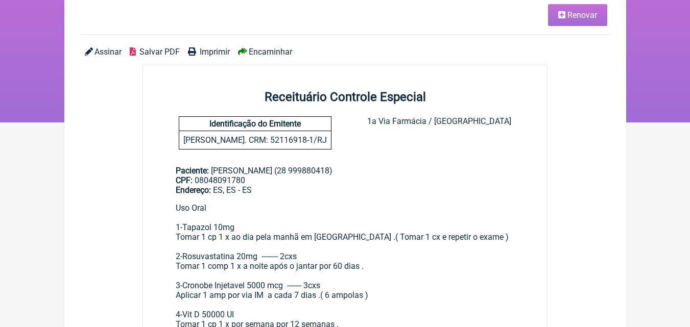
click at [588, 18] on span "Renovar" at bounding box center [582, 15] width 30 height 10
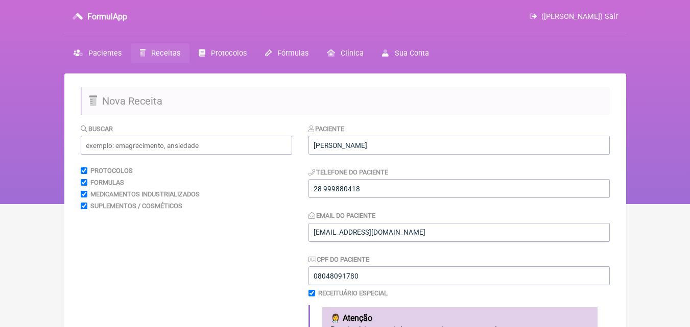
scroll to position [286, 0]
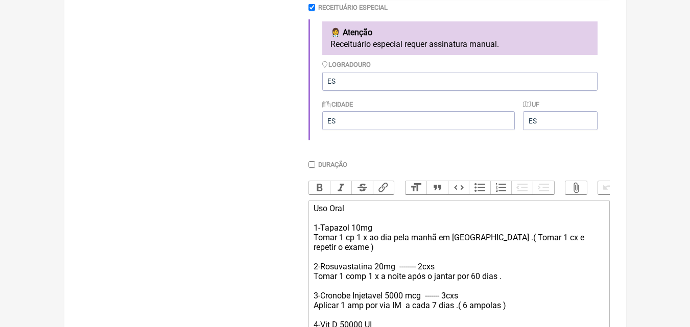
click at [376, 239] on div "Uso Oral 1-Tapazol 10mg Tomar 1 cp 1 x ao dia pela manhã em jejum .( Tomar 1 cx…" at bounding box center [459, 272] width 290 height 136
click at [591, 245] on div "Uso Oral 1-Puran T4 50mcg Tomar 1 cp 1 x ao dia pela manhã em jejum .( Tomar 1 …" at bounding box center [459, 272] width 290 height 136
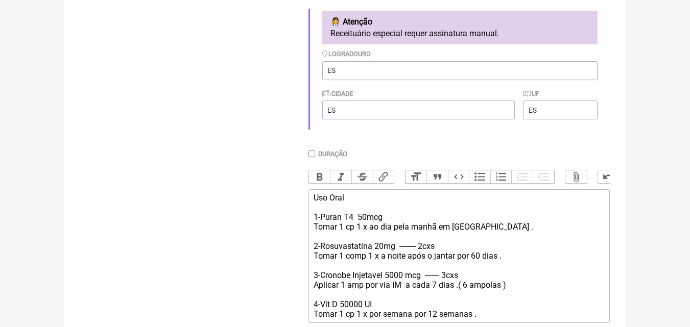
scroll to position [306, 0]
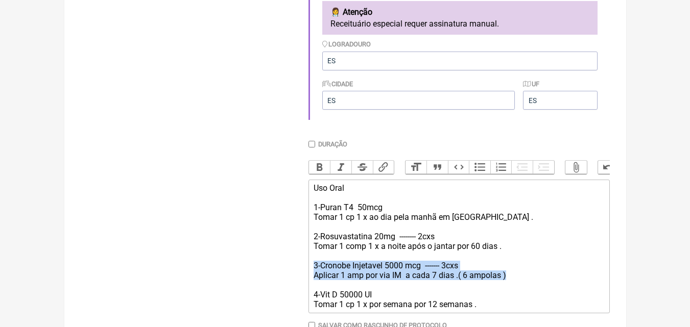
drag, startPoint x: 313, startPoint y: 275, endPoint x: 514, endPoint y: 288, distance: 201.6
click at [514, 288] on trix-editor "Uso Oral 1-Puran T4 50mcg Tomar 1 cp 1 x ao dia pela manhã em jejum . 2-Rosuvas…" at bounding box center [458, 247] width 301 height 134
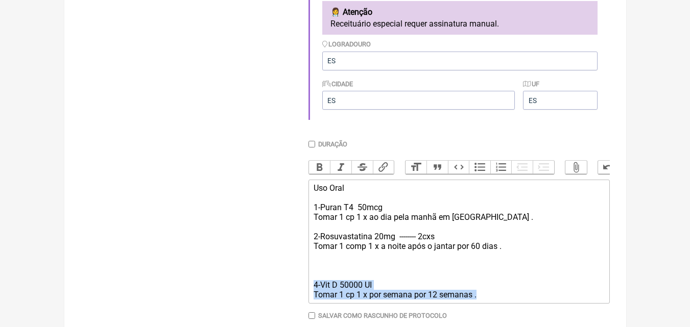
drag, startPoint x: 312, startPoint y: 292, endPoint x: 488, endPoint y: 303, distance: 176.0
click at [488, 303] on trix-editor "Uso Oral 1-Puran T4 50mcg Tomar 1 cp 1 x ao dia pela manhã em jejum . 2-Rosuvas…" at bounding box center [458, 242] width 301 height 124
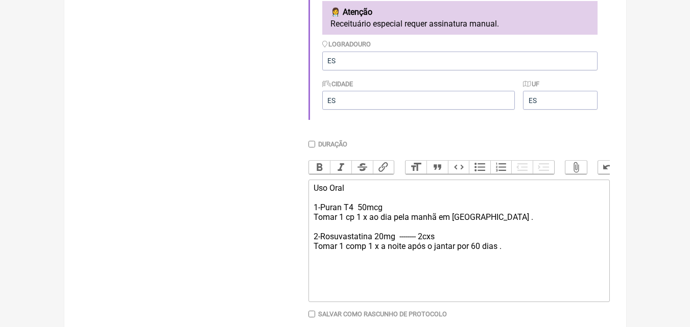
click at [506, 255] on div "Uso Oral 1-Puran T4 50mcg Tomar 1 cp 1 x ao dia pela manhã em jejum . 2-Rosuvas…" at bounding box center [459, 236] width 290 height 107
click at [260, 178] on div "Buscar Protocolos Formulas Medicamentos Industrializados Suplementos / Cosmétic…" at bounding box center [186, 97] width 211 height 561
click at [509, 252] on div "Uso Oral 1-Puran T4 50mcg Tomar 1 cp 1 x ao dia pela manhã em jejum . 2-Rosuvas…" at bounding box center [459, 251] width 290 height 136
paste trix-editor "<div>Uso Oral&nbsp;<br><br>1-Puran T4&nbsp; 50mcg&nbsp;<br>Tomar 1 cp 1 x ao di…"
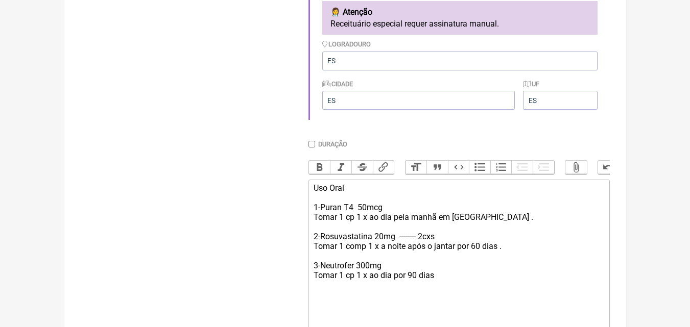
click at [391, 216] on div "Uso Oral 1-Puran T4 50mcg Tomar 1 cp 1 x ao dia pela manhã em jejum . 2-Rosuvas…" at bounding box center [459, 265] width 290 height 165
click at [391, 216] on div "Uso Oral 1-Puran T4 50mcg - Tomar 1 cp 1 x ao dia pela manhã em jejum . 2-Rosuv…" at bounding box center [459, 265] width 290 height 165
click at [443, 289] on div "Uso Oral 1-Puran T4 50mcg ----------- 1cx Tomar 1 cp 1 x ao dia pela manhã em j…" at bounding box center [459, 265] width 290 height 165
type trix-editor "<div>Uso Oral&nbsp;<br><br>1-Puran T4&nbsp; 50mcg ----------- 1cx<br>Tomar 1 cp…"
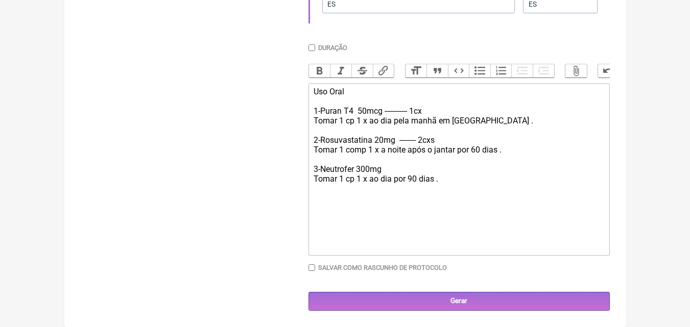
scroll to position [412, 0]
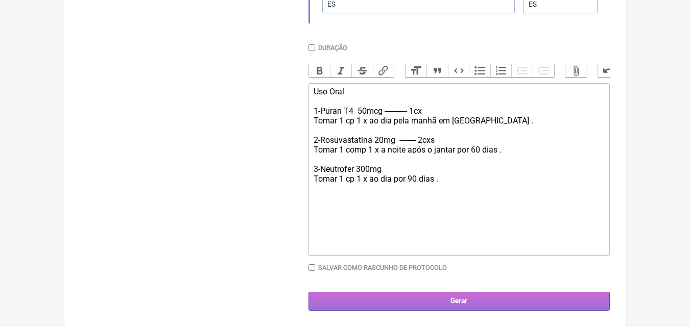
click at [453, 306] on input "Gerar" at bounding box center [458, 301] width 301 height 19
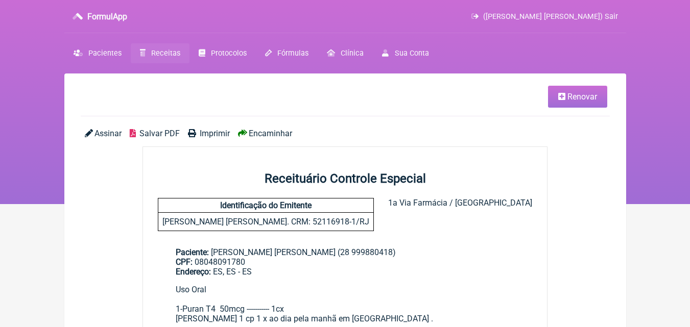
click at [217, 132] on span "Imprimir" at bounding box center [215, 134] width 30 height 10
click at [579, 92] on span "Renovar" at bounding box center [582, 97] width 30 height 10
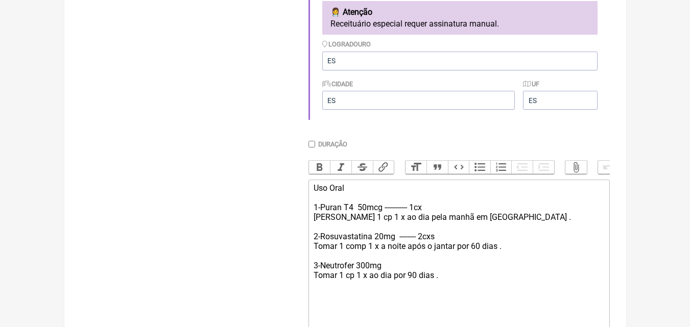
scroll to position [327, 0]
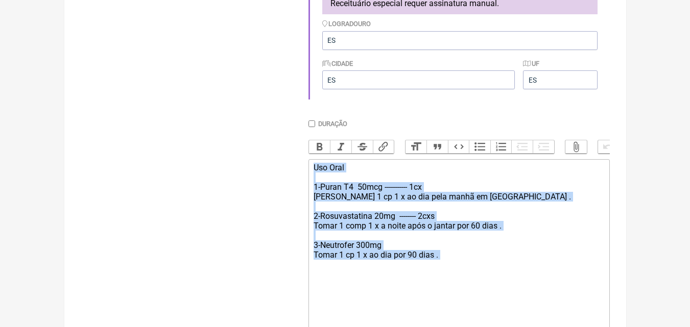
drag, startPoint x: 315, startPoint y: 174, endPoint x: 427, endPoint y: 271, distance: 148.5
click at [427, 271] on div "Uso Oral 1-[PERSON_NAME] T4 50mcg ----------- 1cx [PERSON_NAME] 1 cp 1 x ao dia…" at bounding box center [459, 245] width 290 height 165
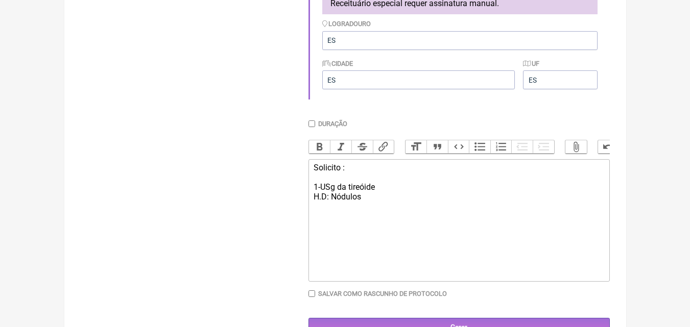
click at [329, 194] on div "Solicito : 1-USg da tireóide H.D: Nódulos" at bounding box center [459, 211] width 290 height 97
click at [336, 196] on div "Solicito : 1-USg da tireóide H.D: Nódulos" at bounding box center [459, 211] width 290 height 97
type trix-editor "<div>Solicito :<br><br>1-USG da tireóide&nbsp;<br>H.D: Nódulos&nbsp;<br><br><br…"
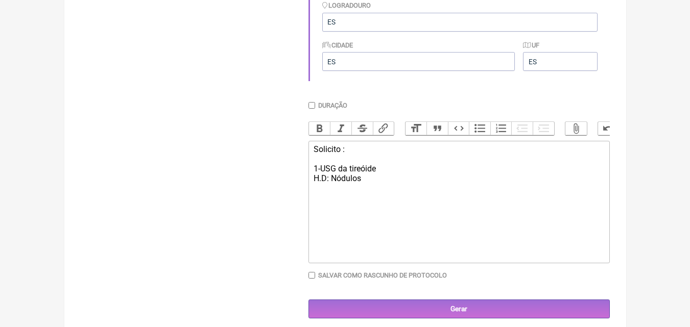
scroll to position [362, 0]
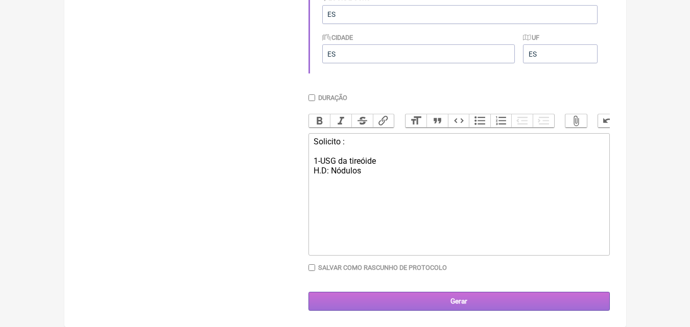
click at [458, 303] on input "Gerar" at bounding box center [458, 301] width 301 height 19
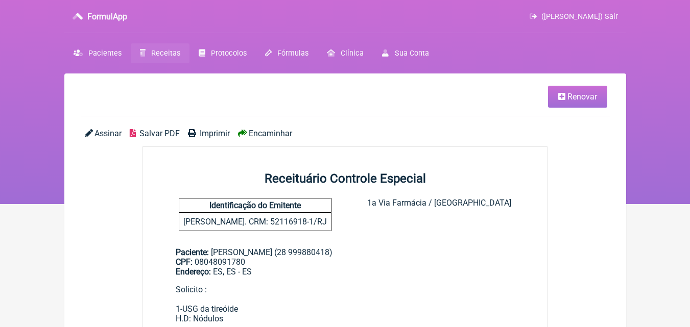
click at [219, 133] on span "Imprimir" at bounding box center [215, 134] width 30 height 10
click at [614, 14] on span "([PERSON_NAME]) Sair" at bounding box center [579, 16] width 77 height 9
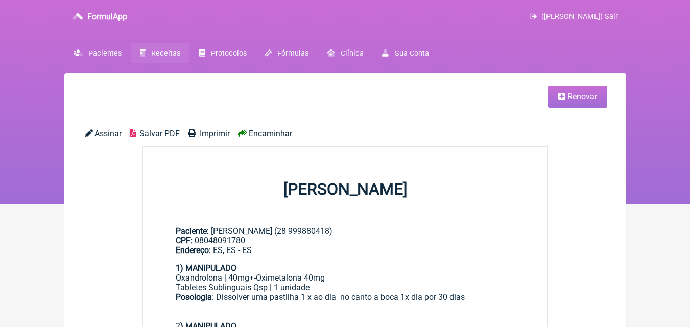
click at [576, 94] on span "Renovar" at bounding box center [582, 97] width 30 height 10
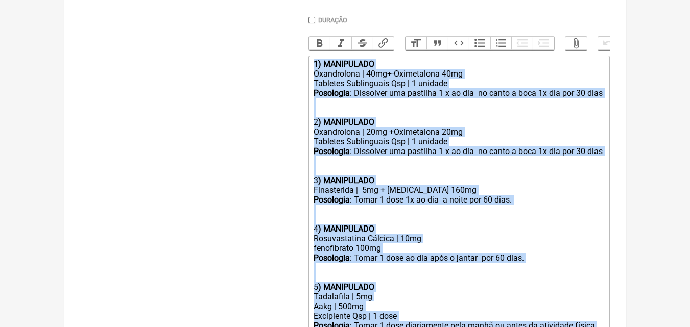
scroll to position [506, 0]
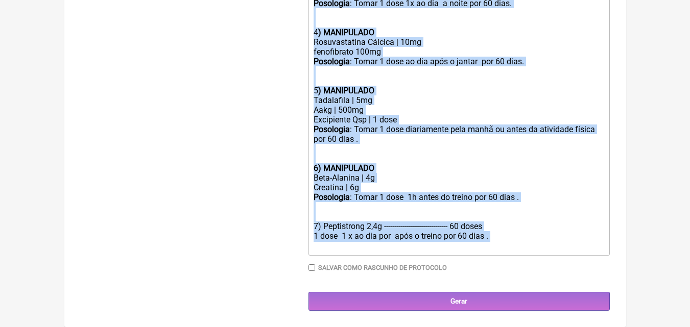
drag, startPoint x: 313, startPoint y: 69, endPoint x: 442, endPoint y: 347, distance: 306.9
type trix-editor "<div><strong>1) MANIPULADO</strong></div><div>Oxandrolona | 40mg+-Oximetalona 4…"
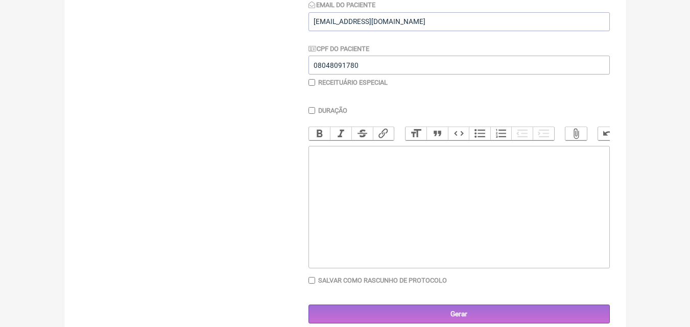
scroll to position [183, 0]
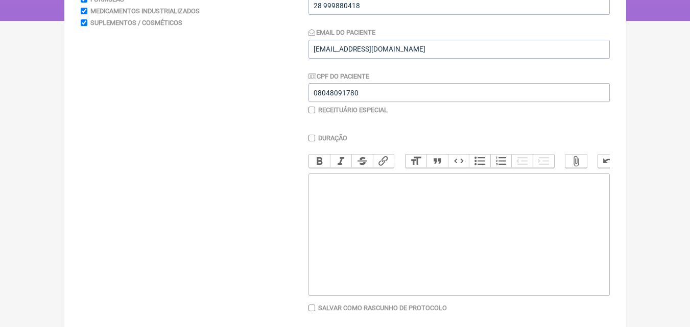
click at [313, 111] on input "checkbox" at bounding box center [311, 110] width 7 height 7
checkbox input "true"
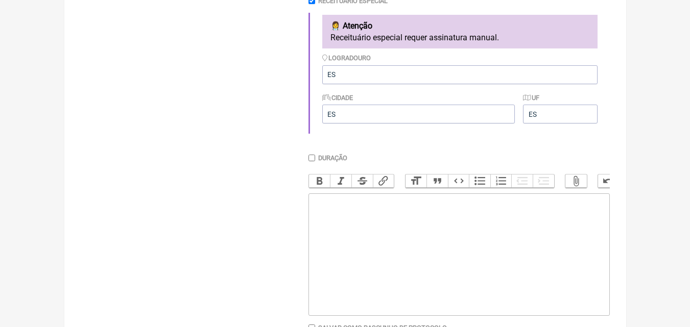
scroll to position [306, 0]
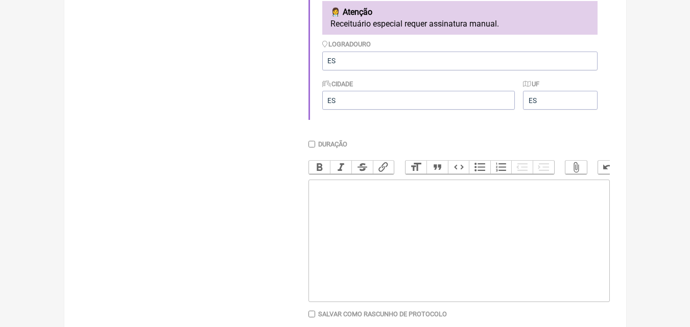
click at [340, 199] on trix-editor at bounding box center [458, 241] width 301 height 123
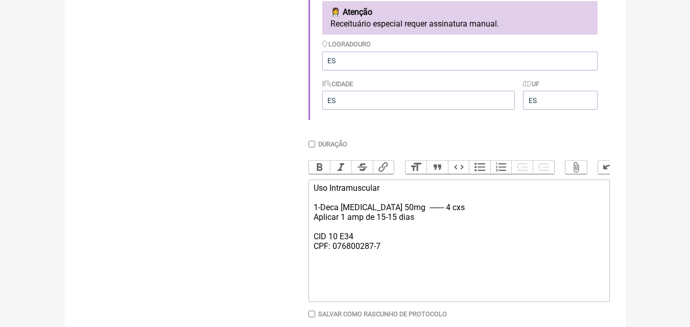
type trix-editor "<div>Uso Intramuscular&nbsp;<br><br>1-Deca [MEDICAL_DATA] 50mg&nbsp; ------- 4 …"
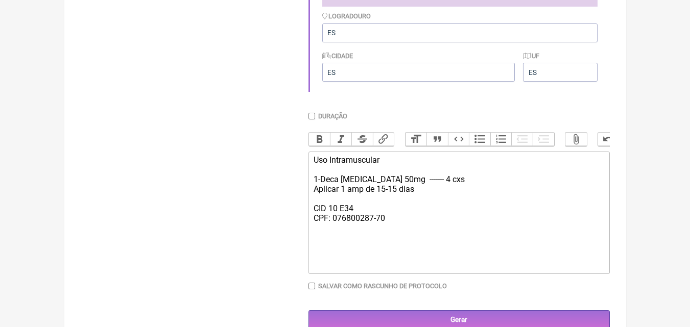
scroll to position [362, 0]
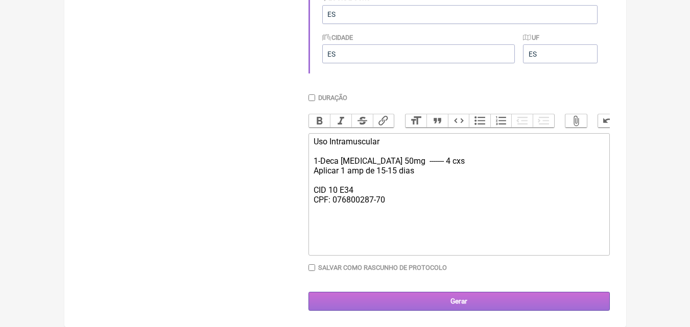
click at [453, 303] on input "Gerar" at bounding box center [458, 301] width 301 height 19
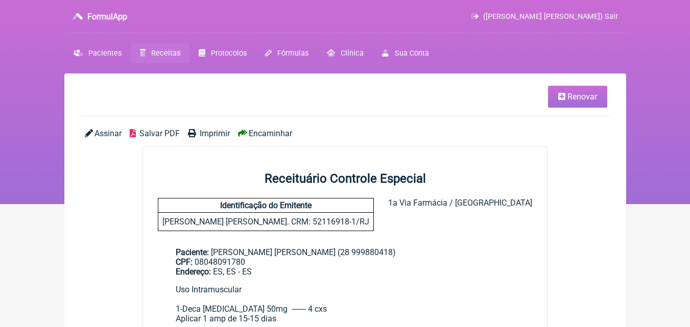
click at [209, 129] on span "Imprimir" at bounding box center [215, 134] width 30 height 10
click at [580, 98] on span "Renovar" at bounding box center [582, 97] width 30 height 10
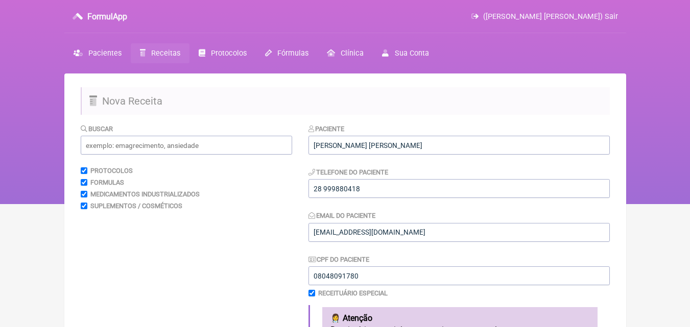
scroll to position [286, 0]
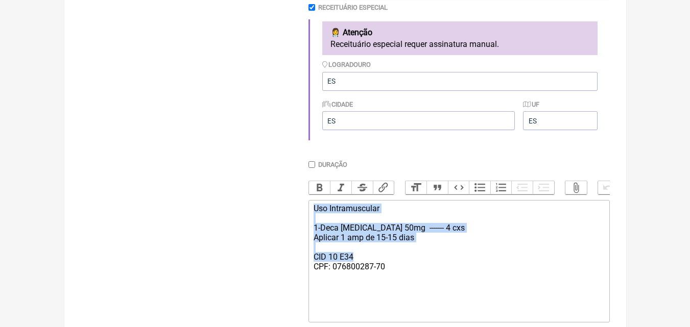
drag, startPoint x: 315, startPoint y: 218, endPoint x: 372, endPoint y: 269, distance: 77.0
click at [372, 269] on div "Uso Intramuscular 1-Deca [MEDICAL_DATA] 50mg ------- 4 cxs Aplicar 1 amp de 15-…" at bounding box center [459, 238] width 290 height 68
drag, startPoint x: 315, startPoint y: 215, endPoint x: 424, endPoint y: 293, distance: 134.7
click at [424, 293] on trix-editor "Uso Intramuscular 1-Deca [MEDICAL_DATA] 50mg ------- 4 cxs Aplicar 1 amp de 15-…" at bounding box center [458, 261] width 301 height 123
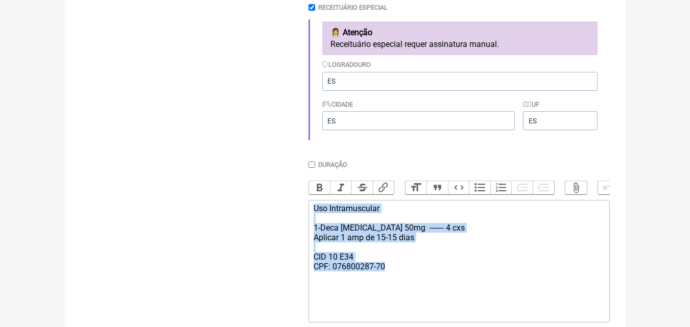
type trix-editor "<div>Uso Intramuscular&nbsp;<br><br>1-Deca [MEDICAL_DATA] 50mg&nbsp; ------- 4 …"
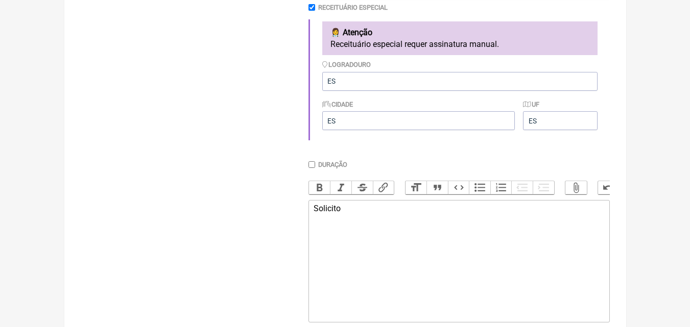
type trix-editor "<div>Solicito&nbsp;<br><br><br></div>"
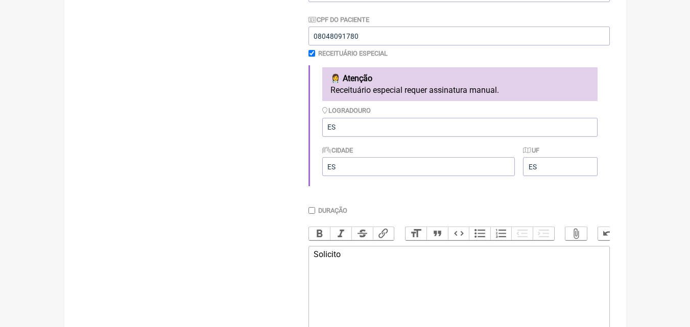
scroll to position [225, 0]
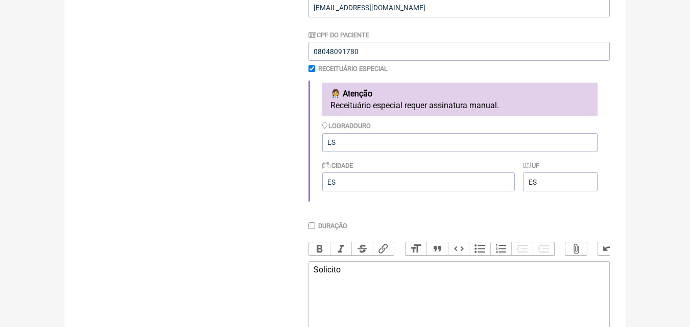
click at [315, 68] on input "checkbox" at bounding box center [311, 68] width 7 height 7
checkbox input "false"
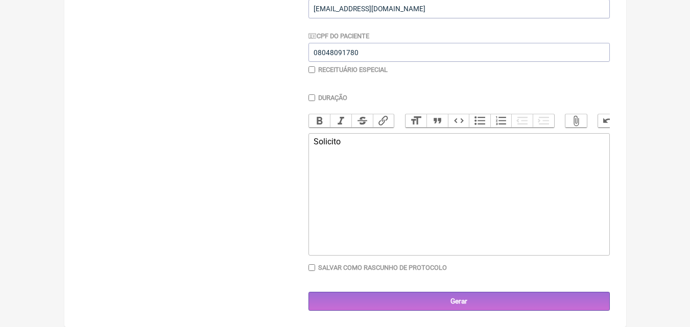
click at [351, 153] on div "Solicito" at bounding box center [459, 151] width 290 height 29
type trix-editor "<div>Solicito :<br><br>-TSH<br>-[MEDICAL_DATA]<br>-T4<br>-Anti-Tpo<br><br><br><…"
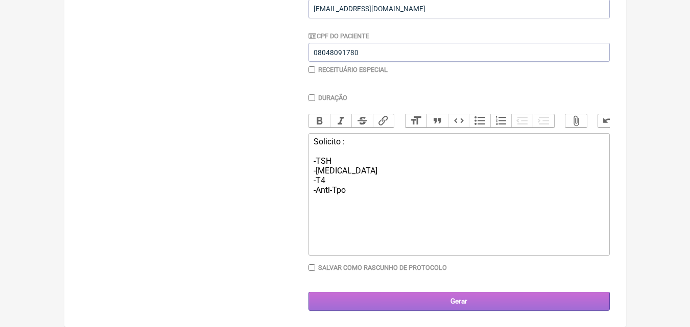
click at [449, 307] on input "Gerar" at bounding box center [458, 301] width 301 height 19
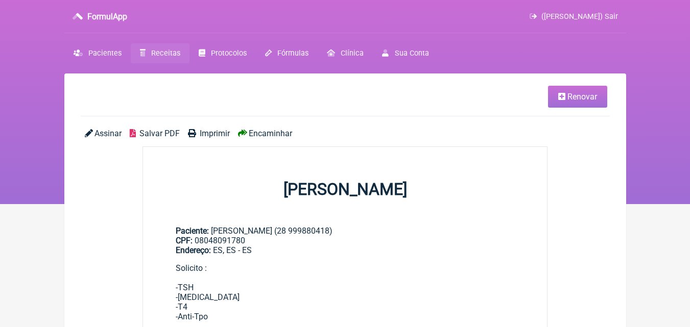
click at [217, 134] on span "Imprimir" at bounding box center [215, 134] width 30 height 10
click at [610, 16] on span "([PERSON_NAME]) Sair" at bounding box center [579, 16] width 77 height 9
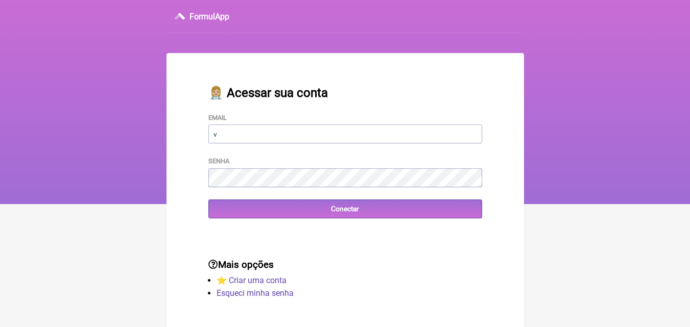
type input "[EMAIL_ADDRESS][DOMAIN_NAME]"
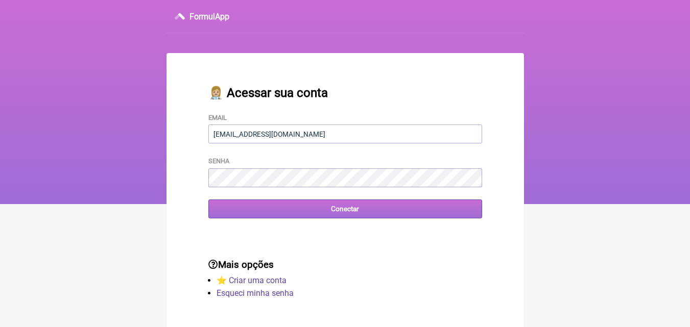
click at [337, 215] on input "Conectar" at bounding box center [345, 209] width 274 height 19
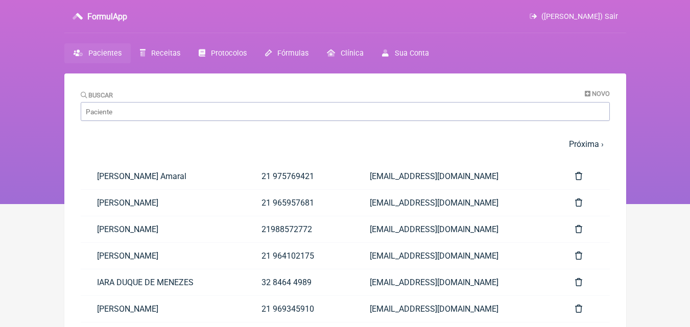
click at [612, 17] on span "([PERSON_NAME]) Sair" at bounding box center [579, 16] width 77 height 9
